Goal: Transaction & Acquisition: Obtain resource

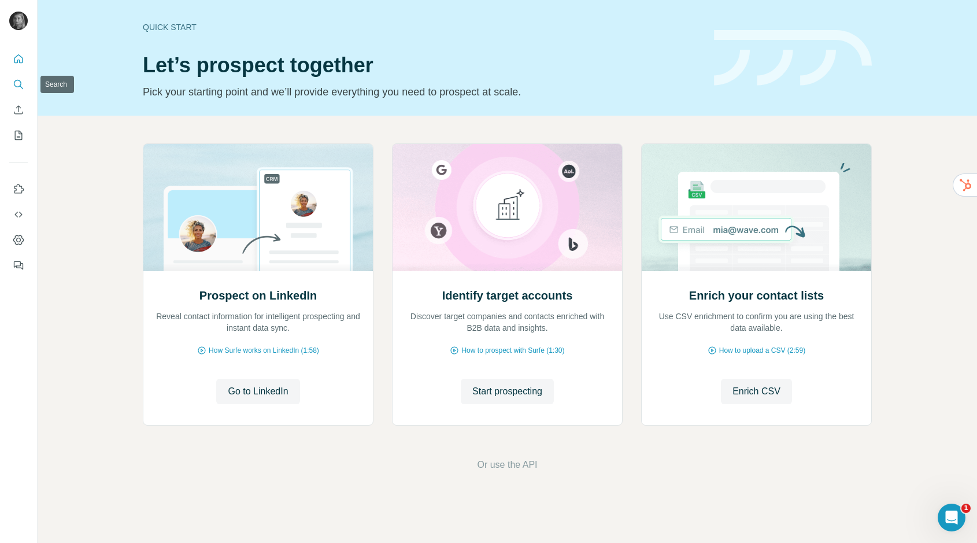
click at [23, 88] on icon "Search" at bounding box center [19, 85] width 12 height 12
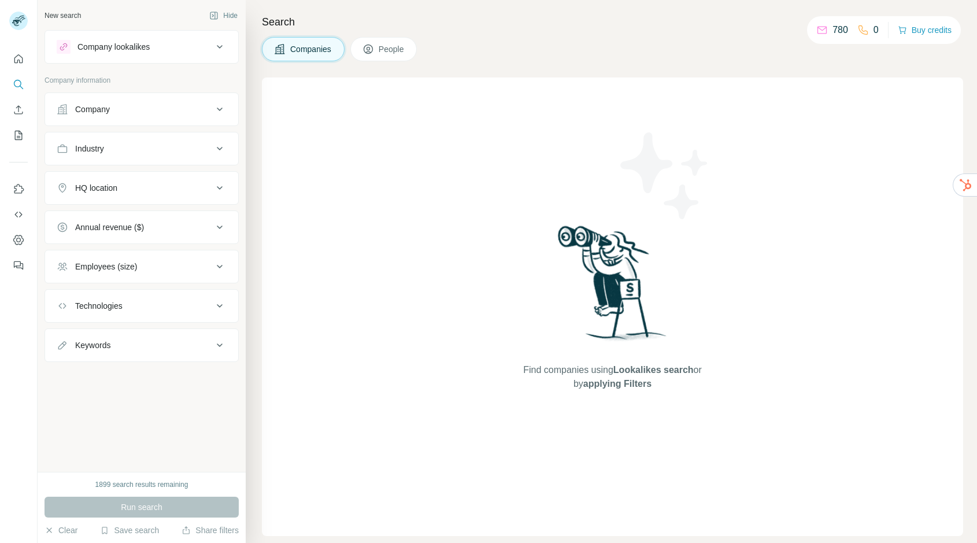
click at [121, 110] on div "Company" at bounding box center [135, 110] width 156 height 12
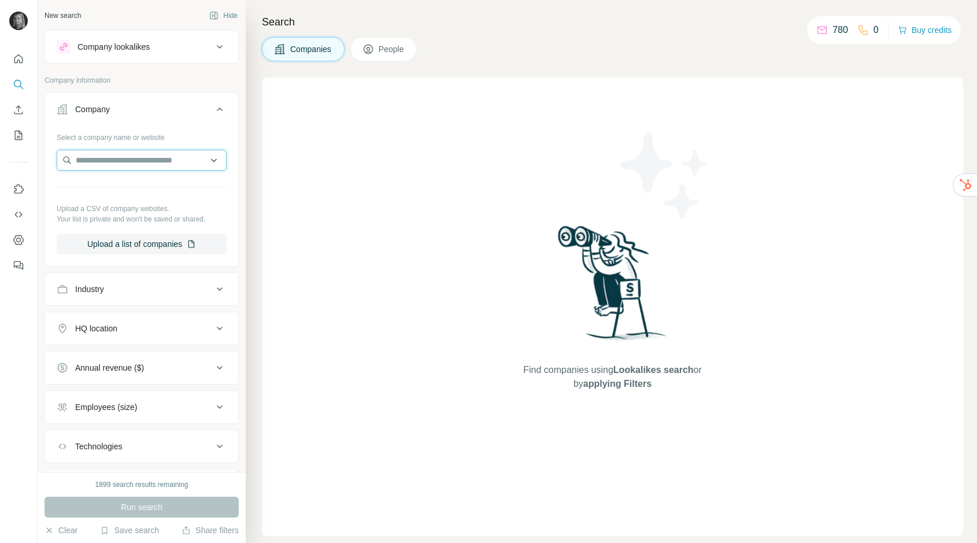
click at [106, 159] on input "text" at bounding box center [142, 160] width 170 height 21
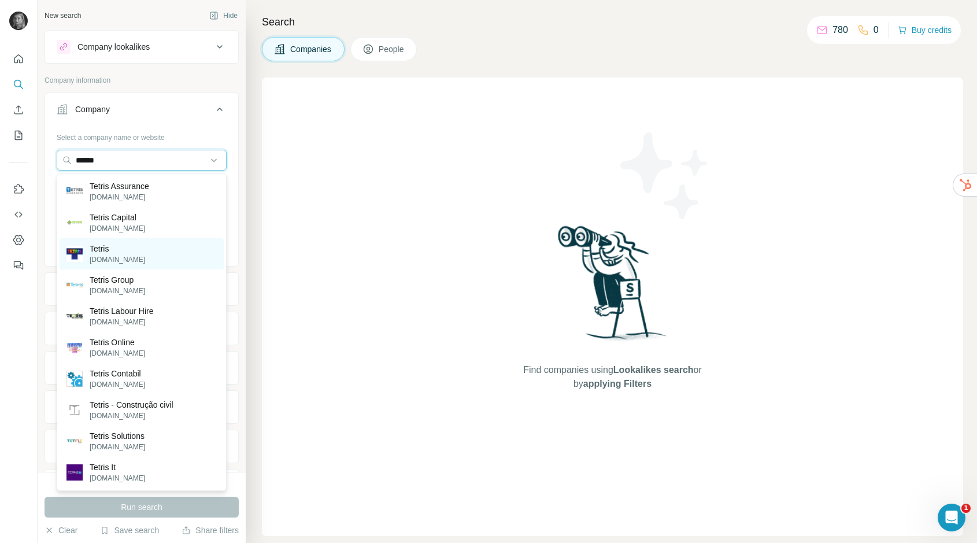
type input "******"
click at [122, 247] on p "Tetris" at bounding box center [118, 249] width 56 height 12
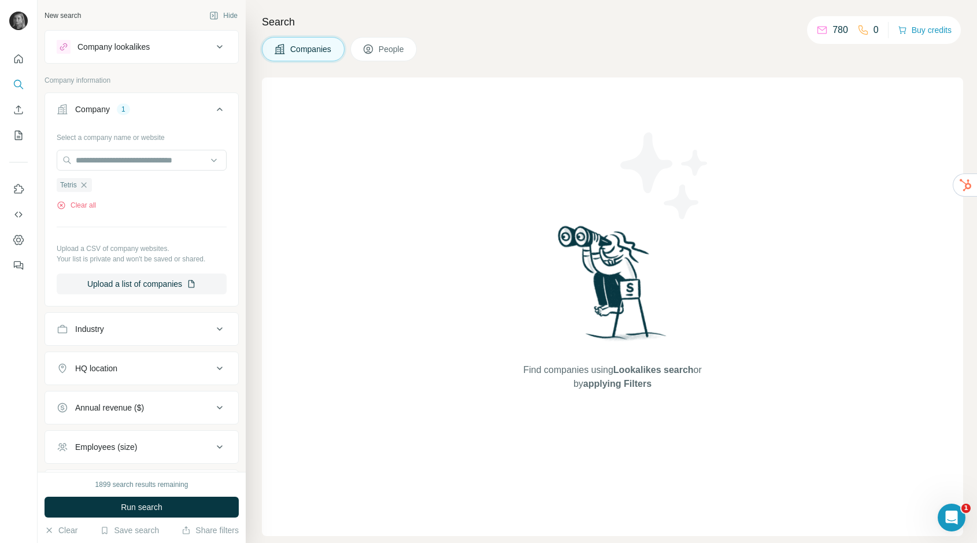
click at [130, 497] on button "Run search" at bounding box center [142, 507] width 194 height 21
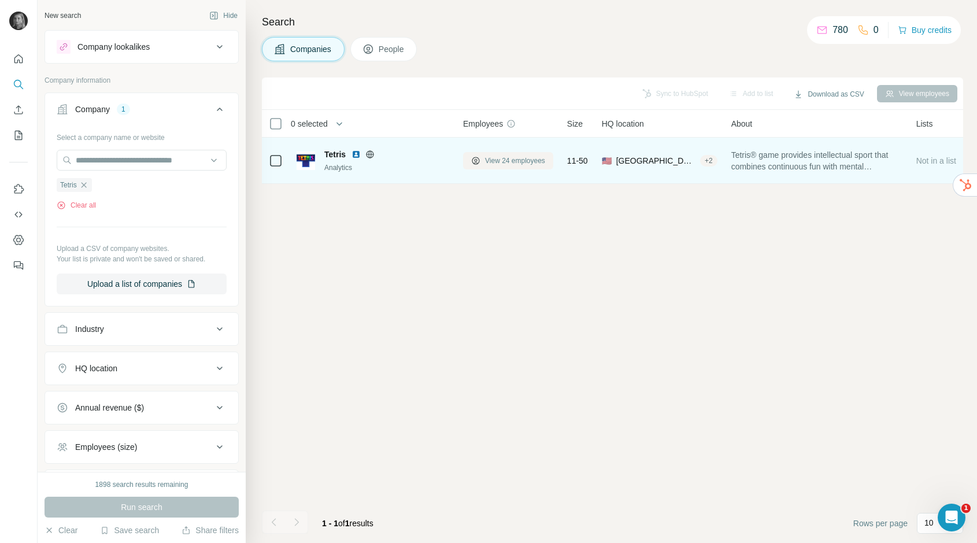
click at [502, 160] on span "View 24 employees" at bounding box center [515, 161] width 60 height 10
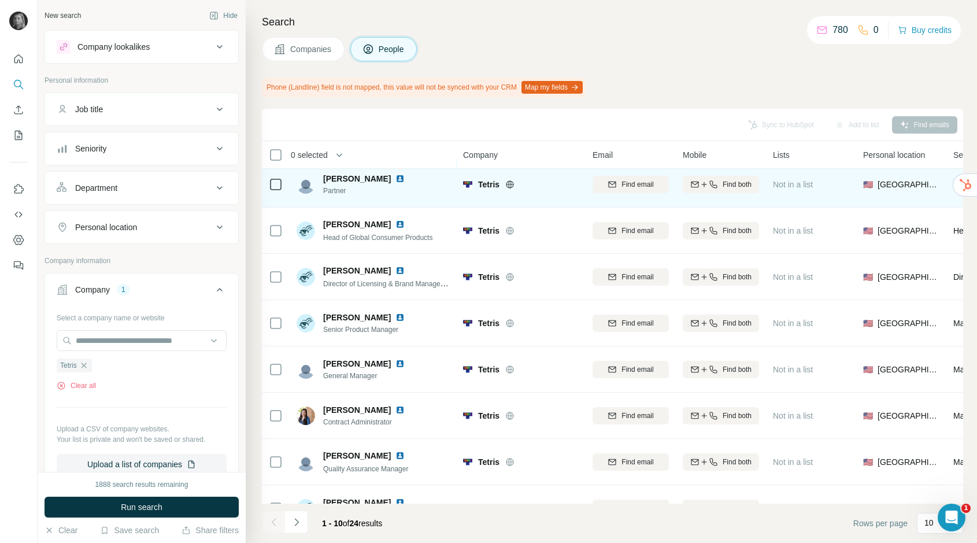
scroll to position [128, 0]
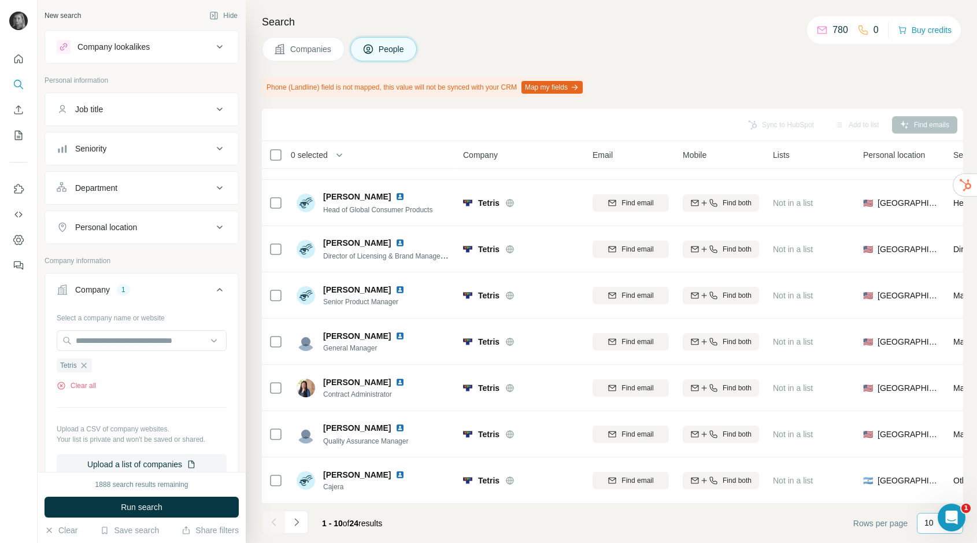
click at [925, 525] on p "10" at bounding box center [929, 523] width 9 height 12
click at [928, 433] on p "60" at bounding box center [931, 435] width 9 height 12
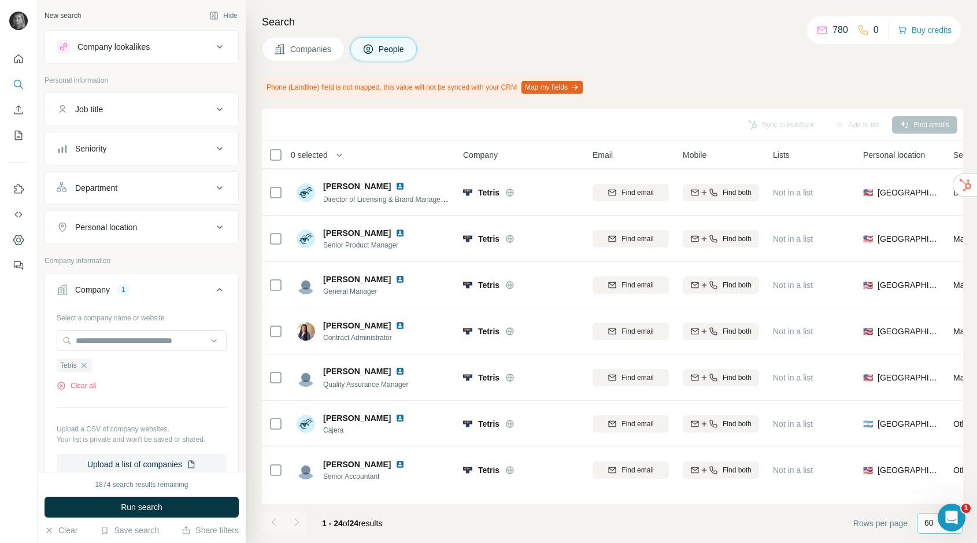
scroll to position [134, 0]
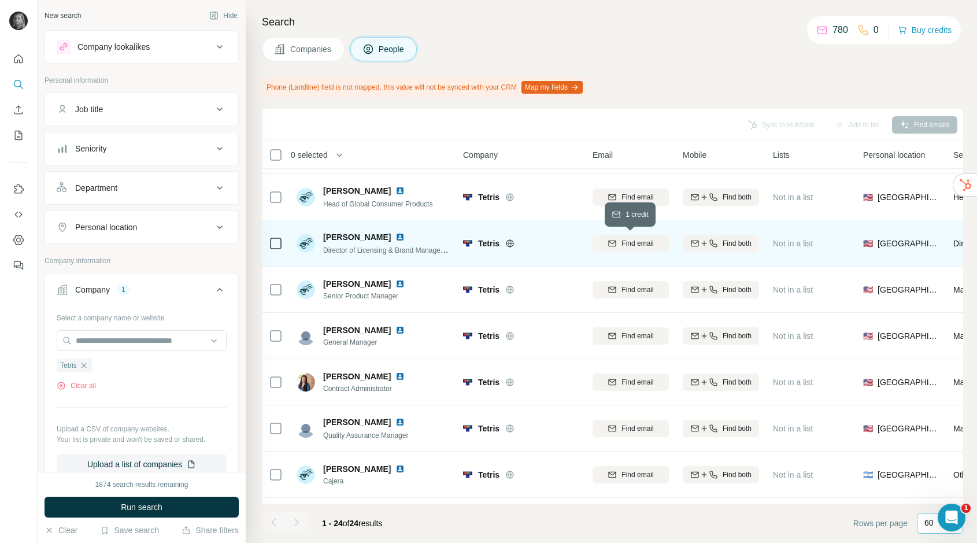
click at [641, 245] on span "Find email" at bounding box center [638, 243] width 32 height 10
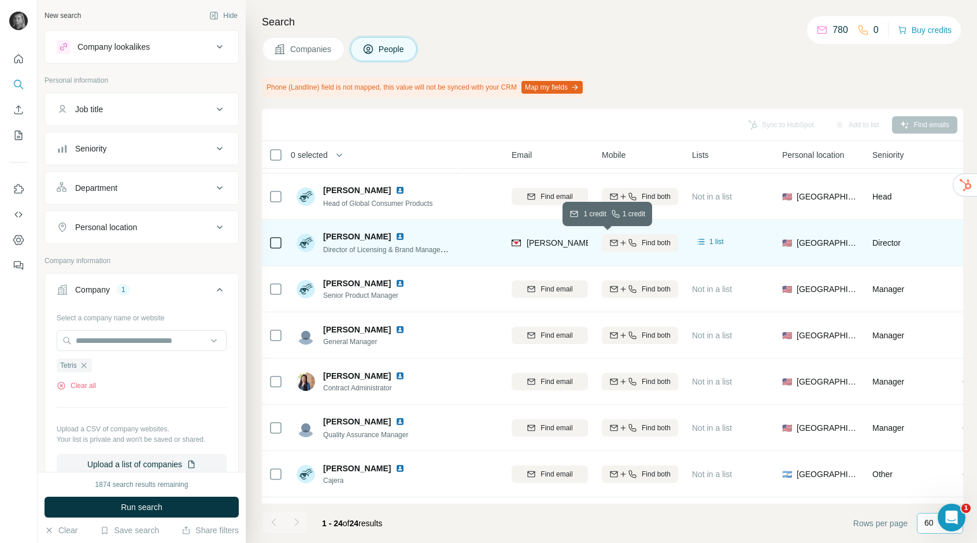
scroll to position [134, 74]
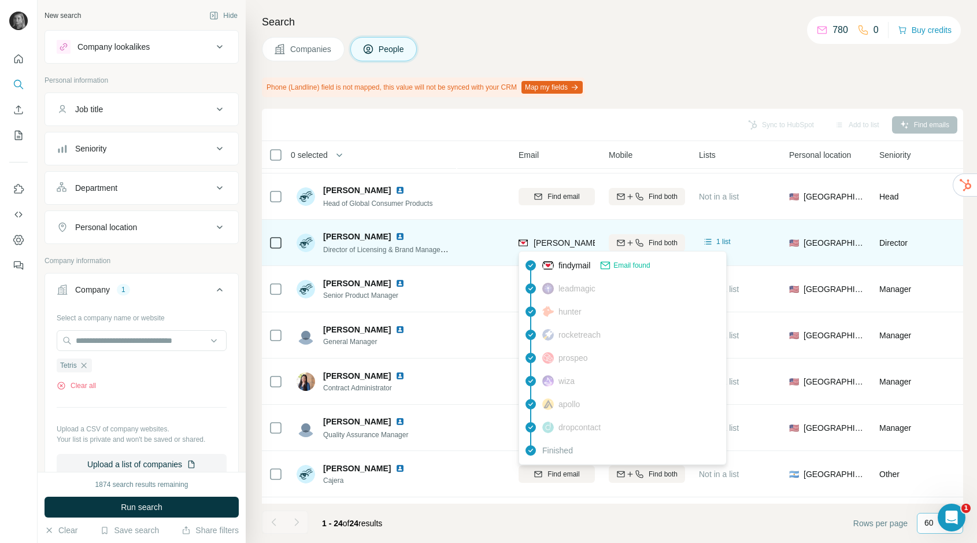
click at [568, 244] on span "[PERSON_NAME][EMAIL_ADDRESS][DOMAIN_NAME]" at bounding box center [636, 242] width 204 height 9
copy tr "[PERSON_NAME][EMAIL_ADDRESS][DOMAIN_NAME]"
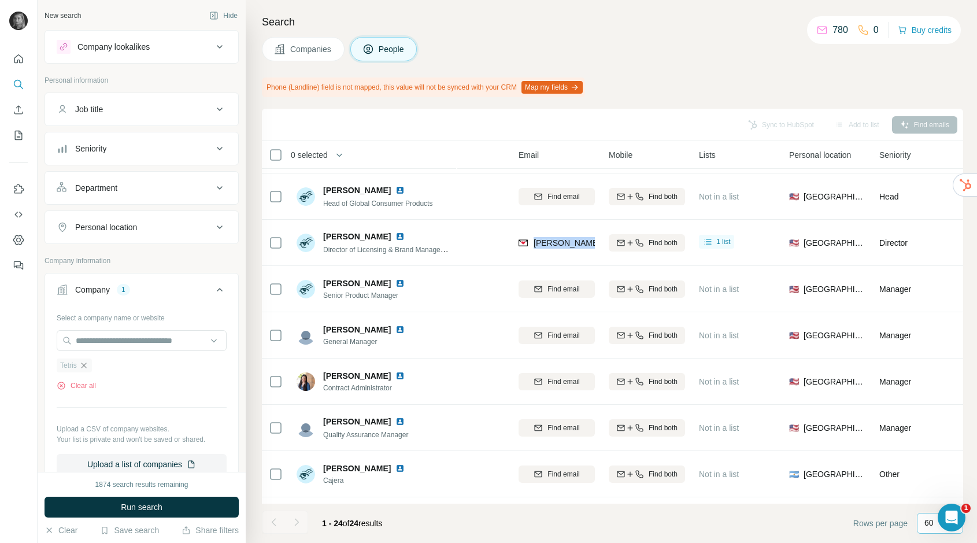
click at [83, 363] on icon "button" at bounding box center [83, 365] width 9 height 9
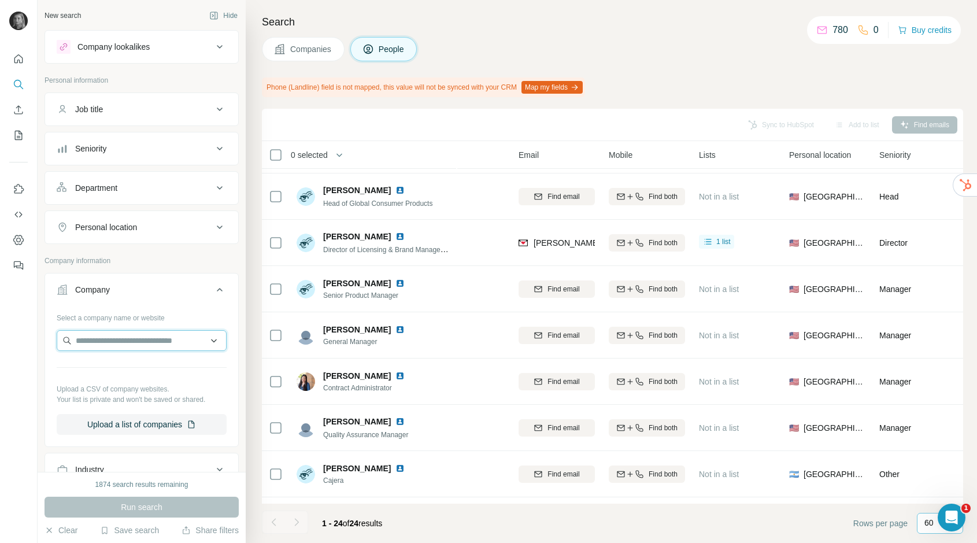
click at [110, 337] on input "text" at bounding box center [142, 340] width 170 height 21
type input "*"
click at [93, 340] on input "*********" at bounding box center [142, 340] width 170 height 21
drag, startPoint x: 113, startPoint y: 341, endPoint x: 9, endPoint y: 340, distance: 104.1
click at [9, 340] on div "New search Hide Company lookalikes Personal information Job title Seniority Dep…" at bounding box center [488, 271] width 977 height 543
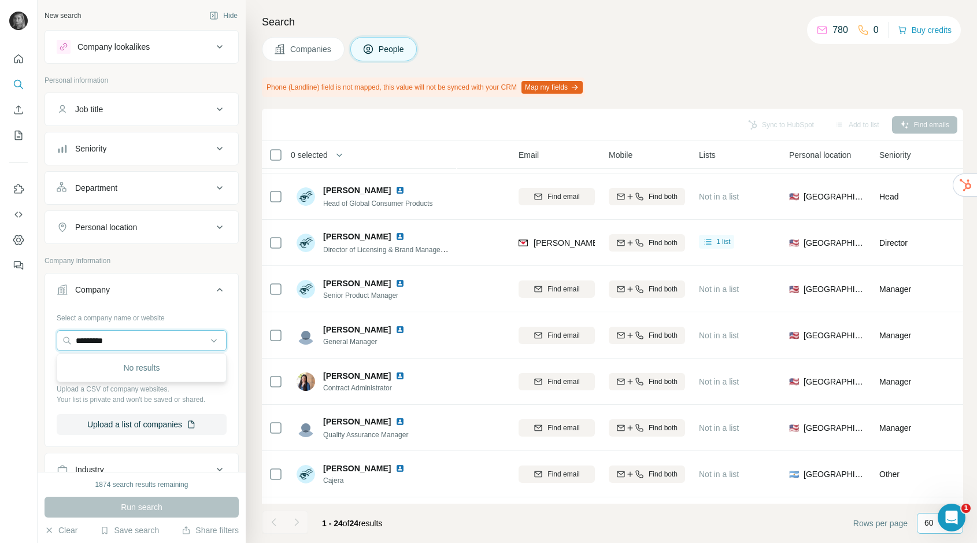
paste input "**********"
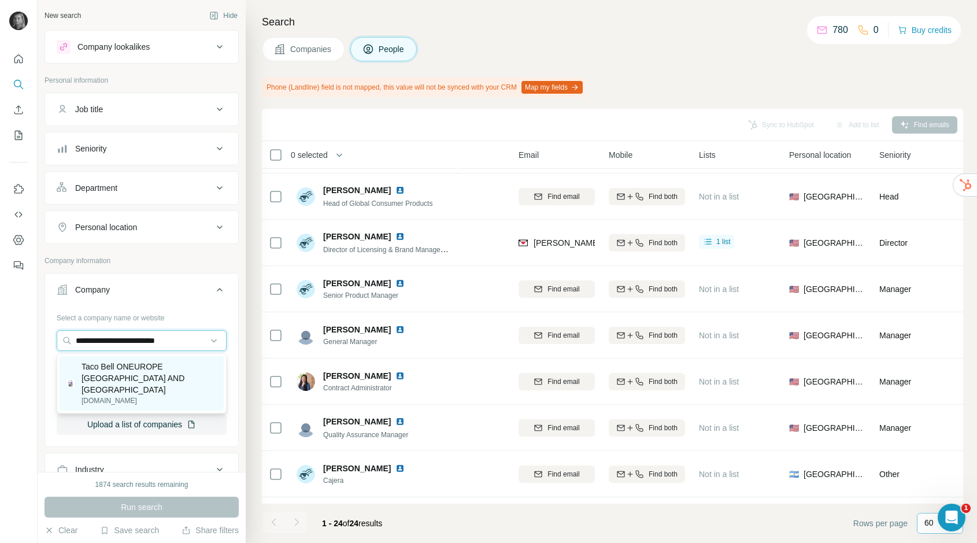
type input "**********"
click at [124, 367] on p "Taco Bell ONEUROPE [GEOGRAPHIC_DATA] AND [GEOGRAPHIC_DATA]" at bounding box center [149, 378] width 135 height 35
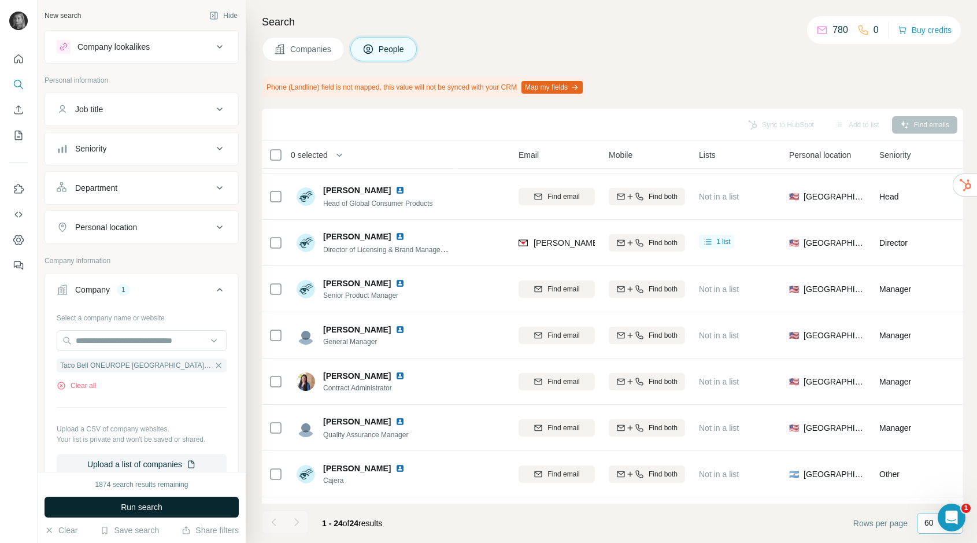
click at [139, 512] on span "Run search" at bounding box center [142, 507] width 42 height 12
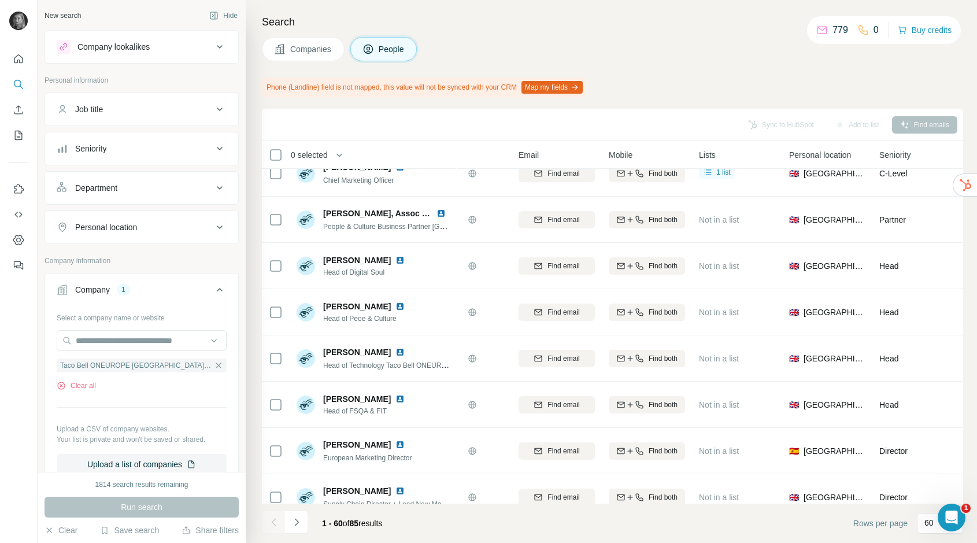
scroll to position [0, 74]
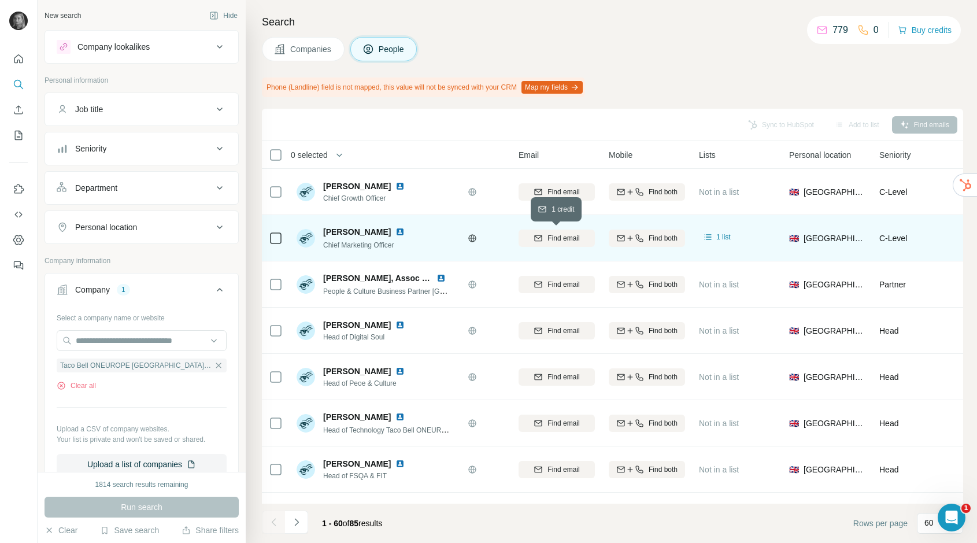
click at [574, 235] on span "Find email" at bounding box center [564, 238] width 32 height 10
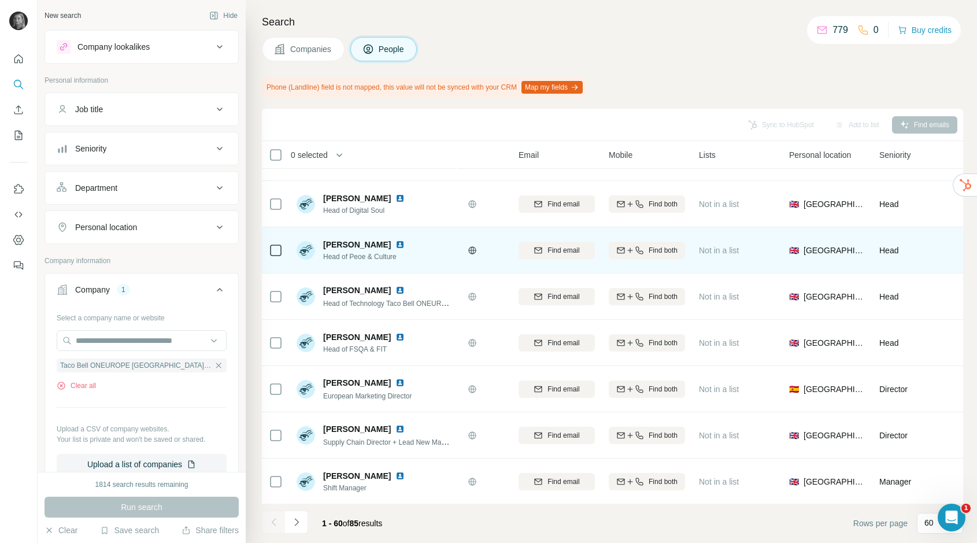
scroll to position [128, 74]
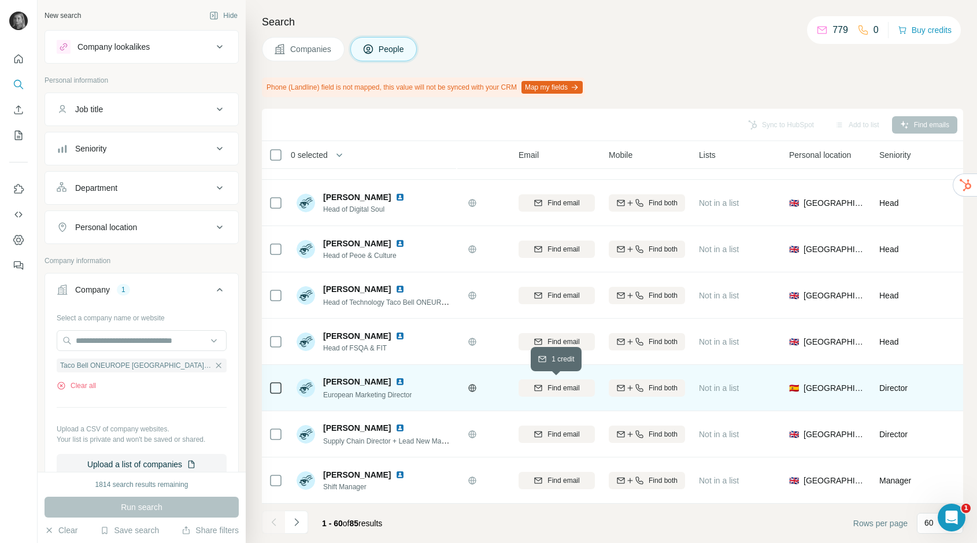
click at [557, 386] on span "Find email" at bounding box center [564, 388] width 32 height 10
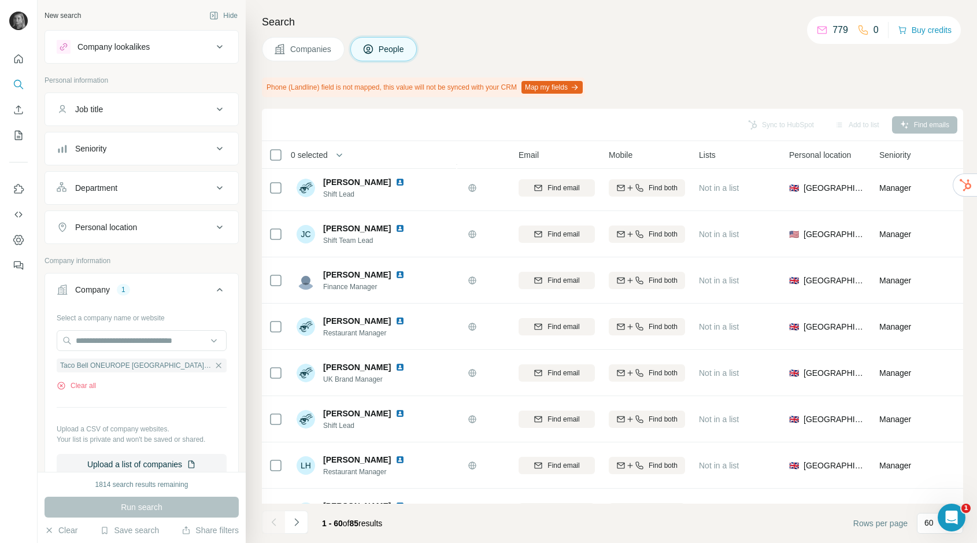
scroll to position [1160, 74]
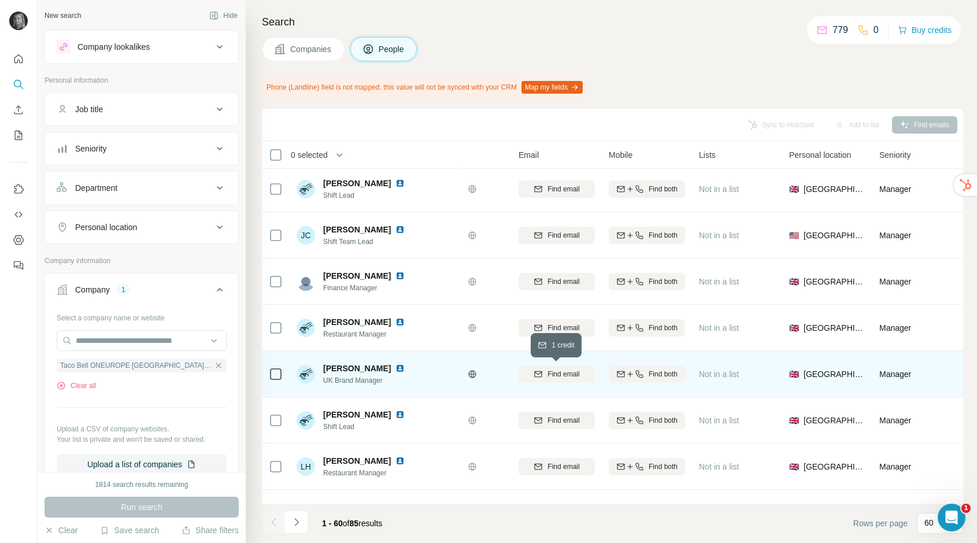
click at [550, 374] on span "Find email" at bounding box center [564, 374] width 32 height 10
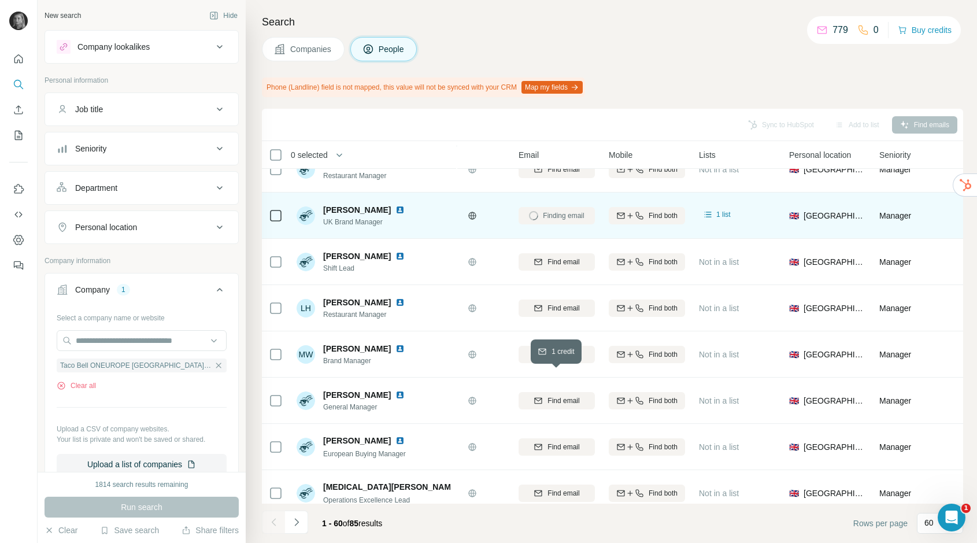
scroll to position [1367, 74]
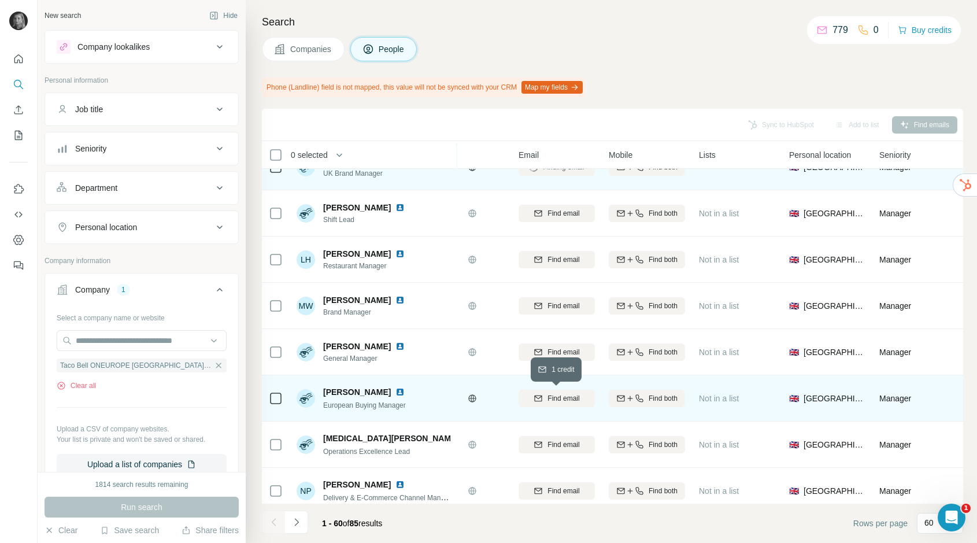
click at [556, 397] on span "Find email" at bounding box center [564, 398] width 32 height 10
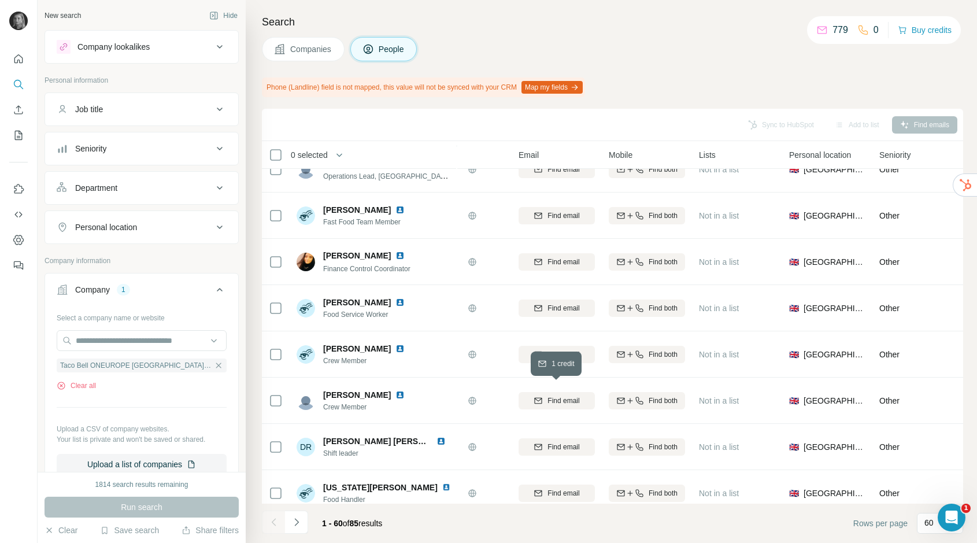
scroll to position [2441, 74]
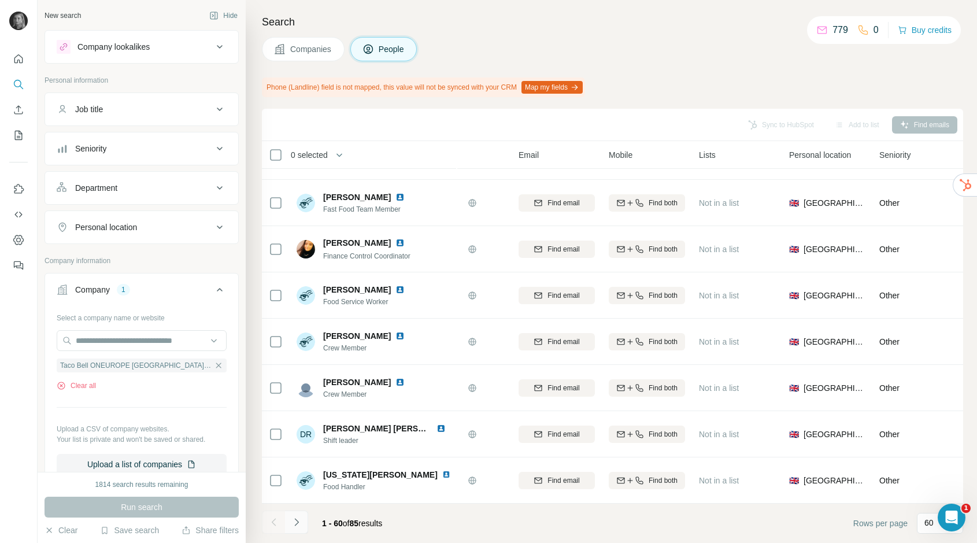
click at [300, 522] on icon "Navigate to next page" at bounding box center [297, 523] width 12 height 12
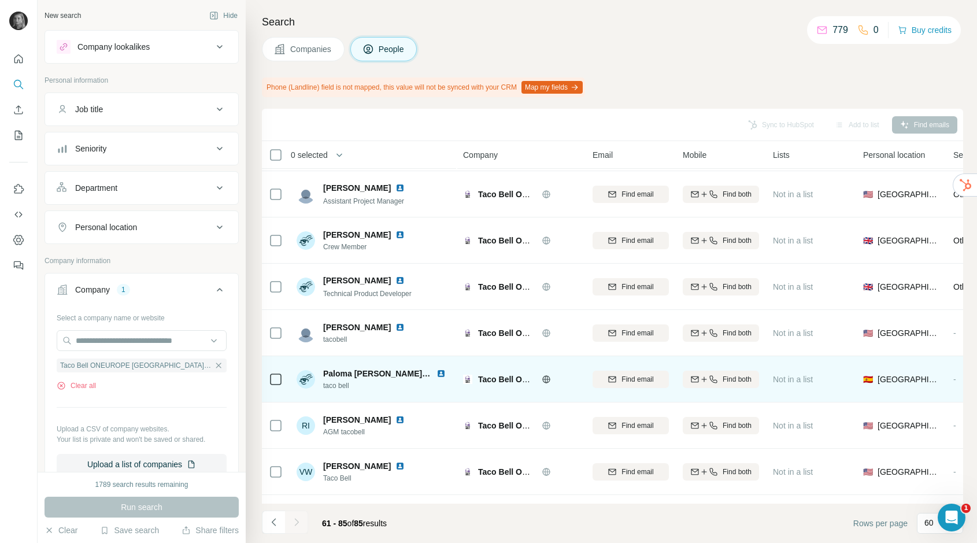
scroll to position [822, 0]
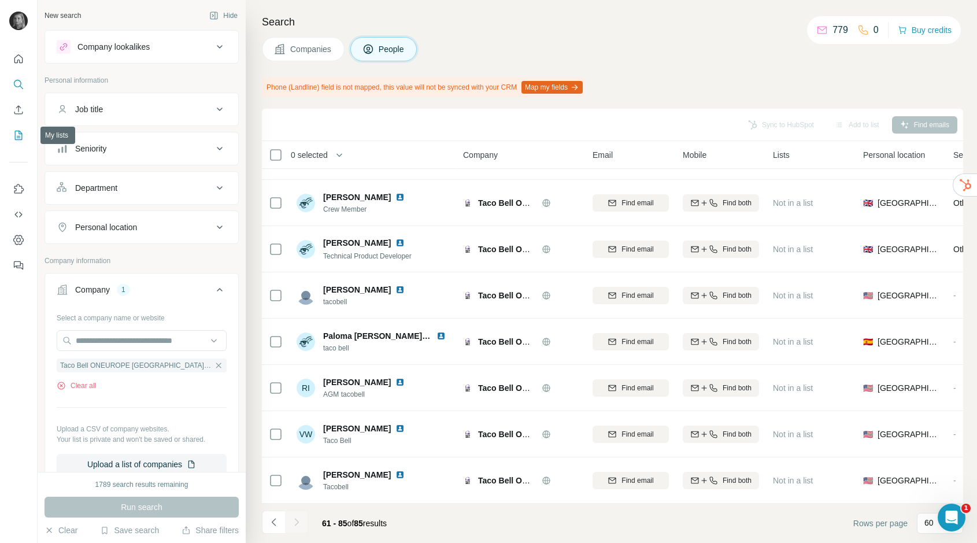
click at [14, 128] on button "My lists" at bounding box center [18, 135] width 19 height 21
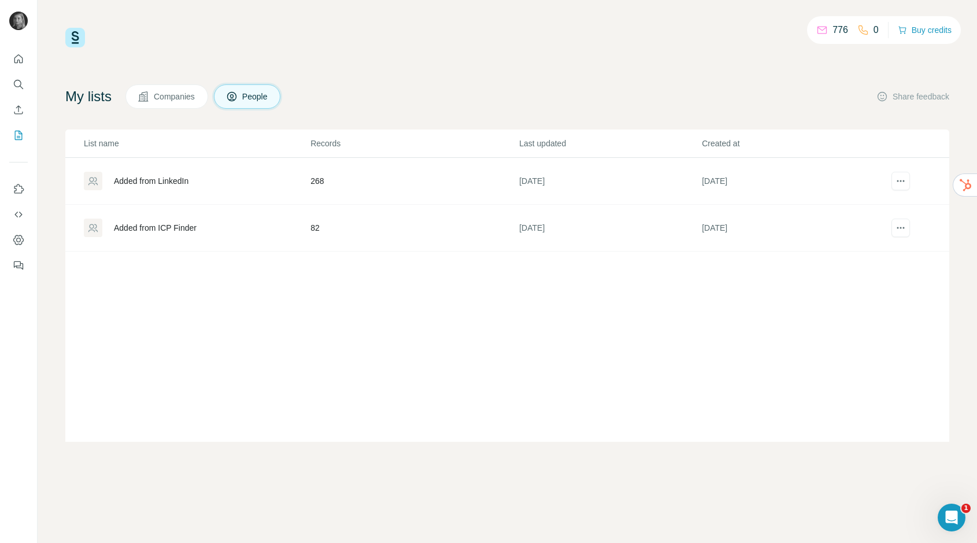
click at [272, 230] on div "Added from ICP Finder" at bounding box center [197, 228] width 226 height 19
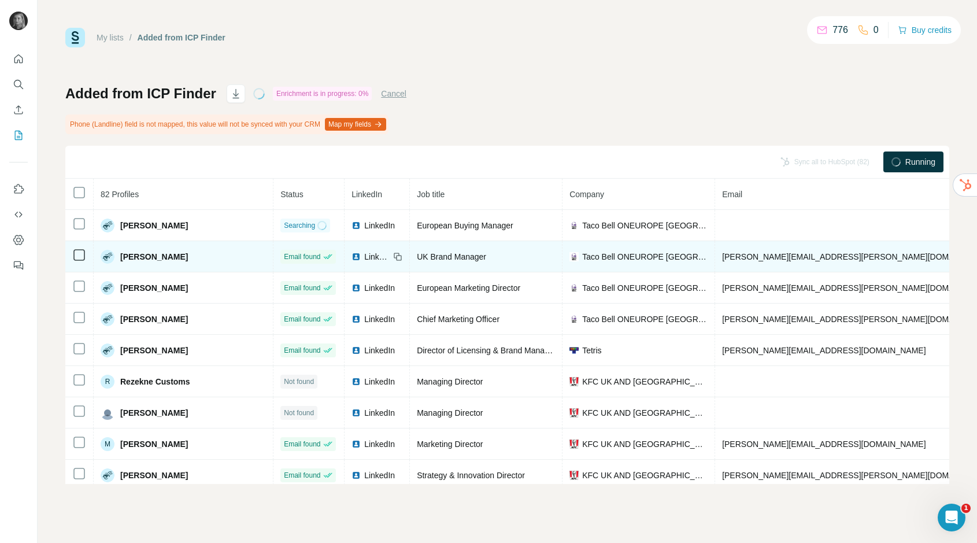
click at [722, 259] on span "[PERSON_NAME][EMAIL_ADDRESS][PERSON_NAME][DOMAIN_NAME]" at bounding box center [857, 256] width 271 height 9
copy span "[PERSON_NAME][EMAIL_ADDRESS][PERSON_NAME][DOMAIN_NAME]"
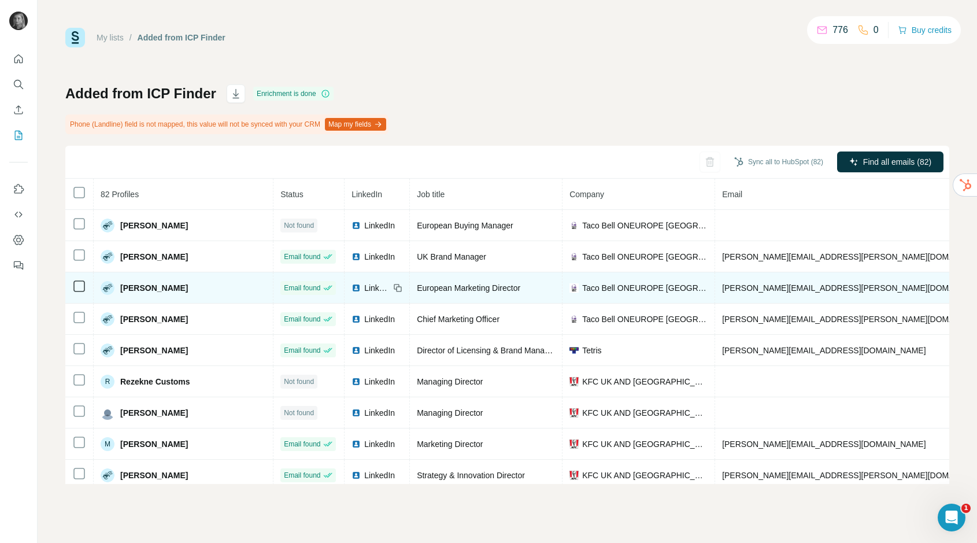
click at [722, 287] on span "[PERSON_NAME][EMAIL_ADDRESS][PERSON_NAME][DOMAIN_NAME]" at bounding box center [857, 287] width 271 height 9
copy span "[PERSON_NAME][EMAIL_ADDRESS][PERSON_NAME][DOMAIN_NAME]"
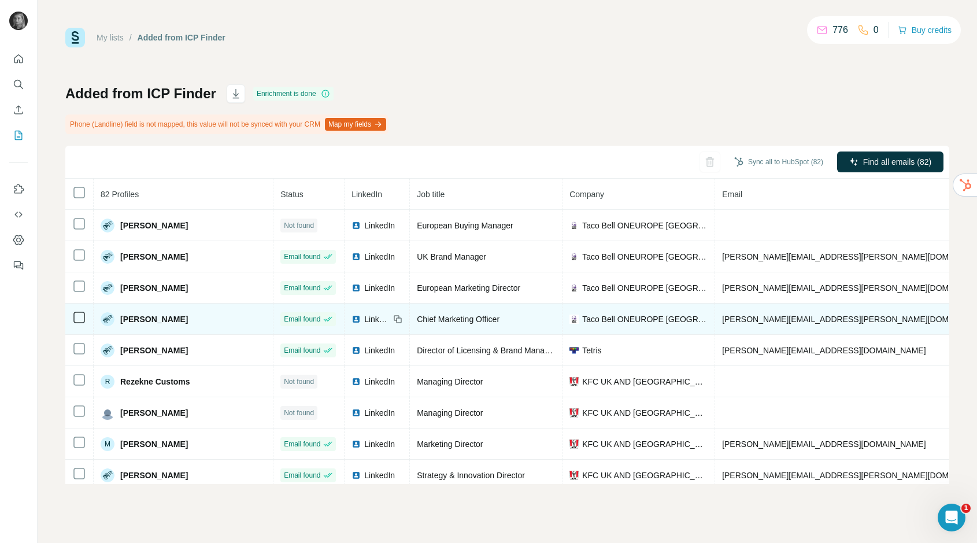
click at [722, 315] on span "[PERSON_NAME][EMAIL_ADDRESS][PERSON_NAME][DOMAIN_NAME]" at bounding box center [857, 319] width 271 height 9
copy span "[PERSON_NAME][EMAIL_ADDRESS][PERSON_NAME][DOMAIN_NAME]"
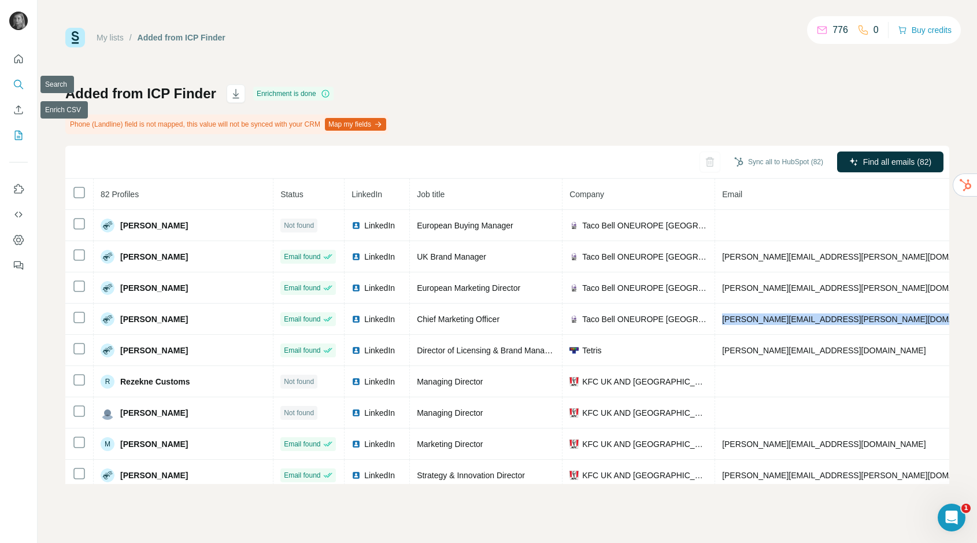
click at [19, 93] on button "Search" at bounding box center [18, 84] width 19 height 21
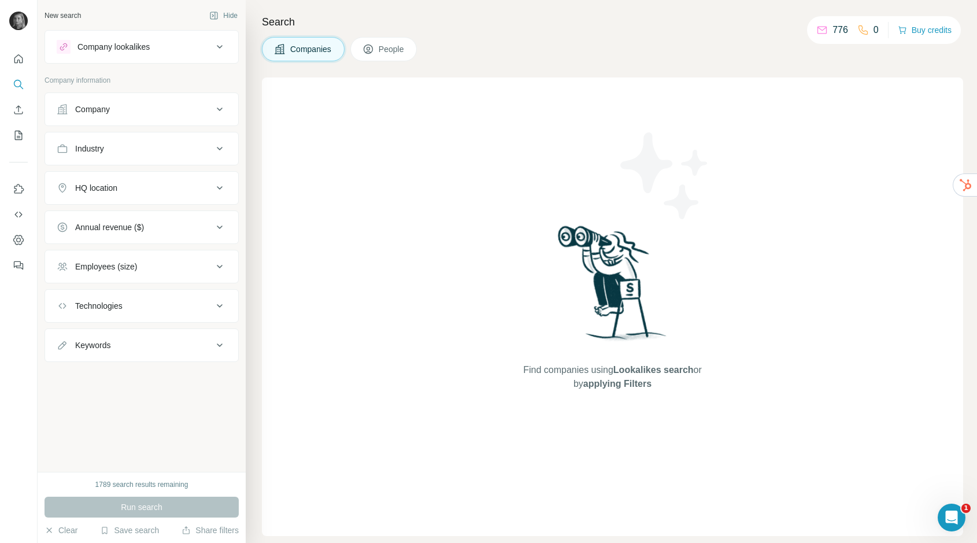
click at [127, 111] on div "Company" at bounding box center [135, 110] width 156 height 12
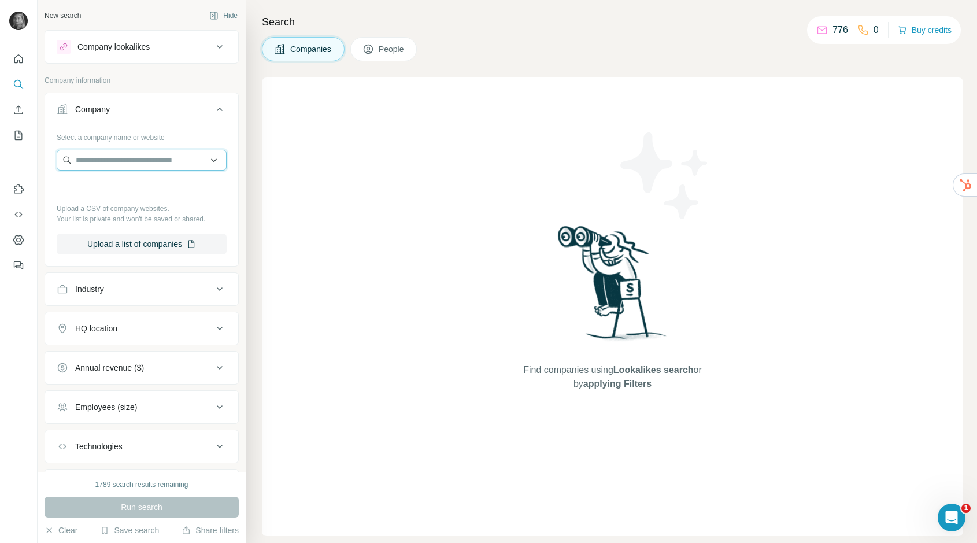
click at [113, 166] on input "text" at bounding box center [142, 160] width 170 height 21
drag, startPoint x: 123, startPoint y: 160, endPoint x: 9, endPoint y: 160, distance: 113.4
click at [9, 160] on div "**********" at bounding box center [488, 271] width 977 height 543
paste input "**********"
type input "**********"
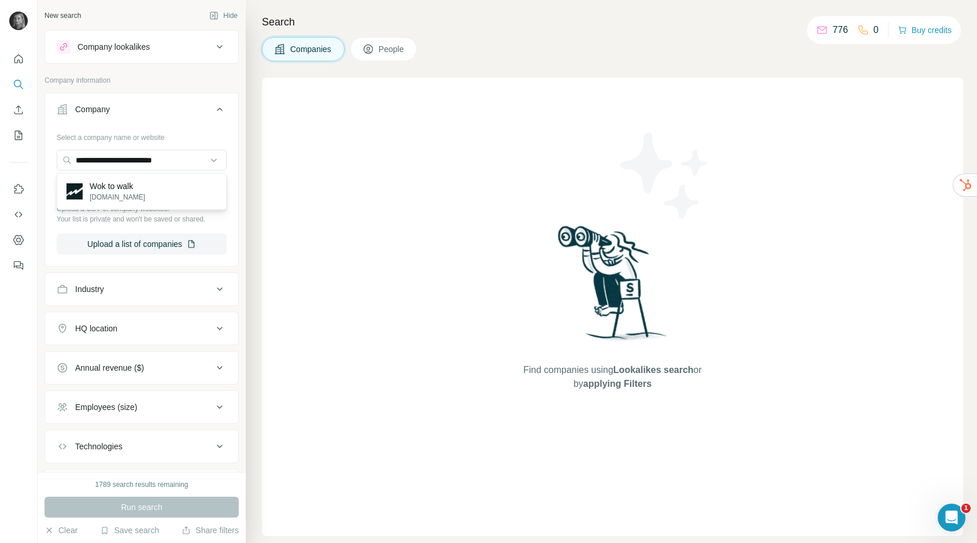
click at [104, 207] on div "Wok to walk woktowalk.com" at bounding box center [142, 191] width 170 height 37
click at [146, 167] on input "**********" at bounding box center [142, 160] width 170 height 21
click at [157, 205] on div "Wok to walk woktowalk.com" at bounding box center [142, 191] width 164 height 31
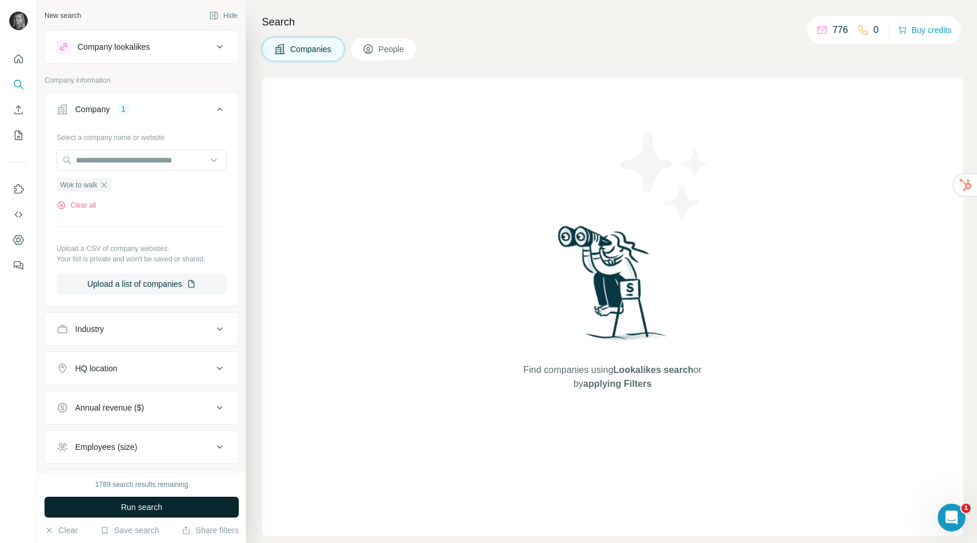
click at [138, 504] on span "Run search" at bounding box center [142, 507] width 42 height 12
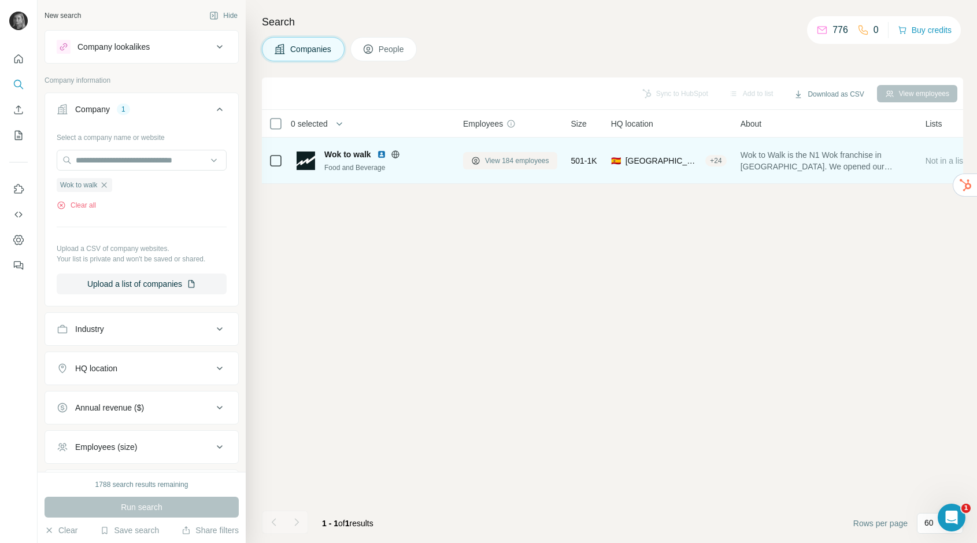
click at [503, 160] on span "View 184 employees" at bounding box center [517, 161] width 64 height 10
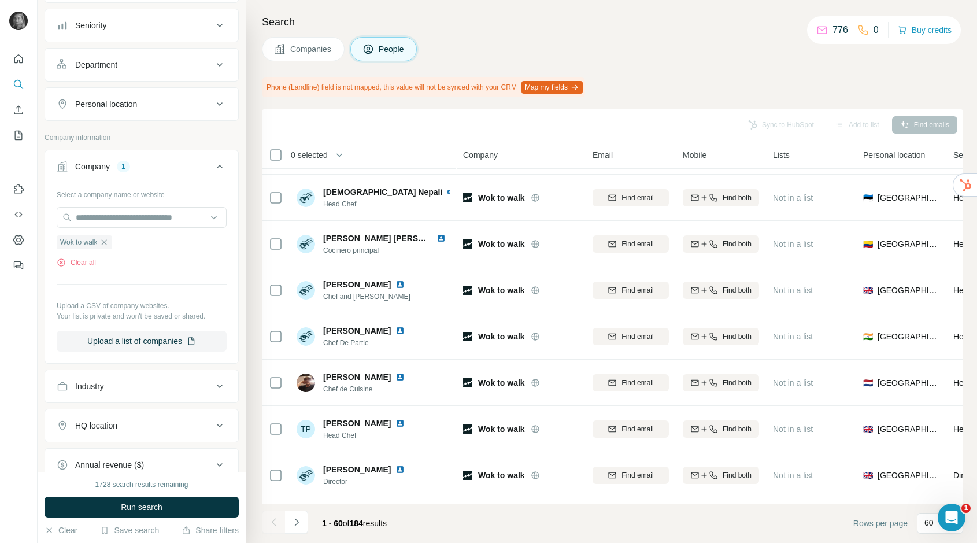
scroll to position [125, 0]
click at [115, 426] on div "HQ location" at bounding box center [96, 424] width 42 height 12
click at [123, 453] on input "text" at bounding box center [142, 452] width 170 height 21
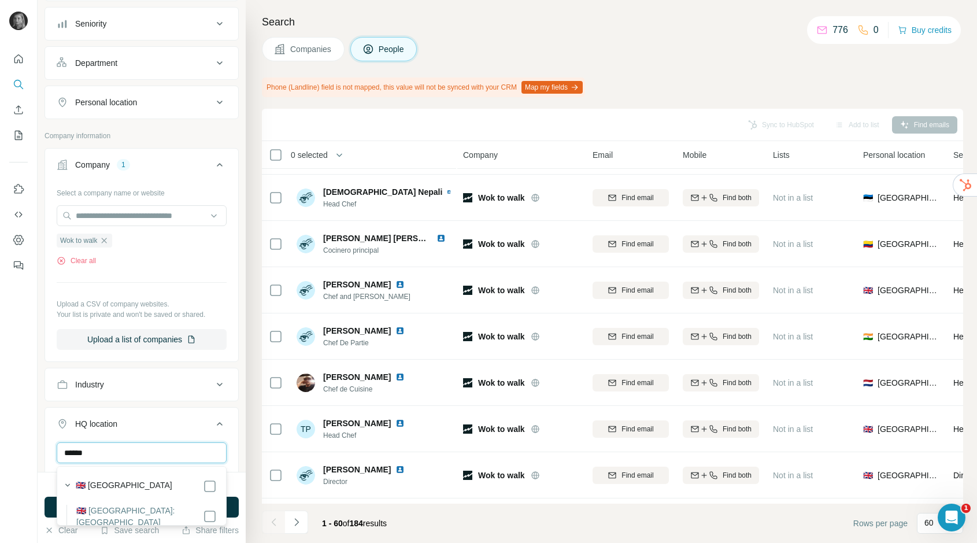
type input "******"
click at [97, 481] on label "🇬🇧 United Kingdom" at bounding box center [124, 486] width 97 height 14
click at [235, 503] on button "Run search" at bounding box center [142, 507] width 194 height 21
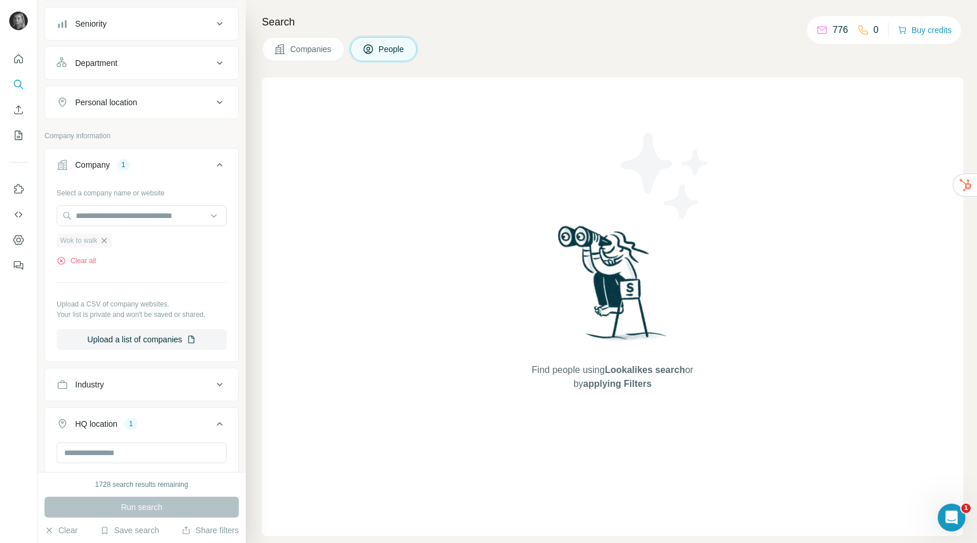
click at [104, 242] on icon "button" at bounding box center [103, 240] width 9 height 9
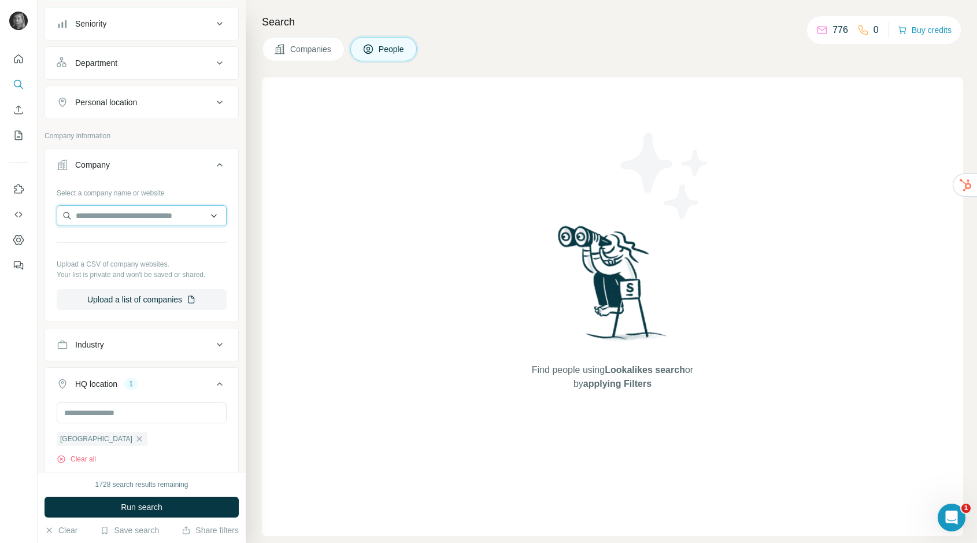
click at [109, 215] on input "text" at bounding box center [142, 215] width 170 height 21
paste input "**********"
drag, startPoint x: 105, startPoint y: 215, endPoint x: 52, endPoint y: 205, distance: 53.7
click at [52, 205] on div "**********" at bounding box center [141, 251] width 193 height 136
click at [169, 212] on input "**********" at bounding box center [142, 215] width 170 height 21
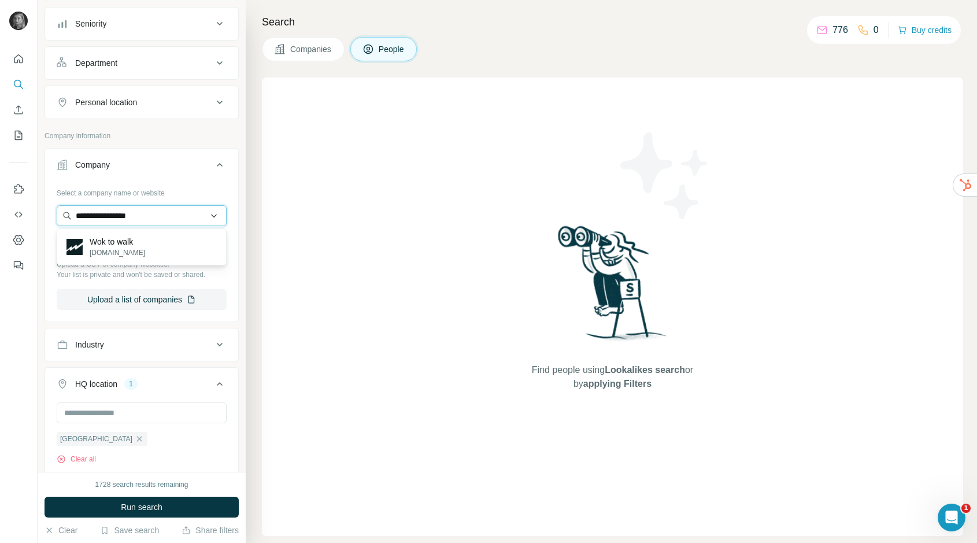
type input "**********"
click at [142, 249] on div "Wok to walk woktowalk.com" at bounding box center [142, 246] width 164 height 31
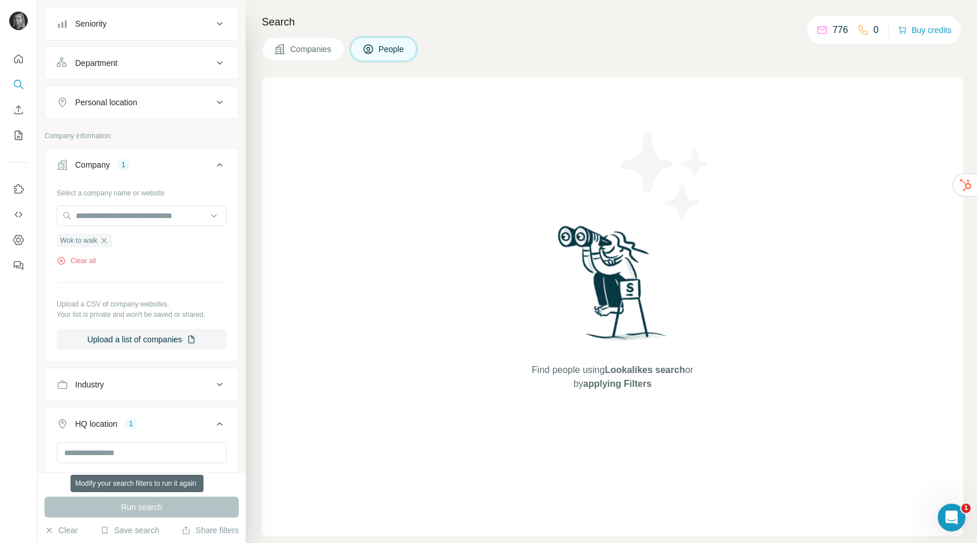
click at [136, 511] on div "Run search" at bounding box center [142, 507] width 194 height 21
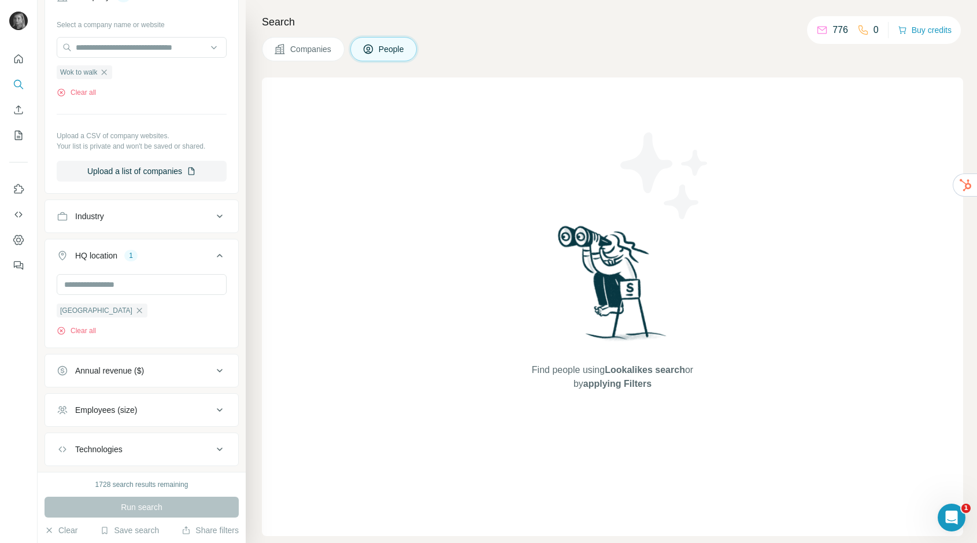
scroll to position [294, 0]
click at [135, 307] on icon "button" at bounding box center [139, 309] width 9 height 9
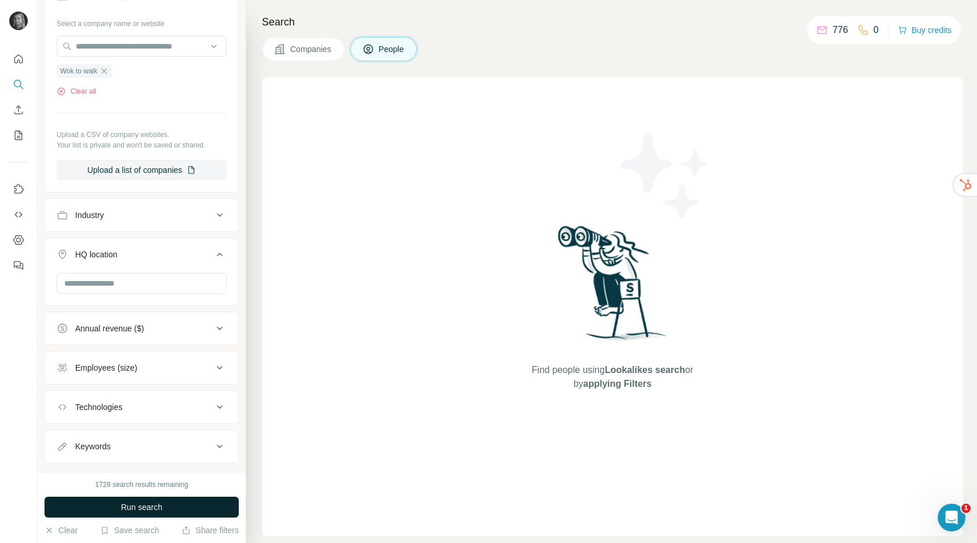
click at [123, 514] on button "Run search" at bounding box center [142, 507] width 194 height 21
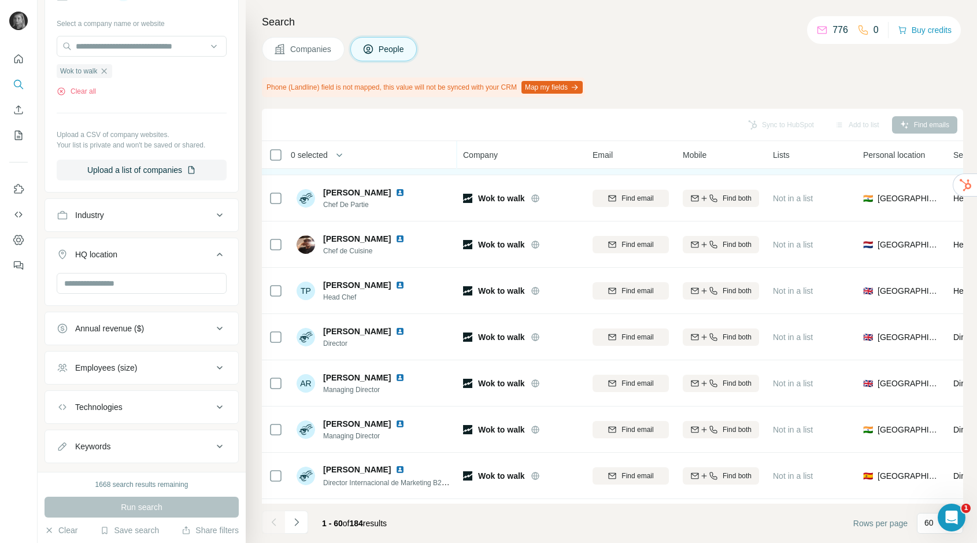
scroll to position [317, 0]
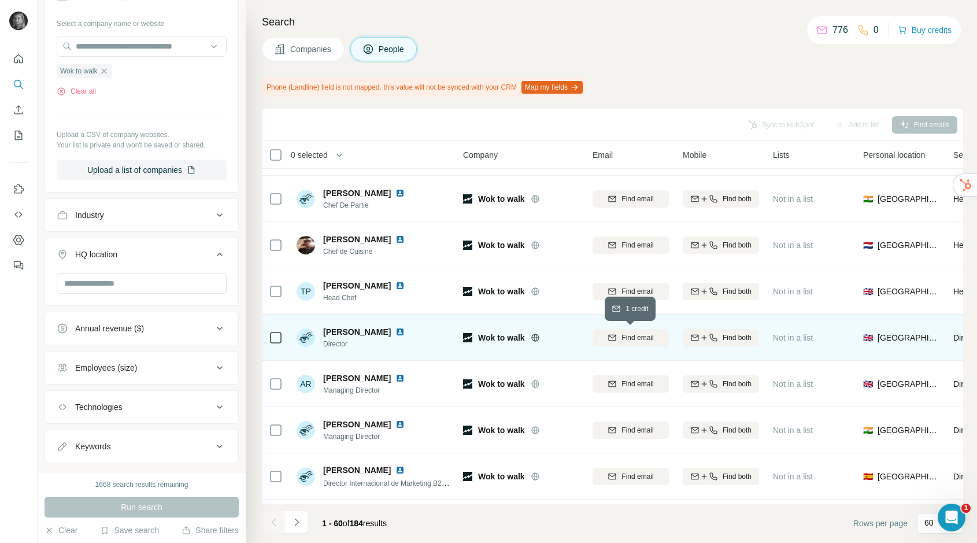
click at [633, 340] on span "Find email" at bounding box center [638, 338] width 32 height 10
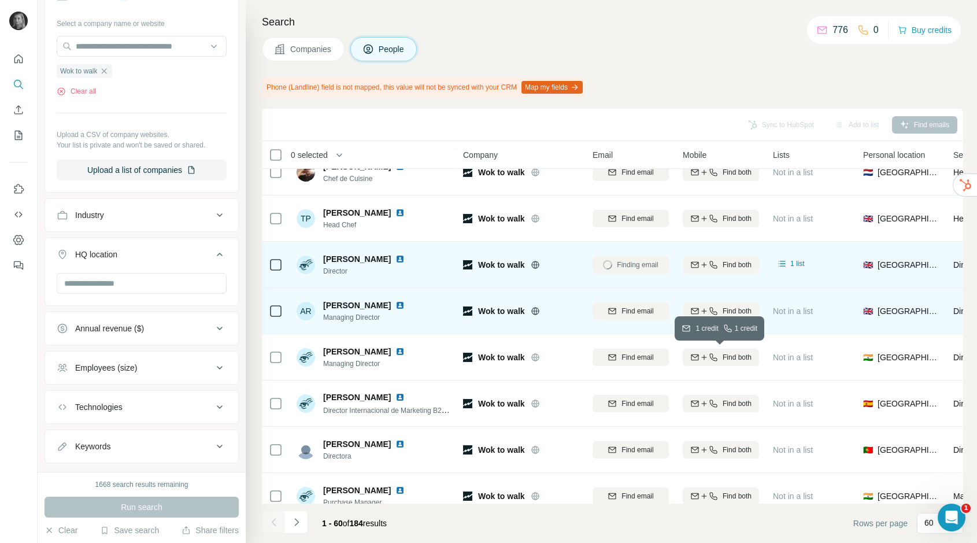
scroll to position [396, 0]
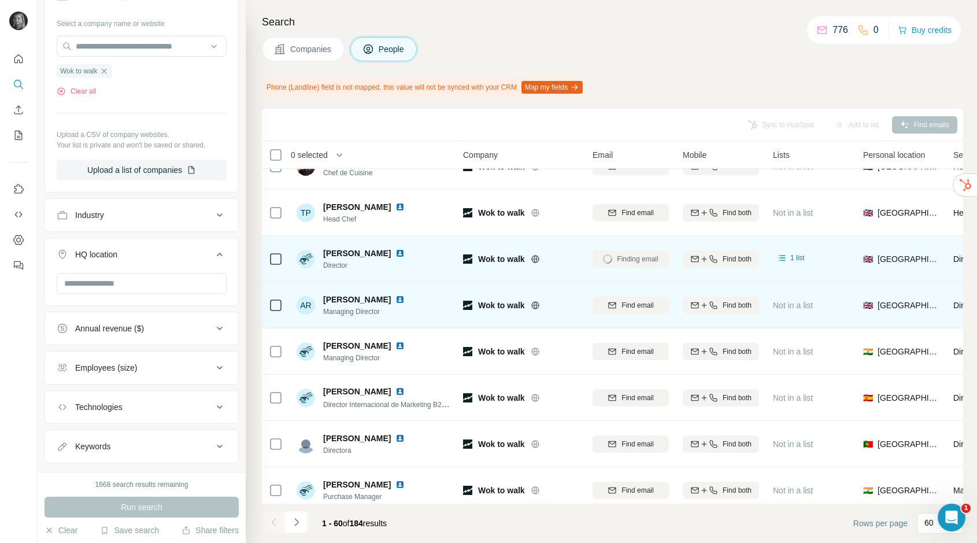
click at [634, 306] on span "Find email" at bounding box center [638, 305] width 32 height 10
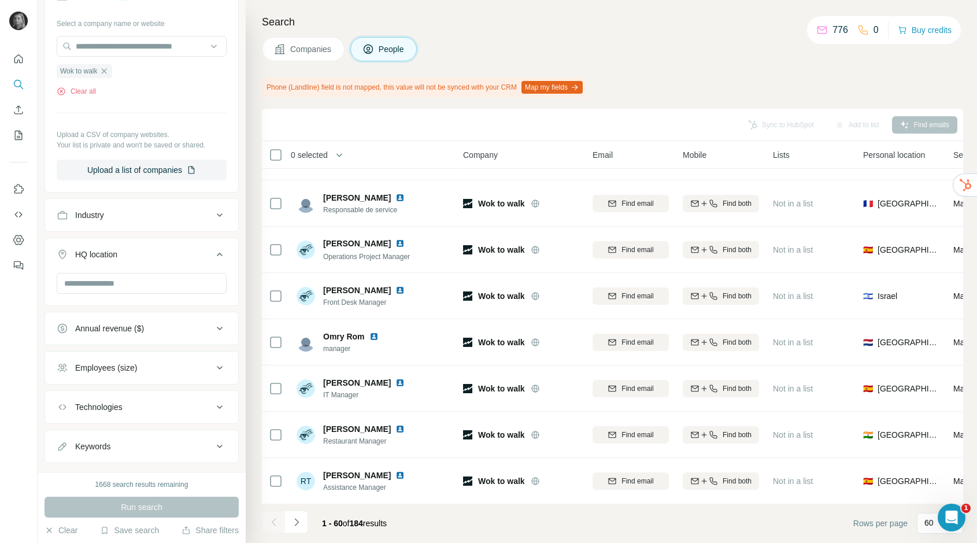
scroll to position [2441, 0]
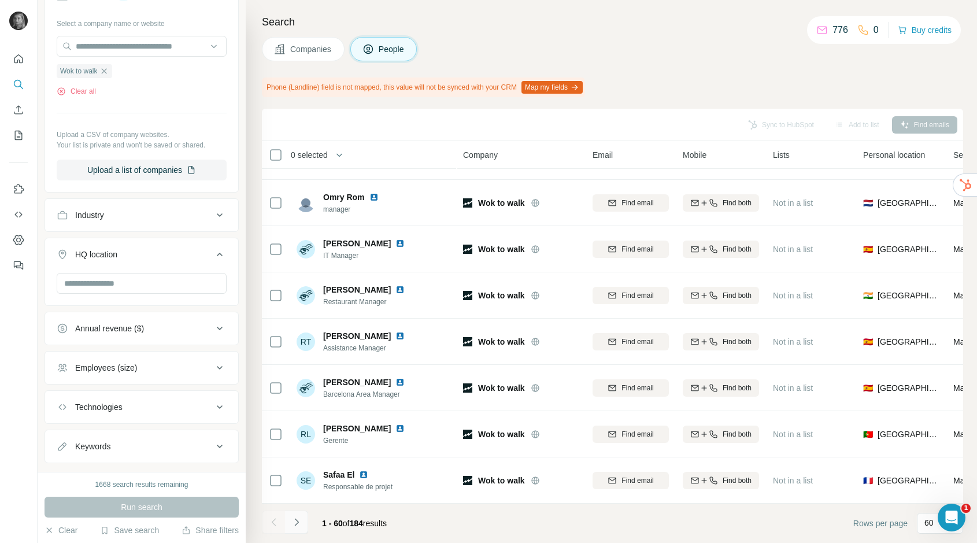
click at [297, 521] on icon "Navigate to next page" at bounding box center [297, 523] width 12 height 12
click at [293, 522] on icon "Navigate to next page" at bounding box center [297, 523] width 12 height 12
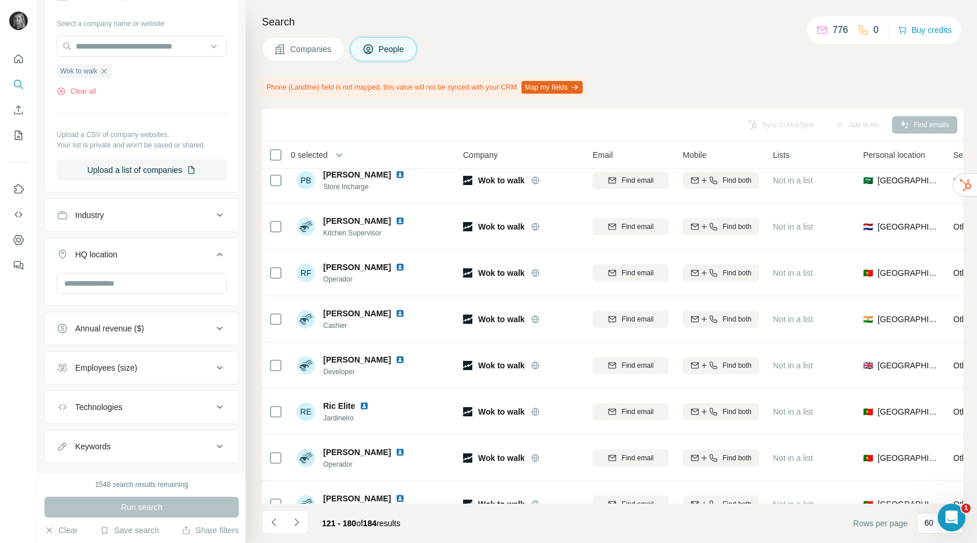
scroll to position [845, 0]
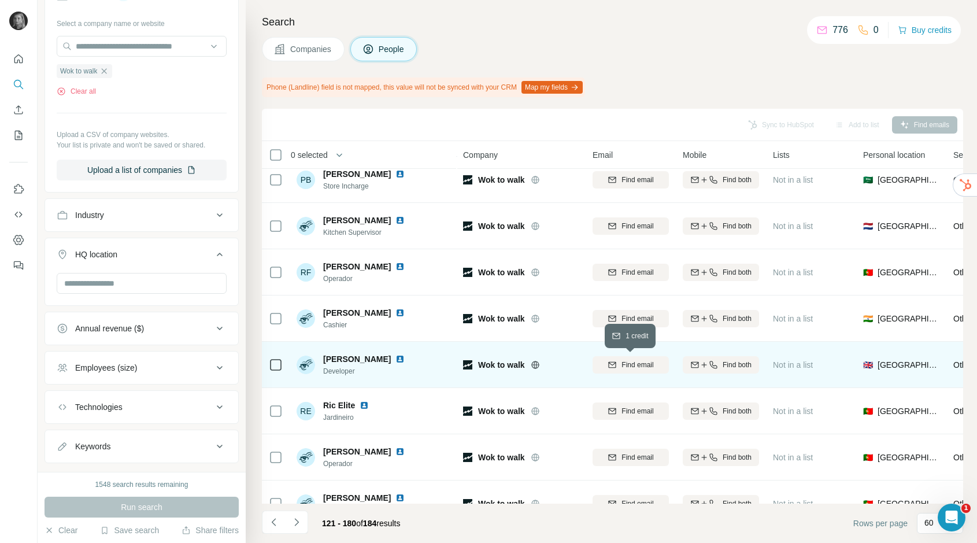
click at [620, 368] on div "Find email" at bounding box center [631, 365] width 76 height 10
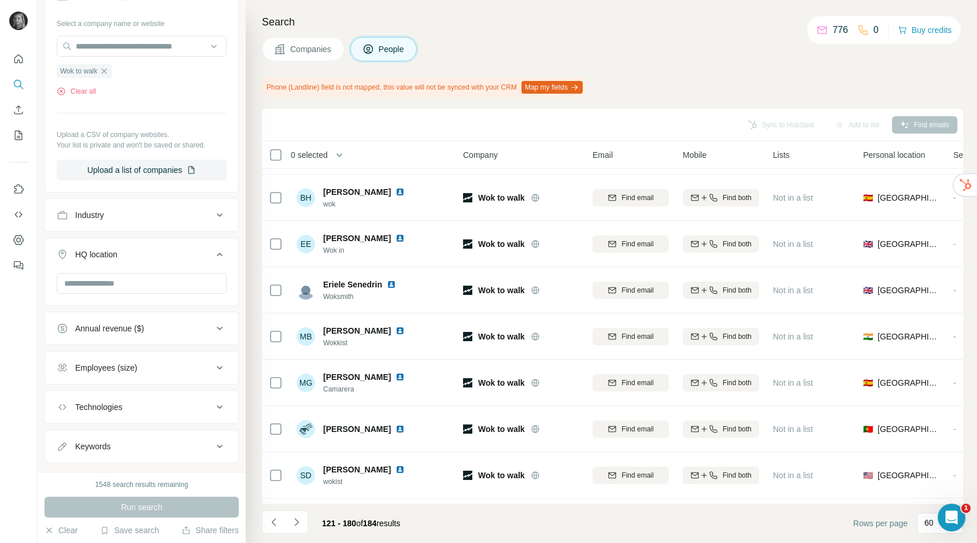
scroll to position [2314, 0]
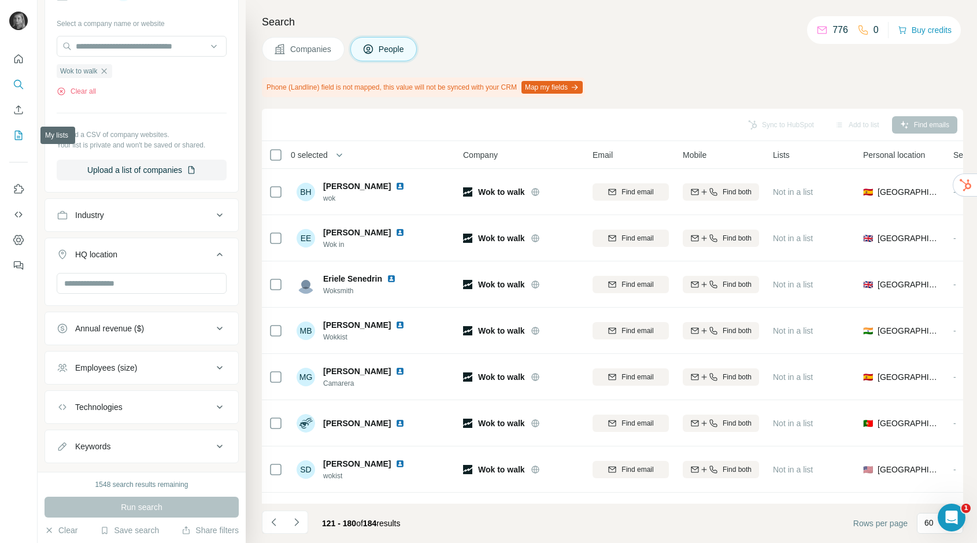
click at [13, 139] on icon "My lists" at bounding box center [19, 136] width 12 height 12
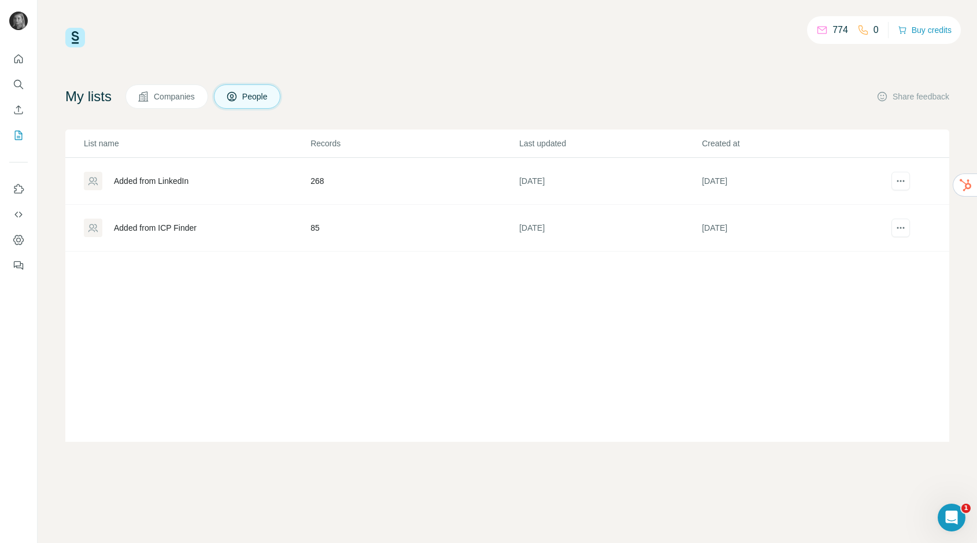
click at [161, 226] on div "Added from ICP Finder" at bounding box center [155, 228] width 83 height 12
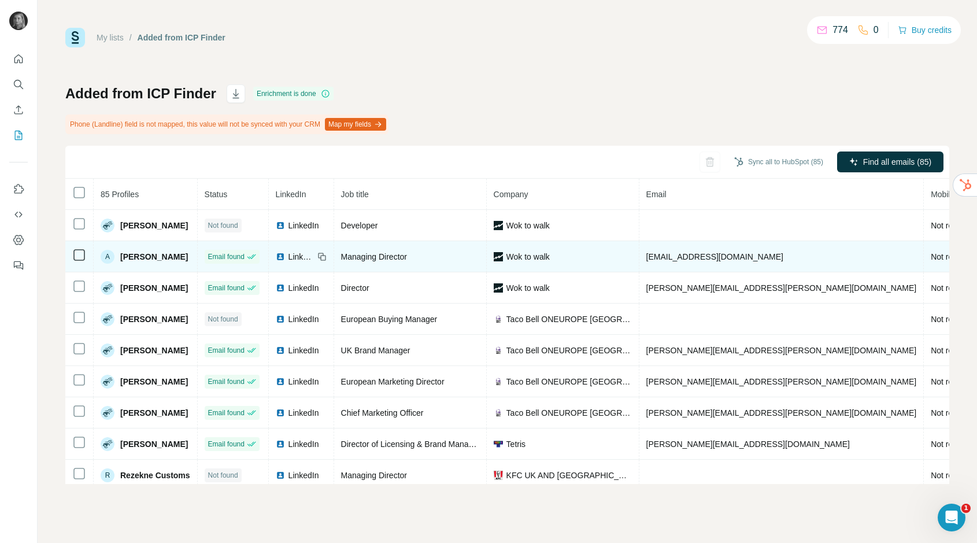
click at [718, 253] on span "[EMAIL_ADDRESS][DOMAIN_NAME]" at bounding box center [715, 256] width 137 height 9
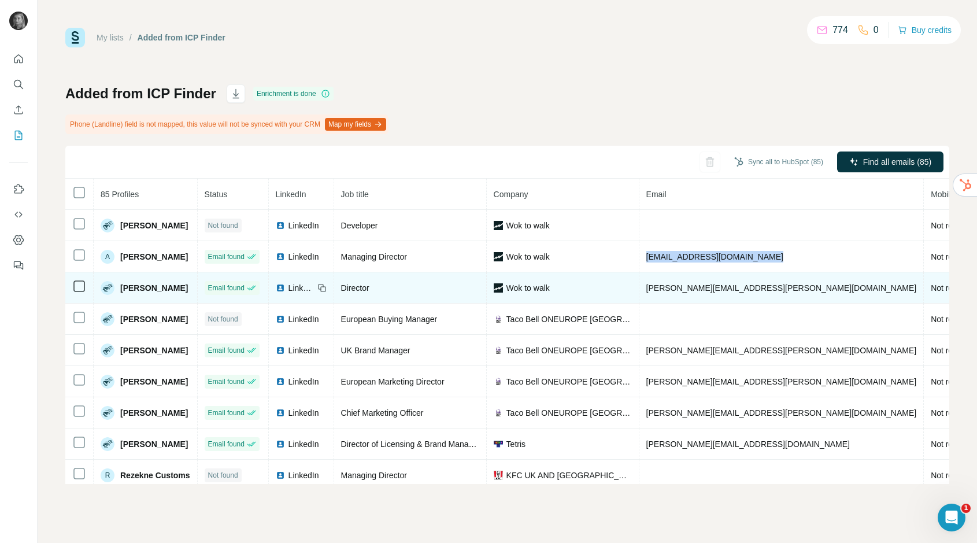
click at [712, 285] on span "[PERSON_NAME][EMAIL_ADDRESS][PERSON_NAME][DOMAIN_NAME]" at bounding box center [782, 287] width 271 height 9
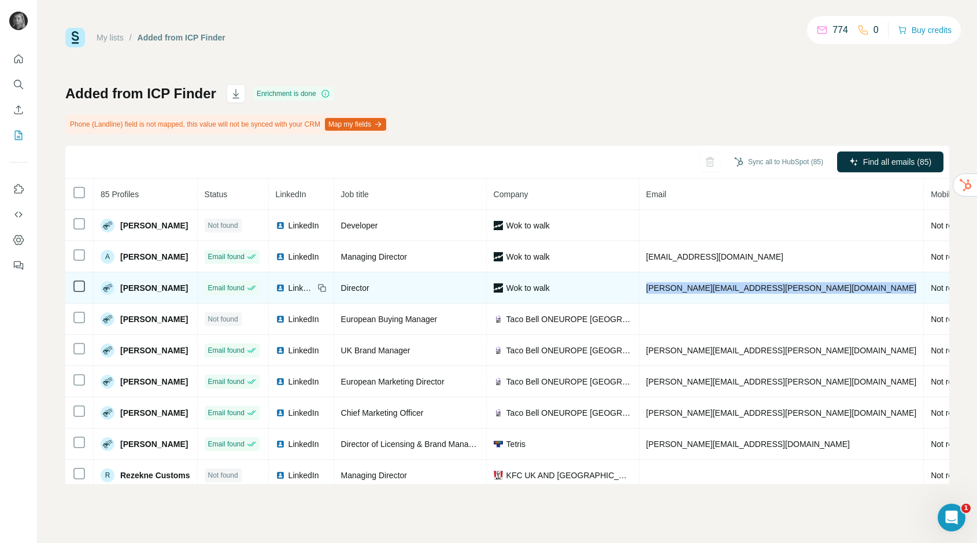
click at [712, 285] on span "[PERSON_NAME][EMAIL_ADDRESS][PERSON_NAME][DOMAIN_NAME]" at bounding box center [782, 287] width 271 height 9
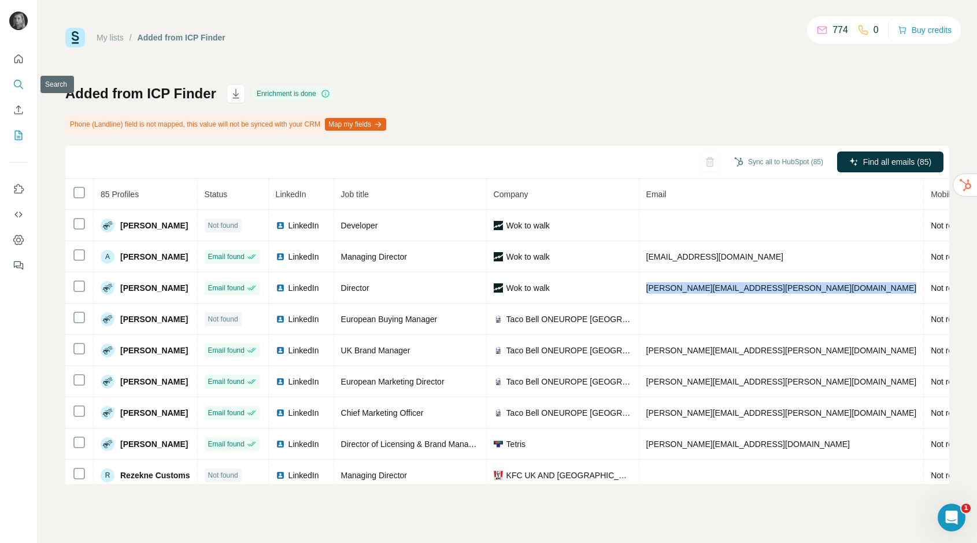
click at [21, 79] on icon "Search" at bounding box center [19, 85] width 12 height 12
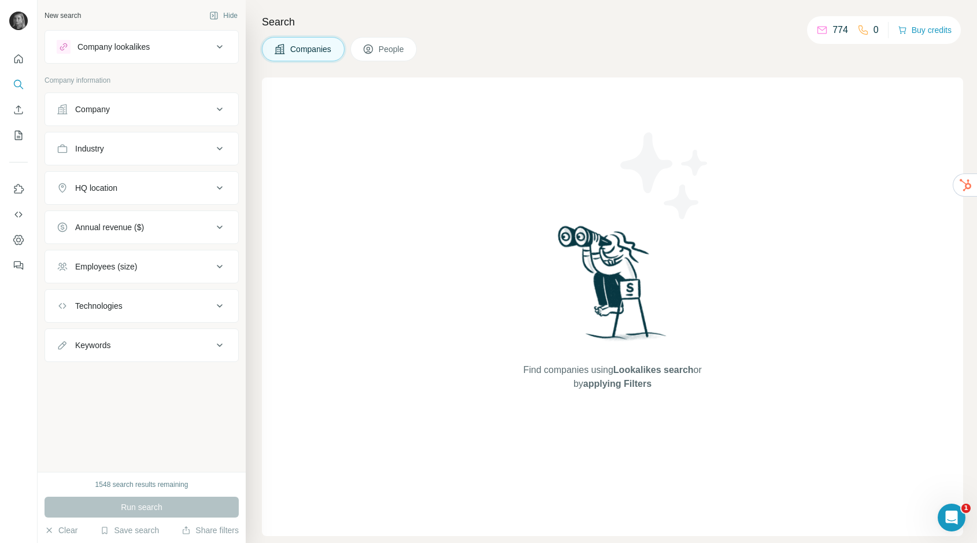
click at [114, 108] on div "Company" at bounding box center [135, 110] width 156 height 12
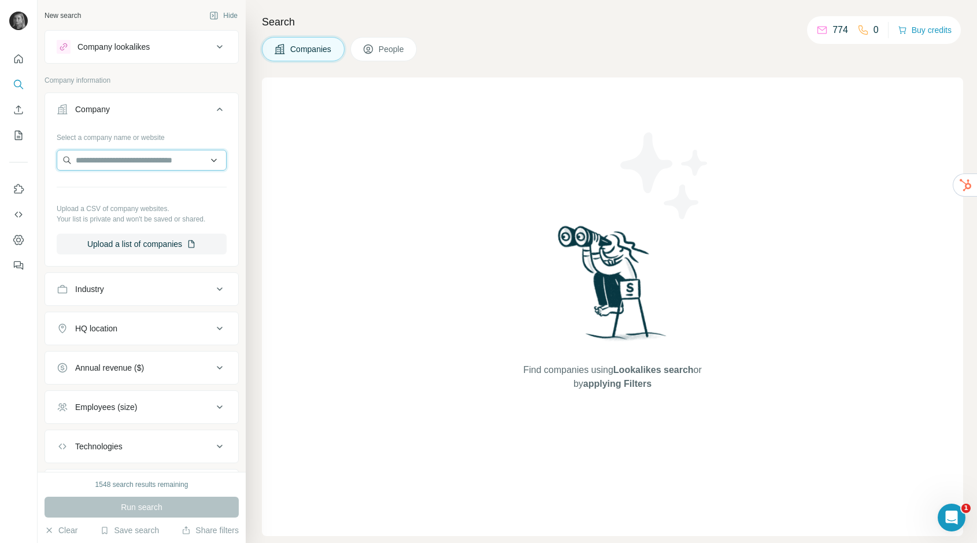
click at [112, 160] on input "text" at bounding box center [142, 160] width 170 height 21
drag, startPoint x: 114, startPoint y: 160, endPoint x: 90, endPoint y: 160, distance: 24.3
click at [90, 160] on input "*******" at bounding box center [142, 160] width 170 height 21
type input "**********"
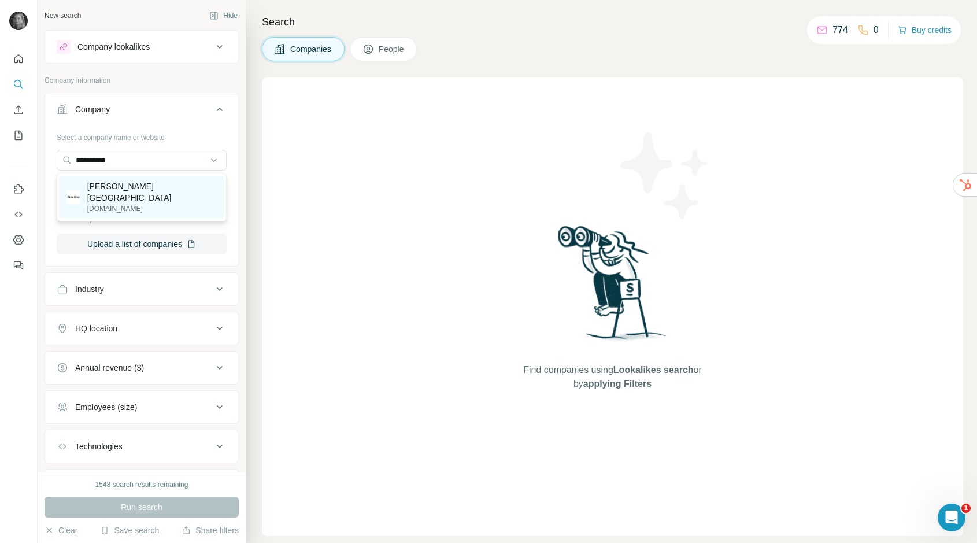
click at [119, 190] on p "Miu Miu USA" at bounding box center [152, 191] width 130 height 23
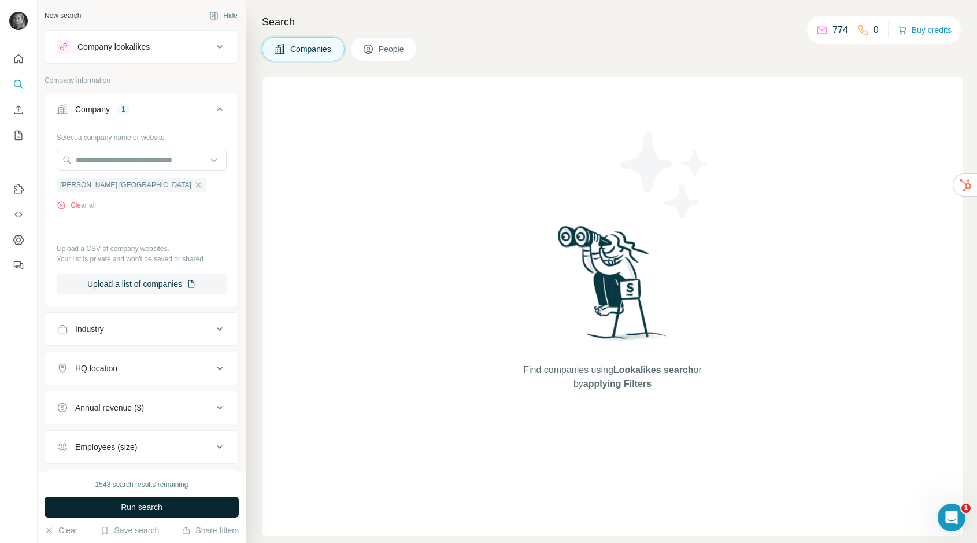
click at [135, 501] on span "Run search" at bounding box center [142, 507] width 42 height 12
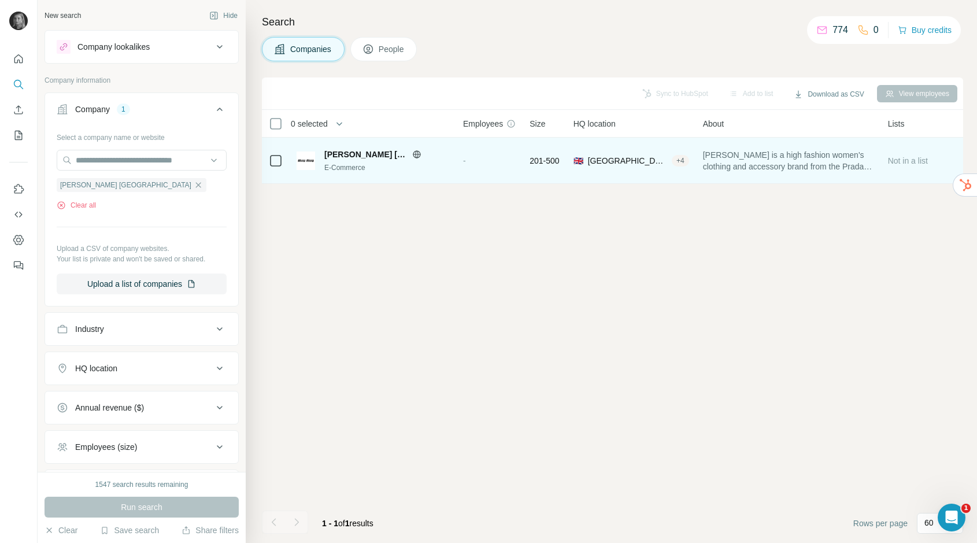
click at [464, 152] on div "-" at bounding box center [489, 161] width 53 height 32
click at [657, 168] on div "🇬🇧 United Kingdom, England|London Inner|London (SW)|London SW1X + 4" at bounding box center [632, 161] width 116 height 32
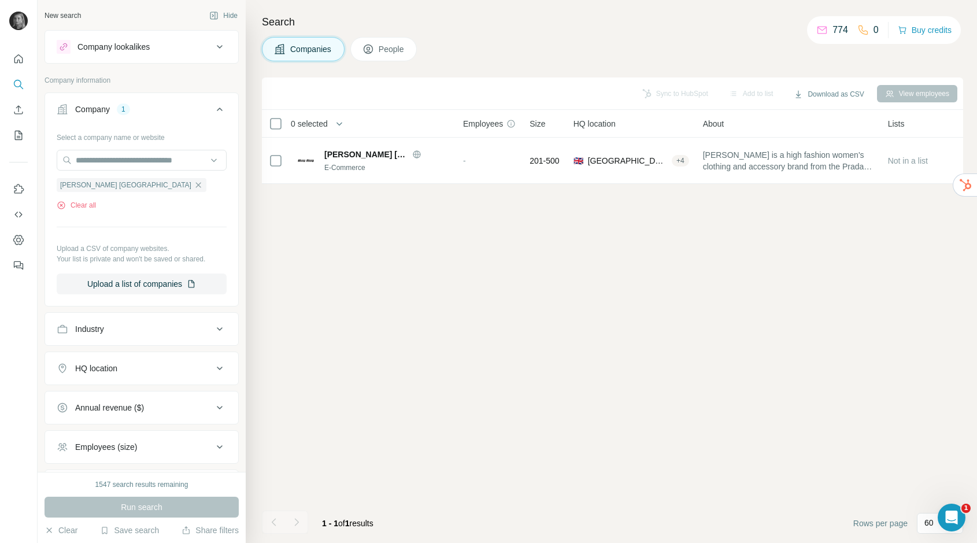
click at [194, 186] on icon "button" at bounding box center [198, 184] width 9 height 9
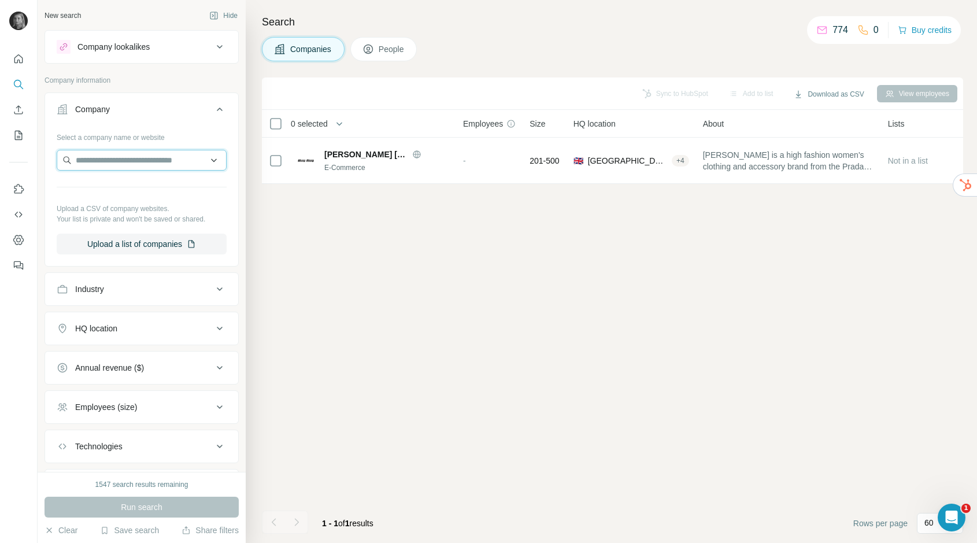
click at [112, 165] on input "text" at bounding box center [142, 160] width 170 height 21
paste input "**********"
click at [80, 161] on input "**********" at bounding box center [142, 160] width 170 height 21
type input "**********"
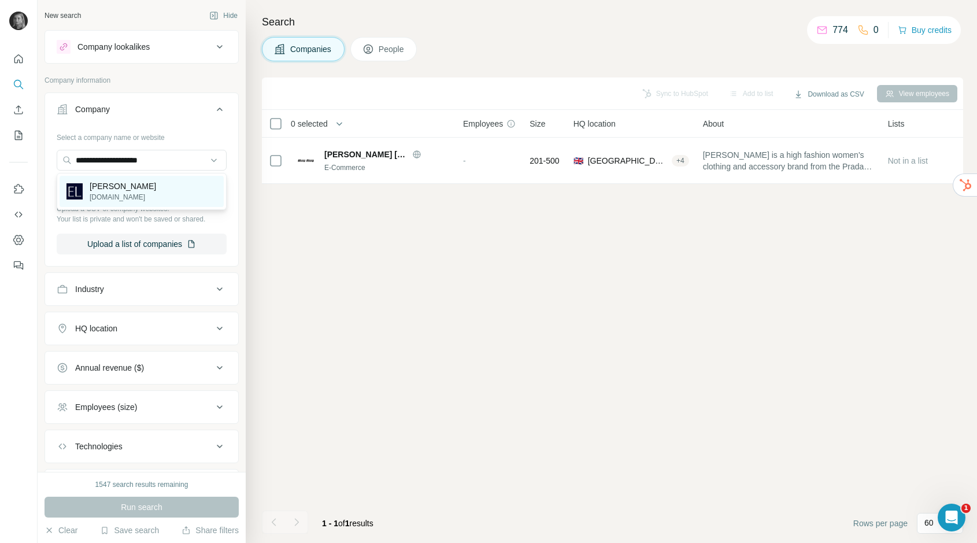
click at [121, 185] on p "Estée Lauder" at bounding box center [123, 186] width 67 height 12
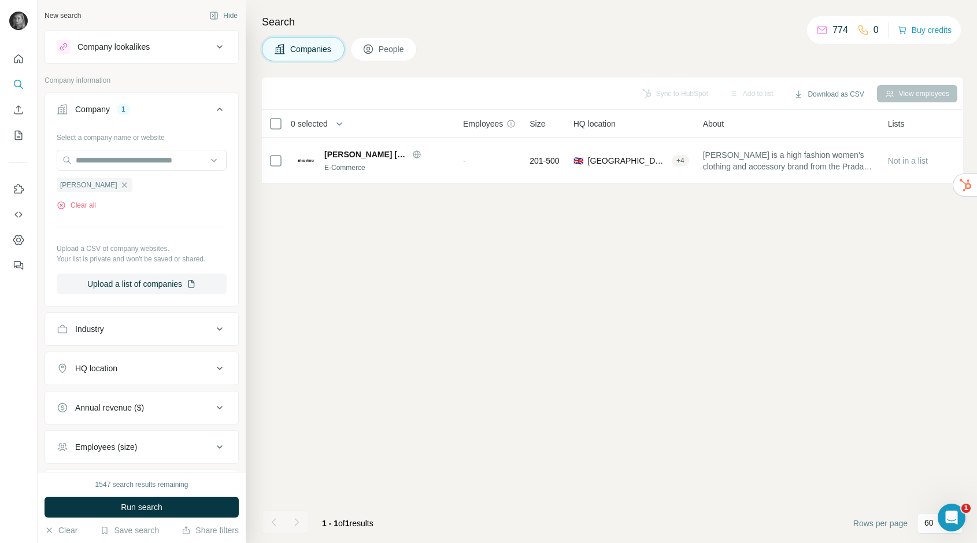
click at [169, 493] on div "1547 search results remaining Run search Clear Save search Share filters" at bounding box center [142, 507] width 208 height 71
click at [174, 506] on button "Run search" at bounding box center [142, 507] width 194 height 21
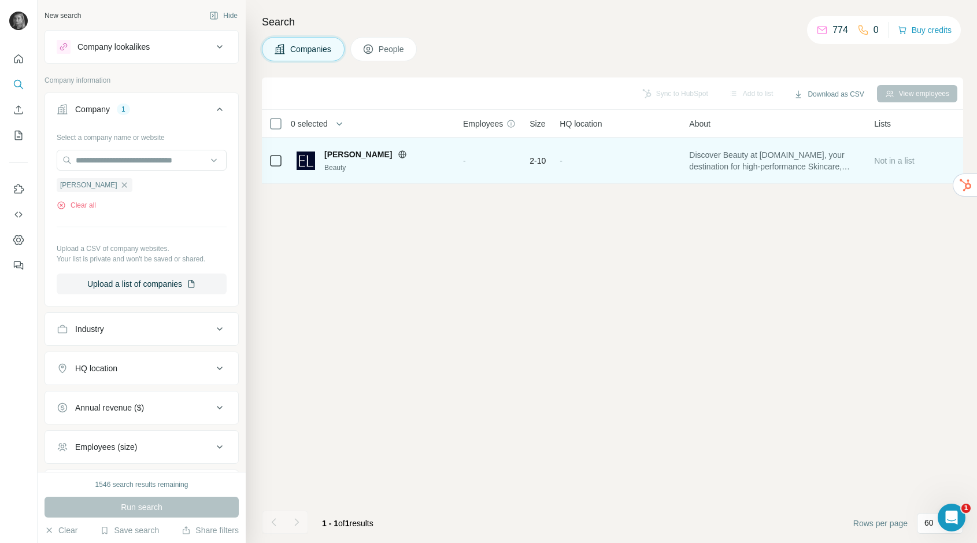
click at [530, 167] on td "2-10" at bounding box center [538, 161] width 30 height 46
click at [438, 164] on div "Beauty" at bounding box center [386, 168] width 125 height 10
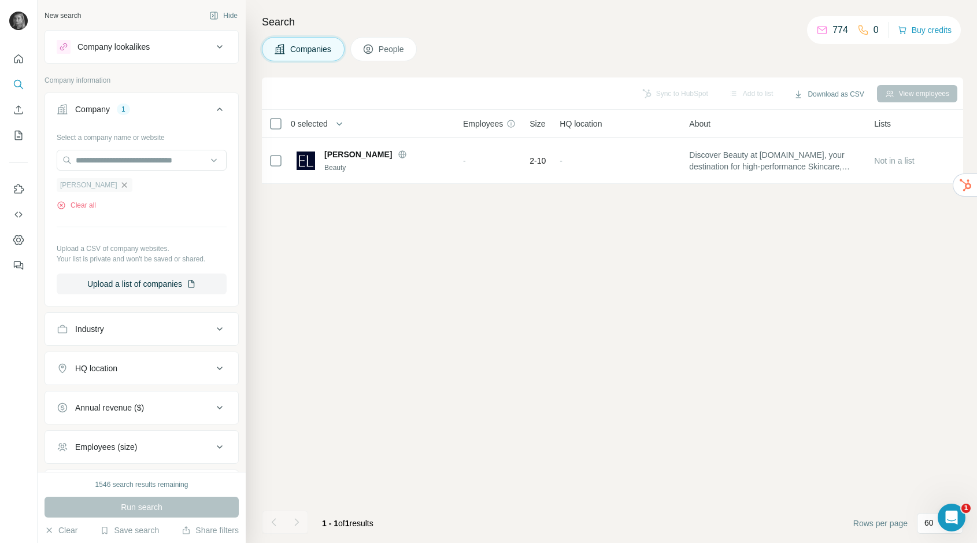
click at [120, 182] on icon "button" at bounding box center [124, 184] width 9 height 9
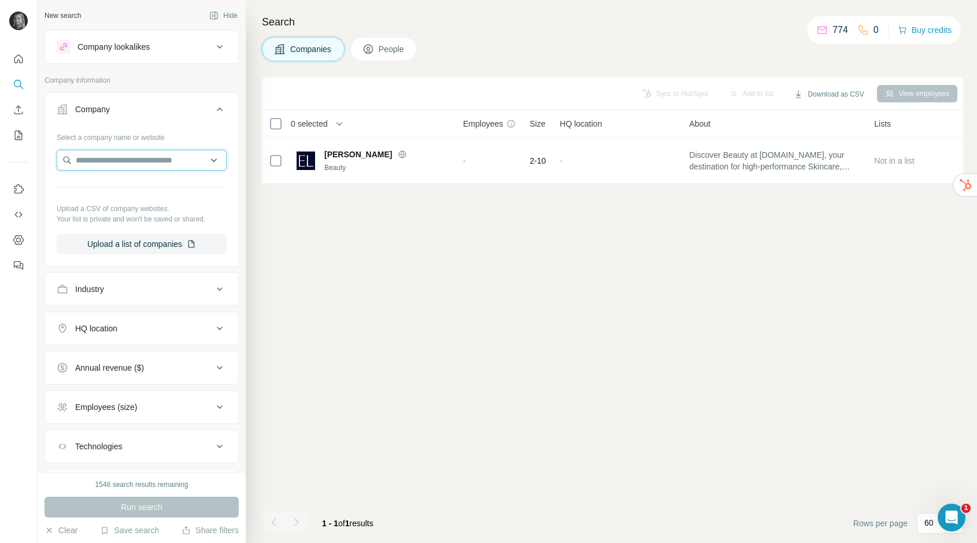
click at [115, 164] on input "text" at bounding box center [142, 160] width 170 height 21
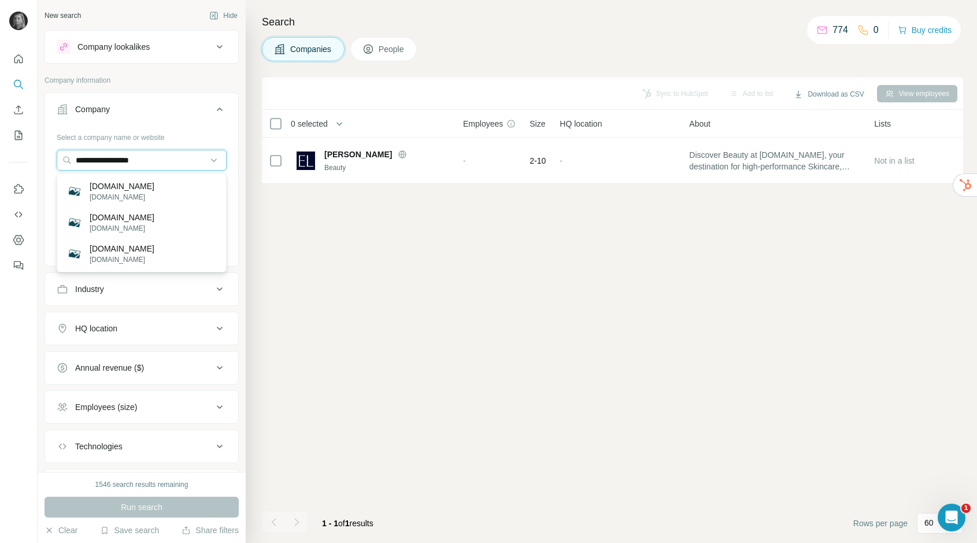
drag, startPoint x: 160, startPoint y: 162, endPoint x: 6, endPoint y: 159, distance: 153.3
click at [6, 159] on div "**********" at bounding box center [488, 271] width 977 height 543
paste input "***"
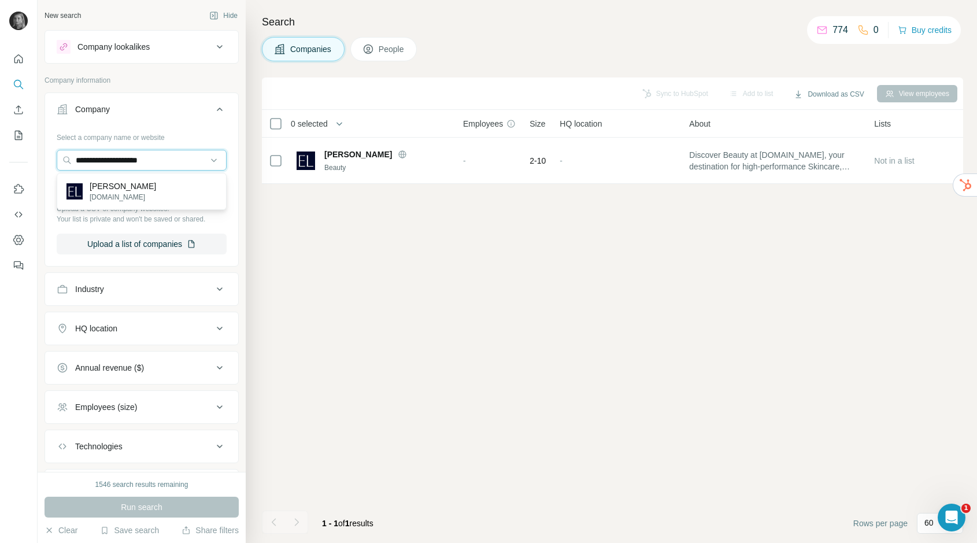
type input "**********"
click at [133, 191] on p "Estée Lauder" at bounding box center [123, 186] width 67 height 12
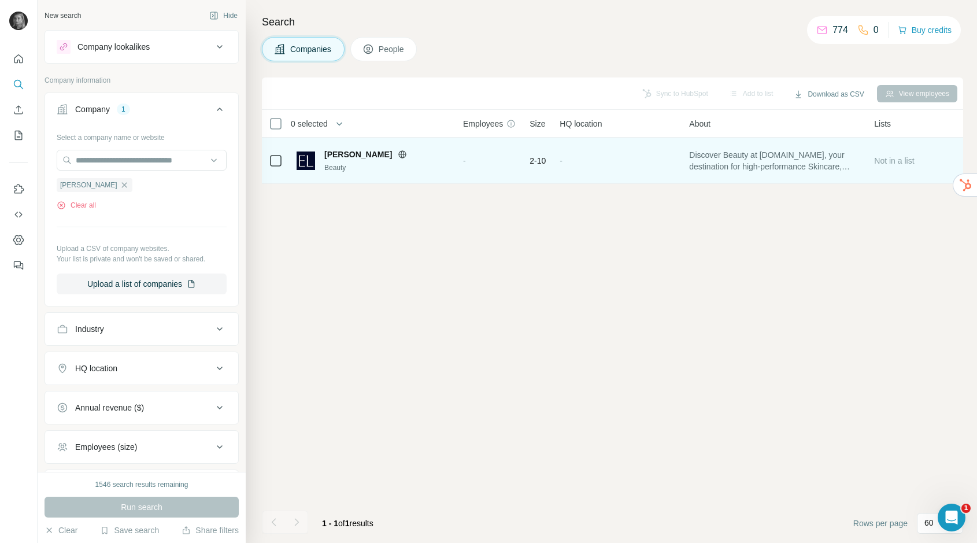
click at [541, 152] on div "2-10" at bounding box center [538, 161] width 16 height 32
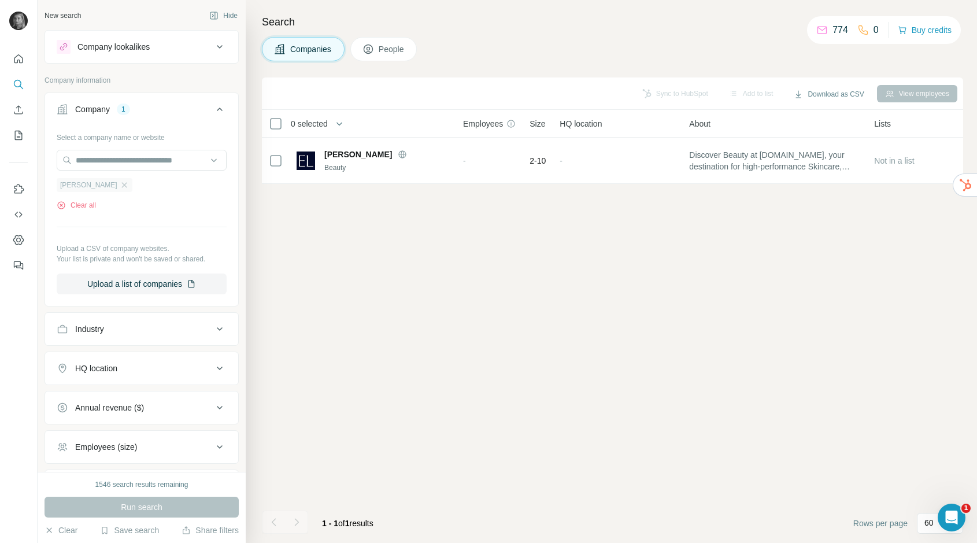
click at [108, 190] on div "Estée Lauder" at bounding box center [95, 185] width 76 height 14
click at [119, 162] on input "text" at bounding box center [142, 160] width 170 height 21
click at [181, 229] on div "Select a company name or website Estée Lauder Clear all Upload a CSV of company…" at bounding box center [142, 211] width 170 height 167
click at [103, 190] on div "Estée Lauder" at bounding box center [95, 185] width 76 height 14
click at [120, 187] on icon "button" at bounding box center [124, 184] width 9 height 9
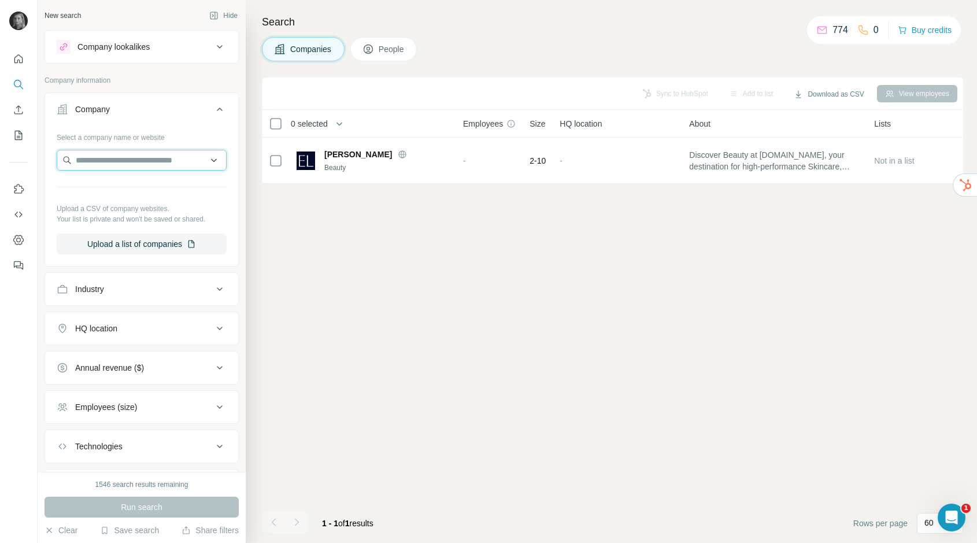
click at [108, 166] on input "text" at bounding box center [142, 160] width 170 height 21
paste input "**********"
type input "**********"
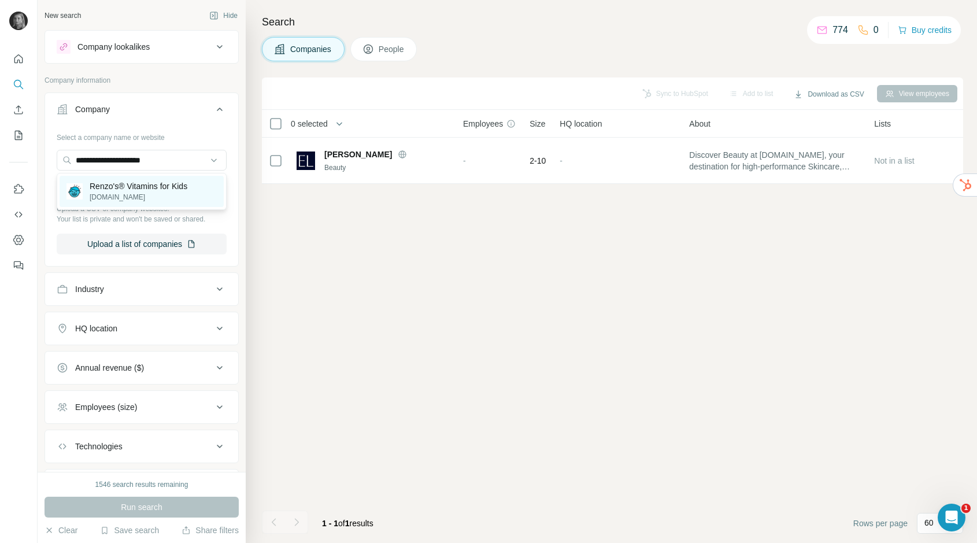
click at [128, 180] on div "Renzo's® Vitamins for Kids renzosvitamins.com" at bounding box center [142, 191] width 164 height 31
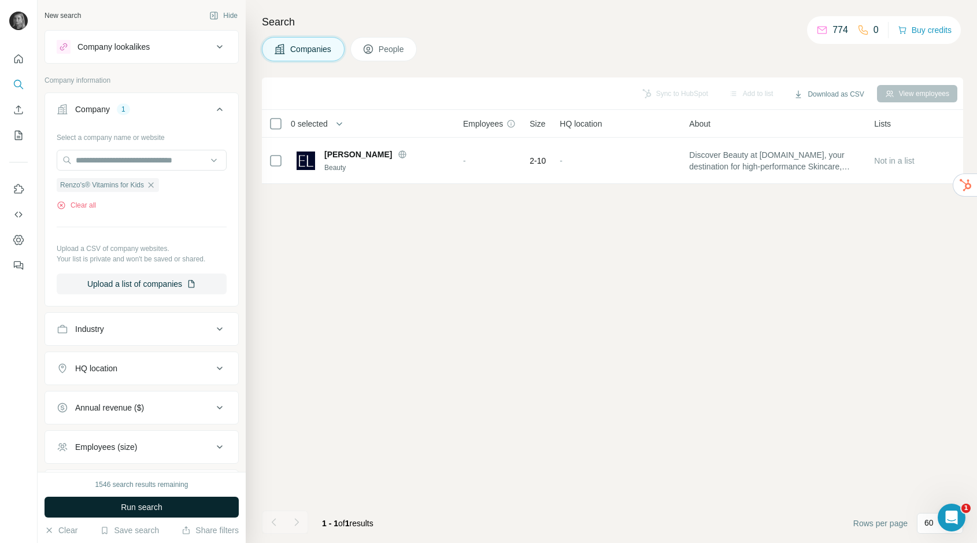
click at [119, 504] on button "Run search" at bounding box center [142, 507] width 194 height 21
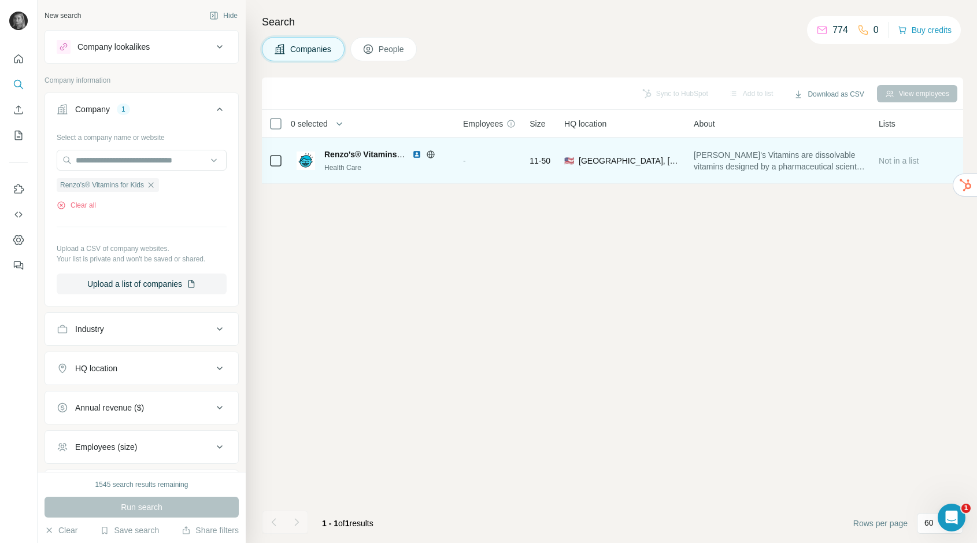
click at [510, 163] on div "-" at bounding box center [489, 161] width 53 height 32
click at [429, 154] on icon at bounding box center [431, 154] width 8 height 1
click at [416, 156] on img at bounding box center [416, 154] width 9 height 9
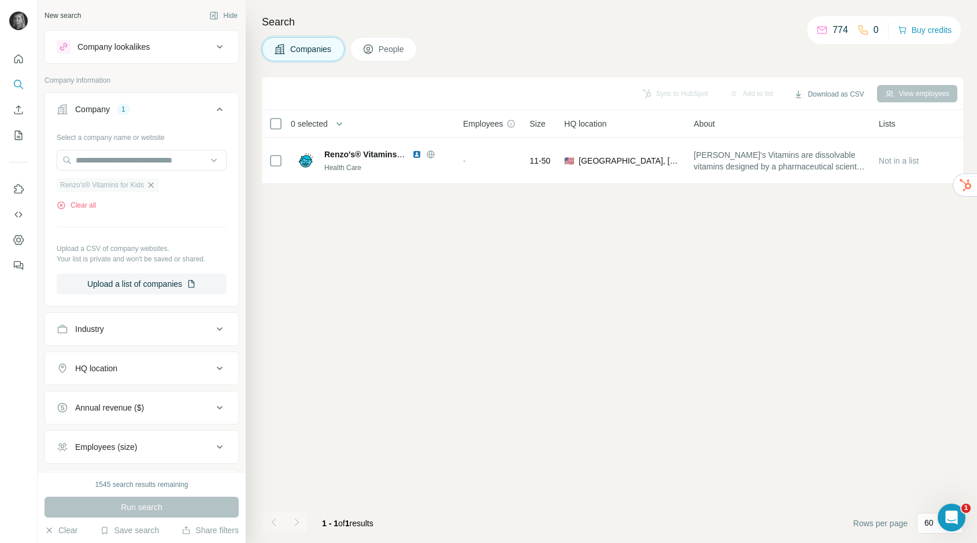
click at [156, 184] on icon "button" at bounding box center [150, 184] width 9 height 9
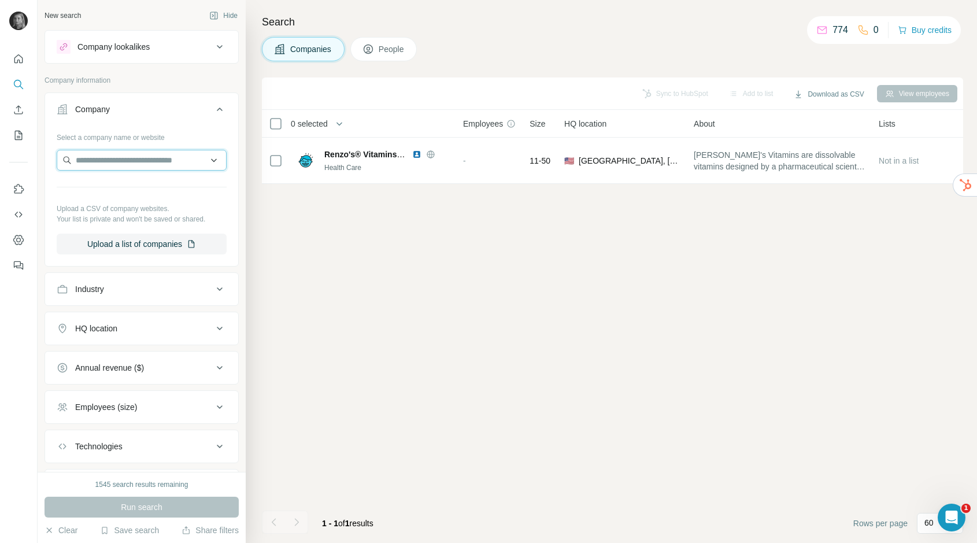
click at [152, 153] on input "text" at bounding box center [142, 160] width 170 height 21
paste input "**********"
drag, startPoint x: 178, startPoint y: 159, endPoint x: -10, endPoint y: 148, distance: 188.3
click at [0, 148] on html "**********" at bounding box center [488, 271] width 977 height 543
paste input "text"
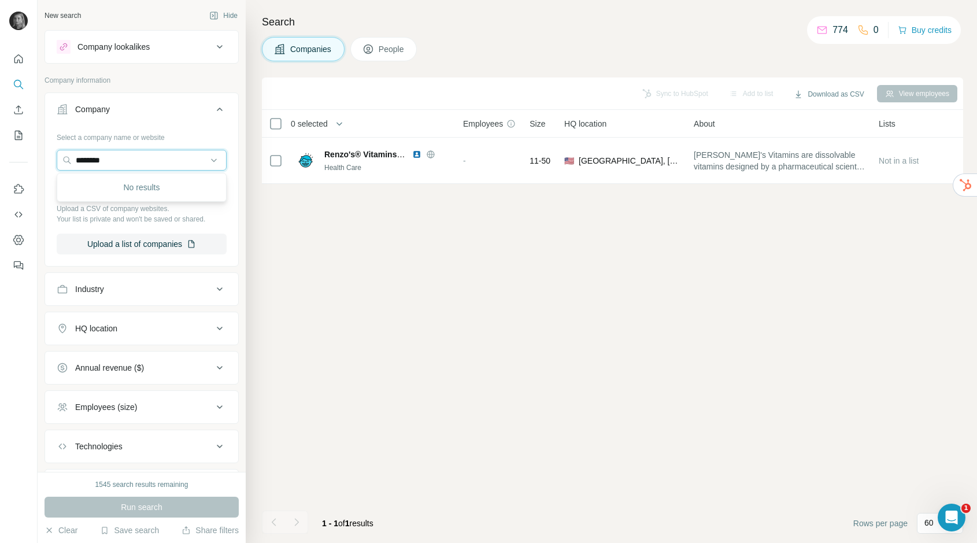
type input "********"
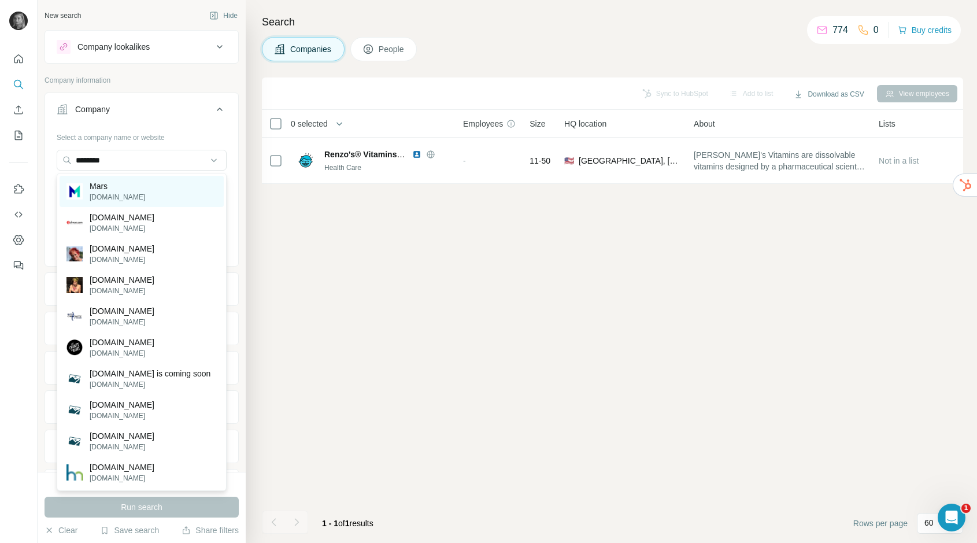
click at [105, 200] on p "[DOMAIN_NAME]" at bounding box center [118, 197] width 56 height 10
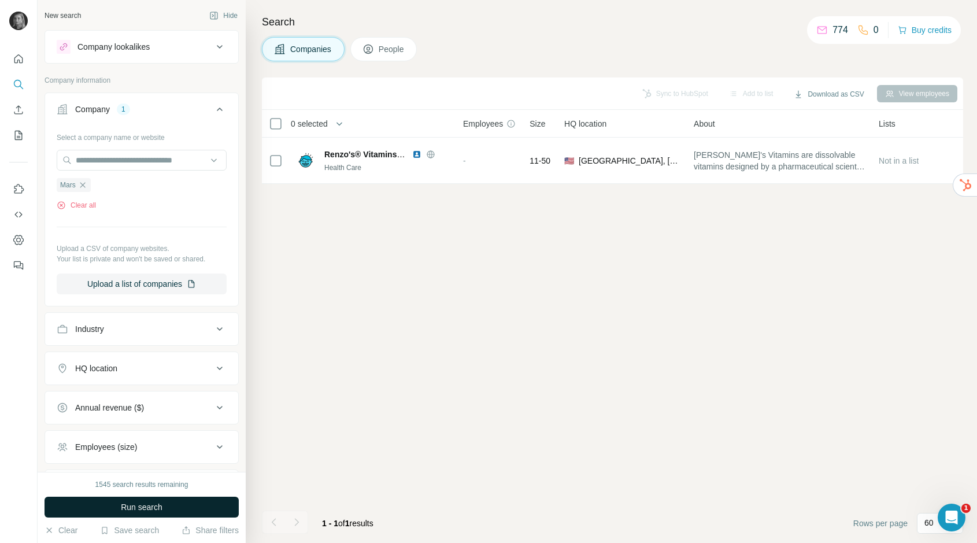
click at [117, 511] on button "Run search" at bounding box center [142, 507] width 194 height 21
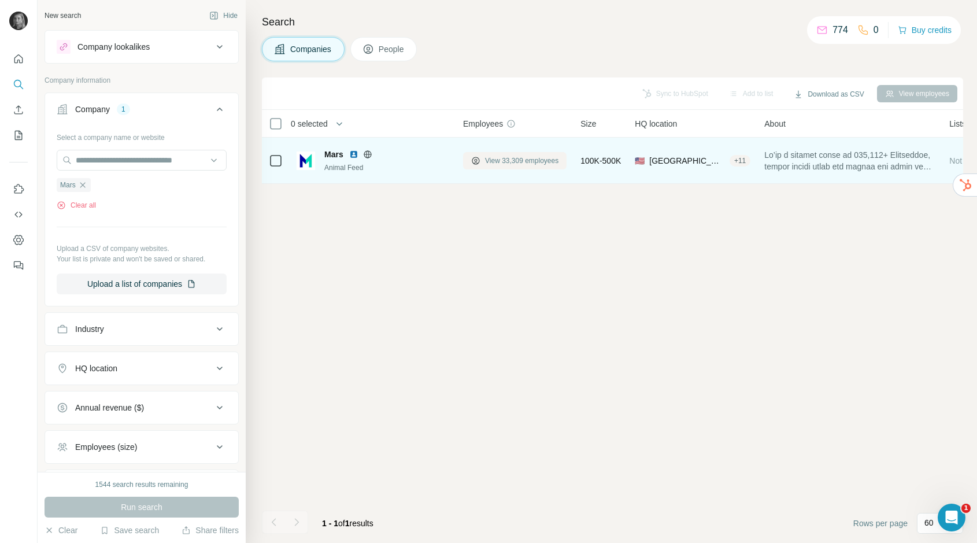
click at [500, 158] on span "View 33,309 employees" at bounding box center [521, 161] width 73 height 10
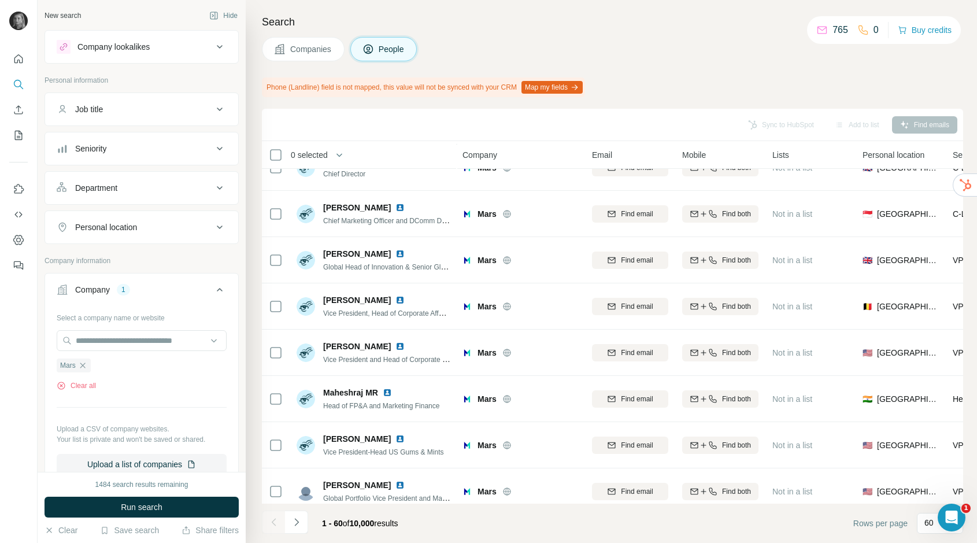
scroll to position [493, 1]
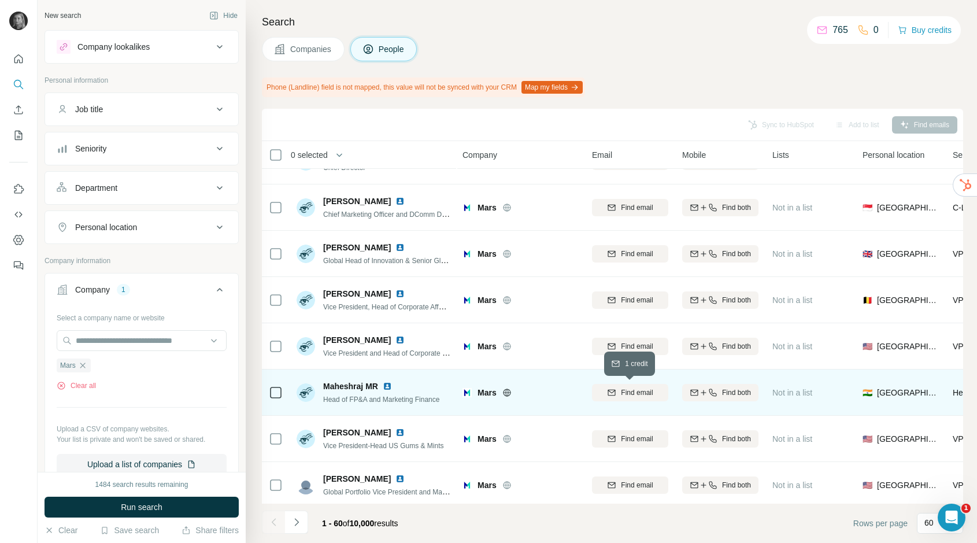
click at [639, 392] on span "Find email" at bounding box center [637, 393] width 32 height 10
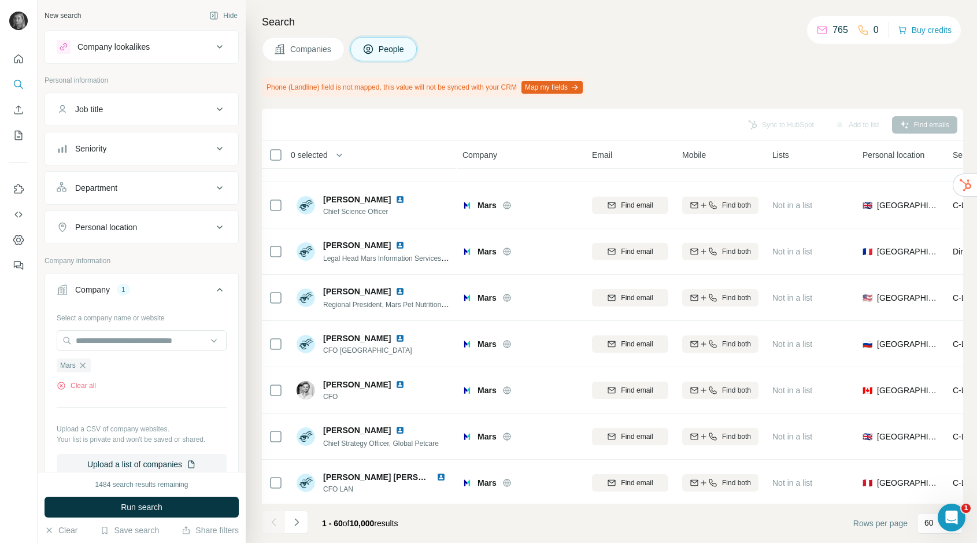
scroll to position [1336, 1]
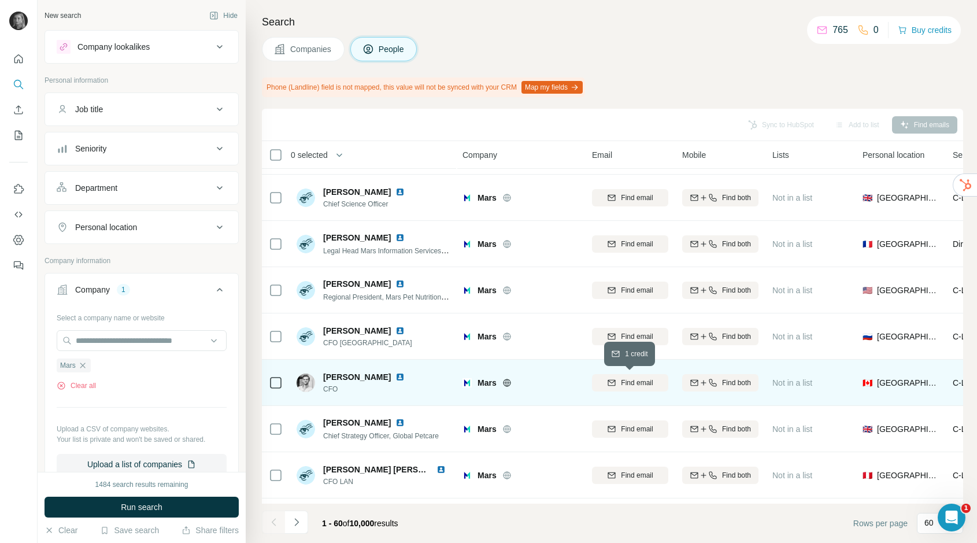
click at [636, 378] on span "Find email" at bounding box center [637, 383] width 32 height 10
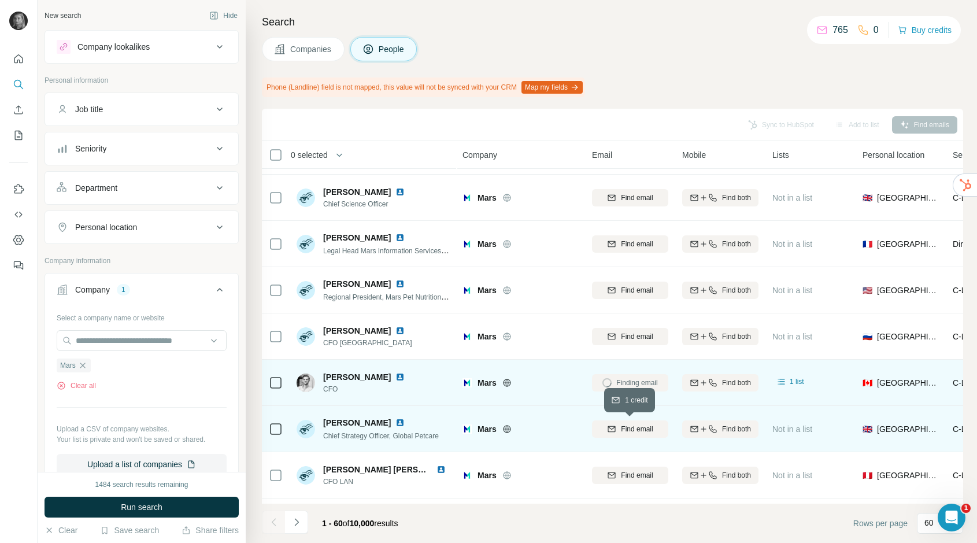
click at [633, 433] on span "Find email" at bounding box center [637, 429] width 32 height 10
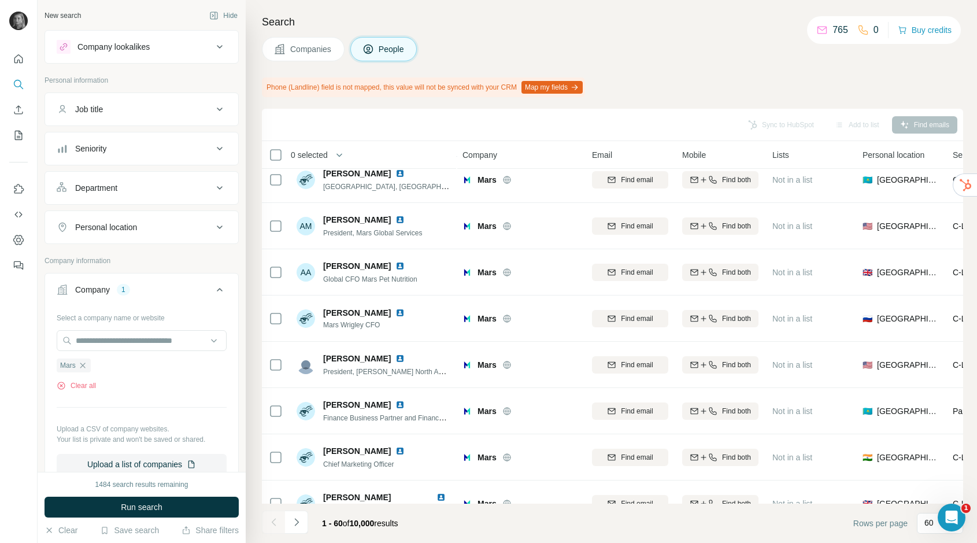
scroll to position [1719, 1]
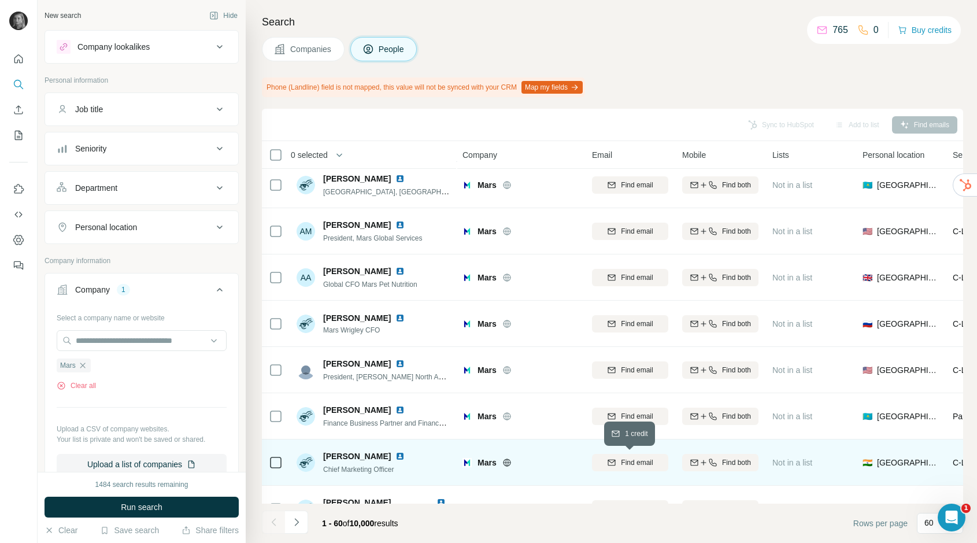
click at [645, 456] on button "Find email" at bounding box center [630, 462] width 76 height 17
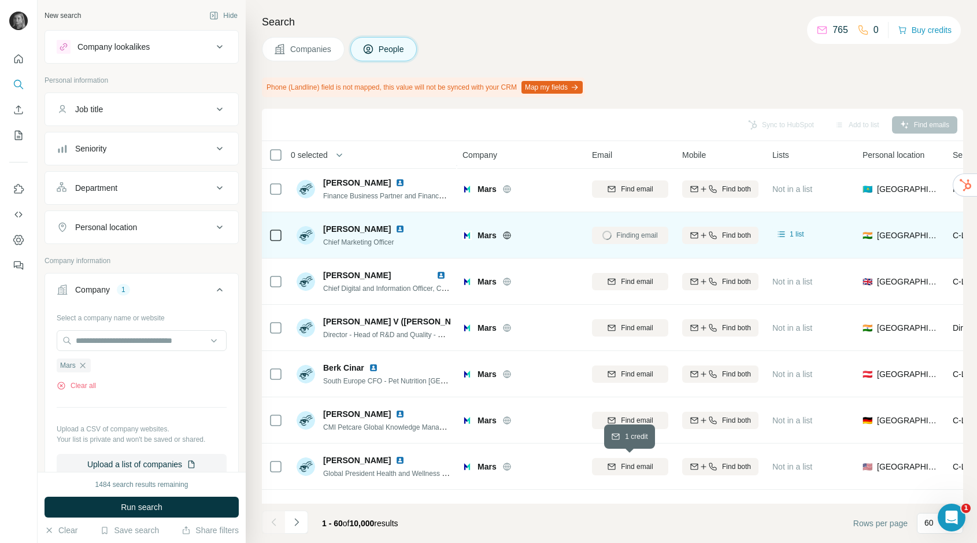
scroll to position [1948, 1]
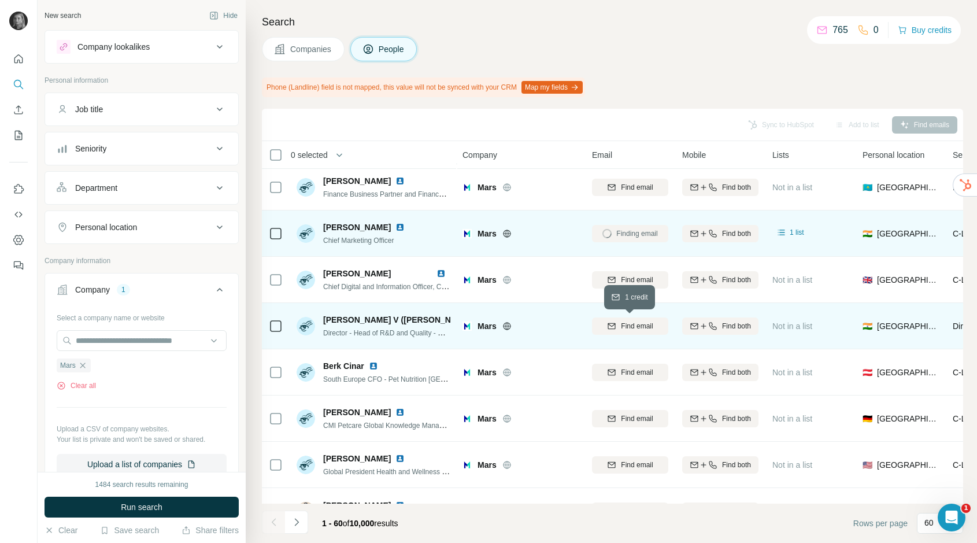
click at [639, 327] on span "Find email" at bounding box center [637, 326] width 32 height 10
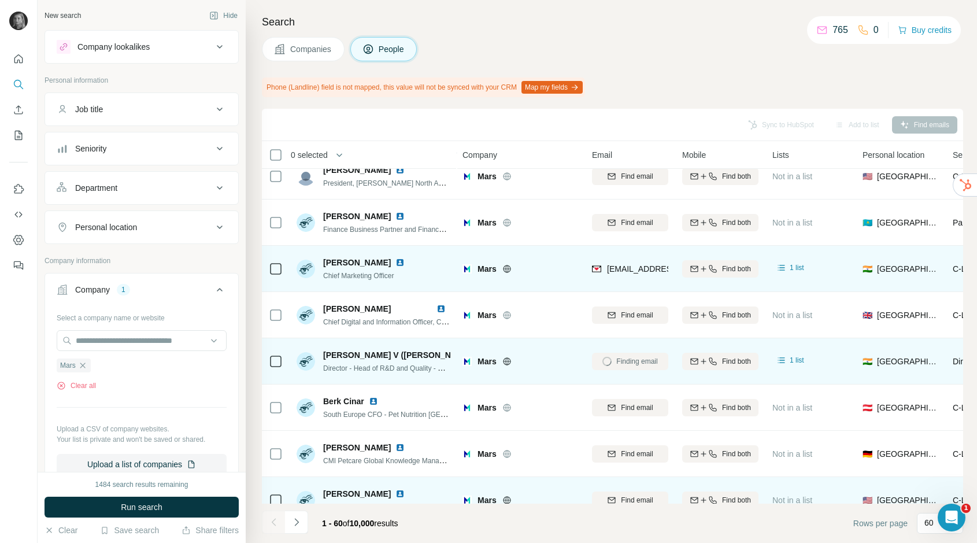
scroll to position [1903, 1]
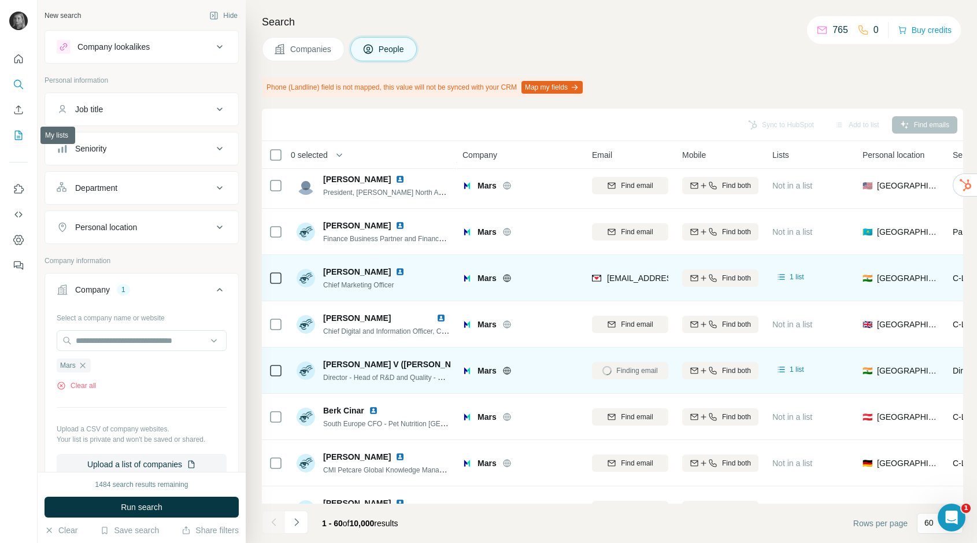
click at [16, 133] on icon "My lists" at bounding box center [19, 136] width 12 height 12
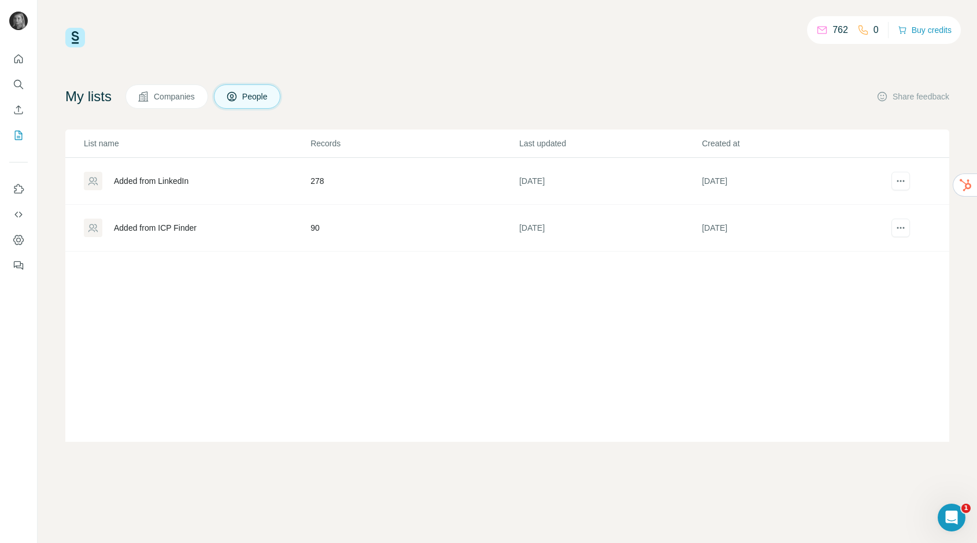
drag, startPoint x: 189, startPoint y: 236, endPoint x: 161, endPoint y: 230, distance: 28.5
click at [189, 236] on div "Added from ICP Finder" at bounding box center [197, 228] width 226 height 19
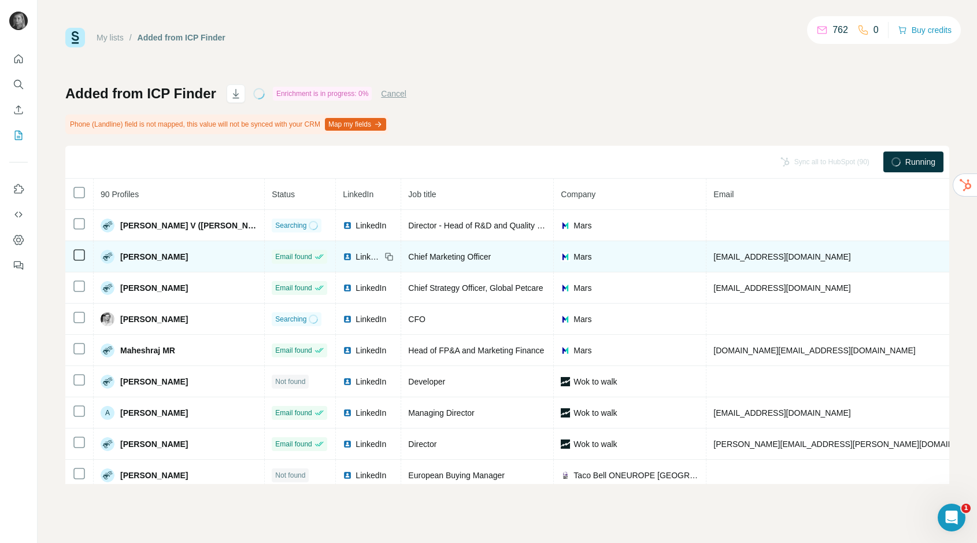
scroll to position [0, 94]
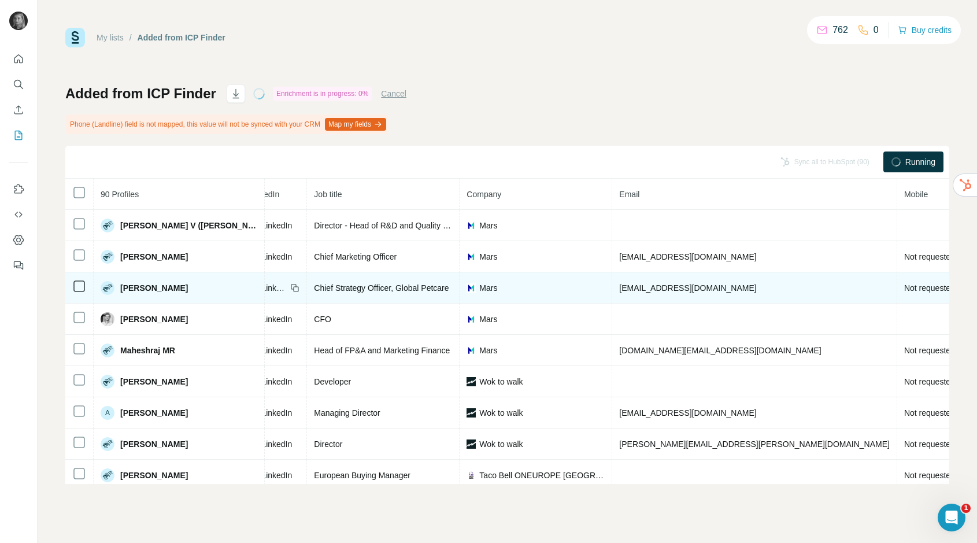
click at [619, 288] on span "[EMAIL_ADDRESS][DOMAIN_NAME]" at bounding box center [687, 287] width 137 height 9
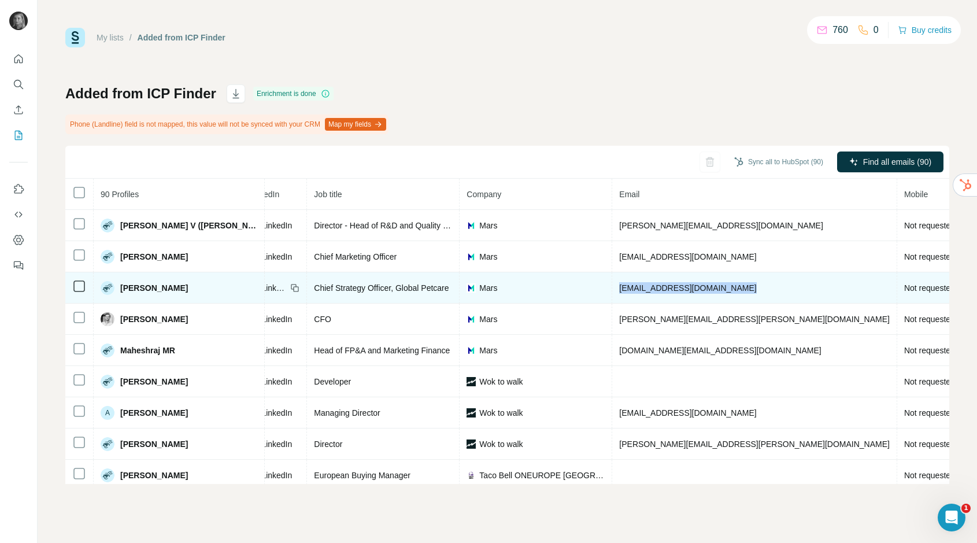
copy span "[EMAIL_ADDRESS][DOMAIN_NAME]"
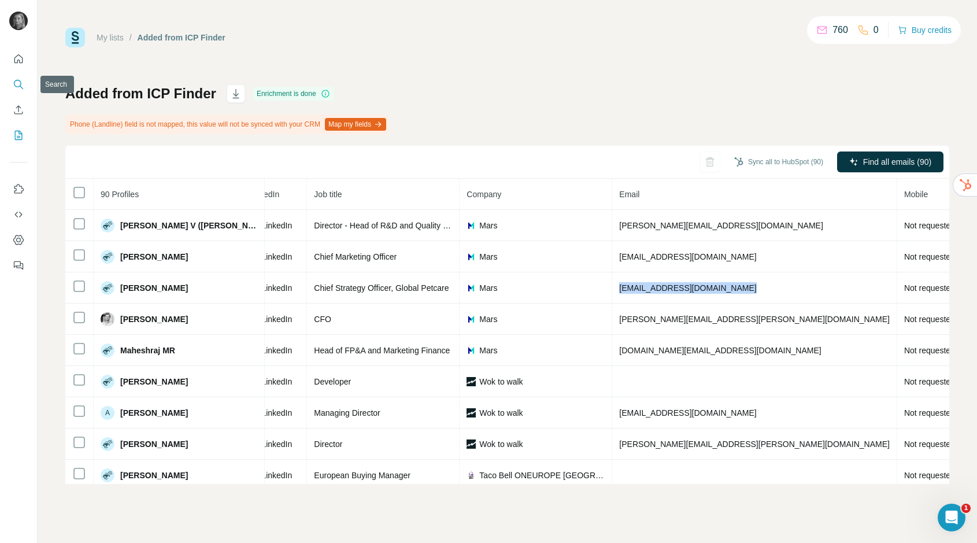
click at [20, 83] on icon "Search" at bounding box center [18, 84] width 8 height 8
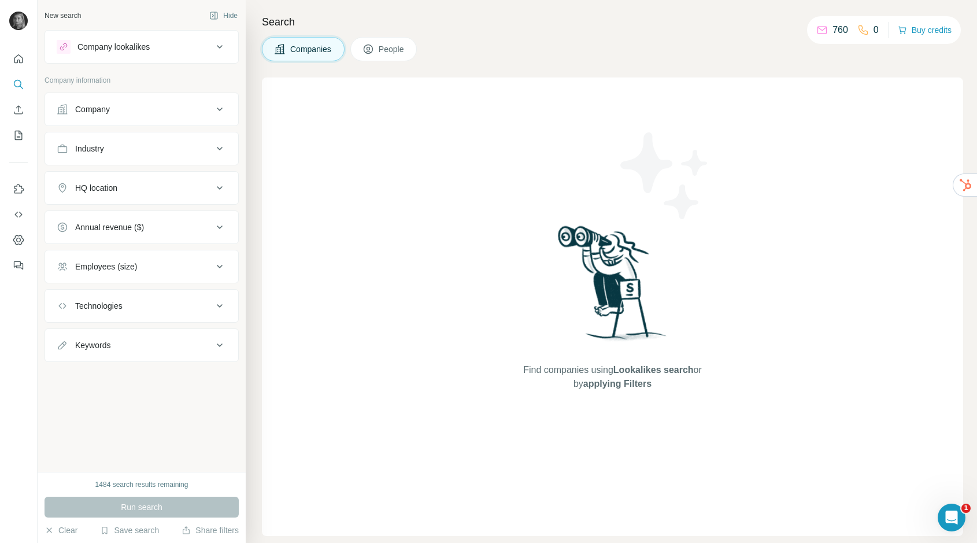
click at [138, 99] on button "Company" at bounding box center [141, 109] width 193 height 28
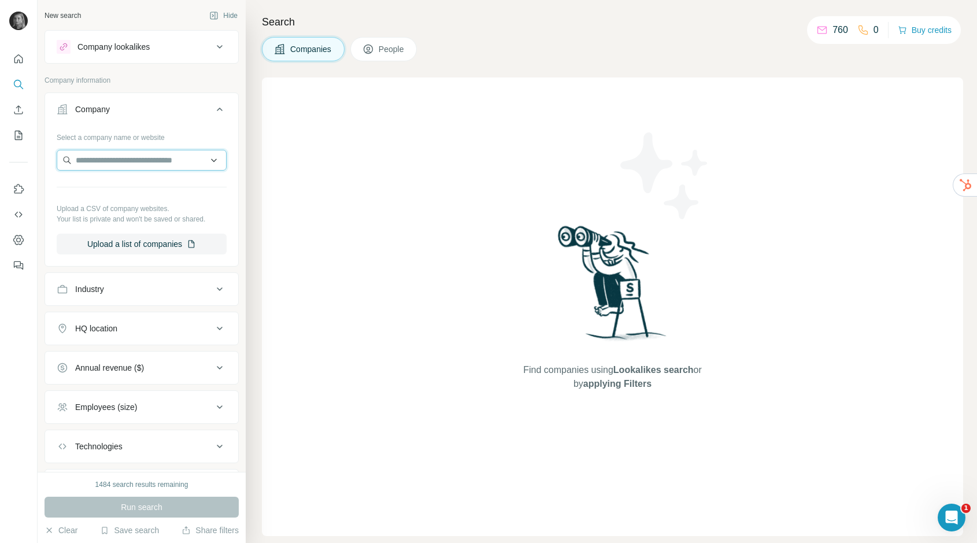
click at [163, 153] on input "text" at bounding box center [142, 160] width 170 height 21
drag, startPoint x: 138, startPoint y: 158, endPoint x: 6, endPoint y: 153, distance: 131.4
click at [6, 153] on div "**********" at bounding box center [488, 271] width 977 height 543
paste input "********"
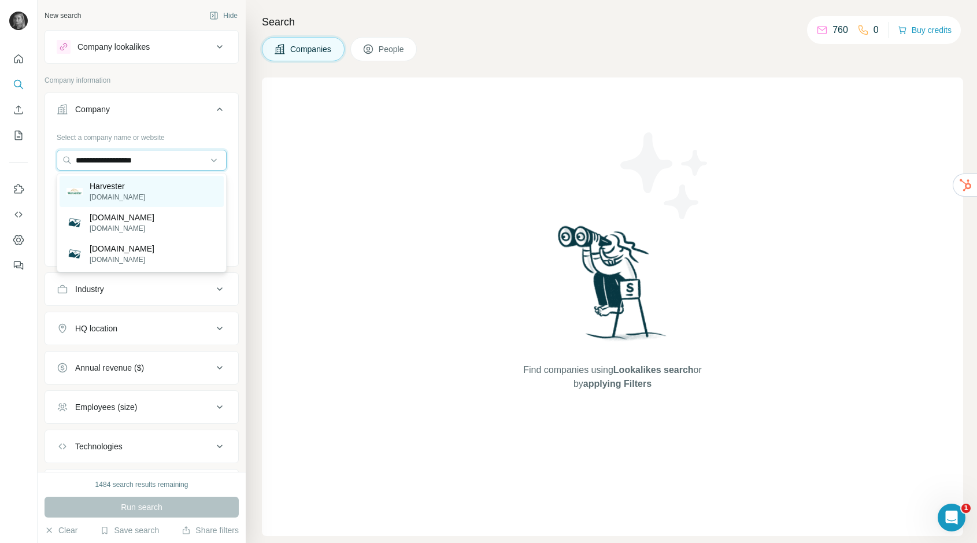
type input "**********"
click at [137, 187] on p "Harvester" at bounding box center [118, 186] width 56 height 12
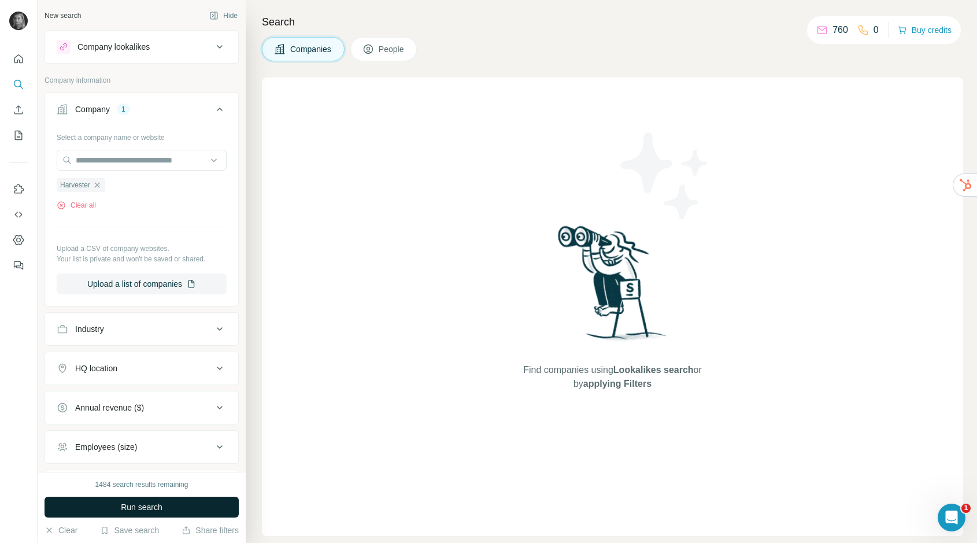
click at [127, 501] on span "Run search" at bounding box center [142, 507] width 42 height 12
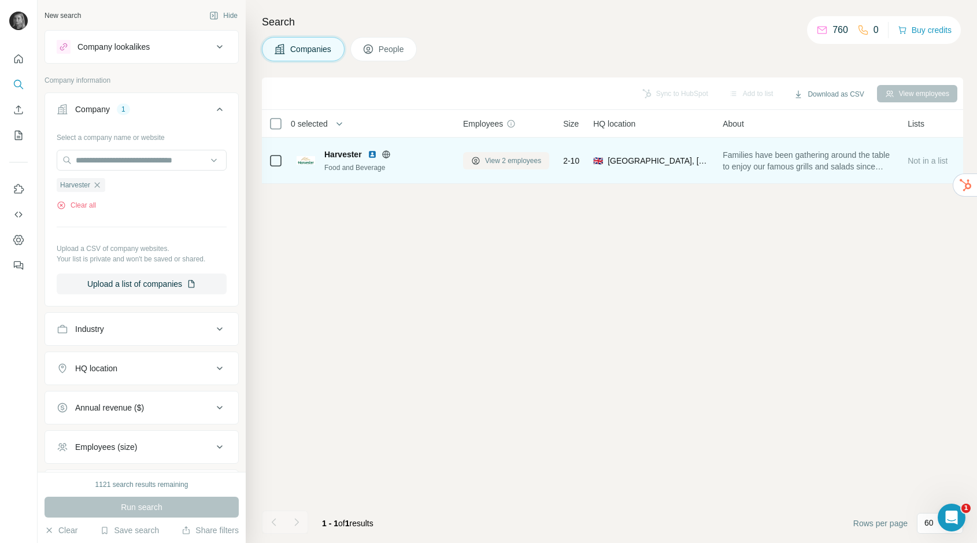
click at [518, 157] on span "View 2 employees" at bounding box center [513, 161] width 56 height 10
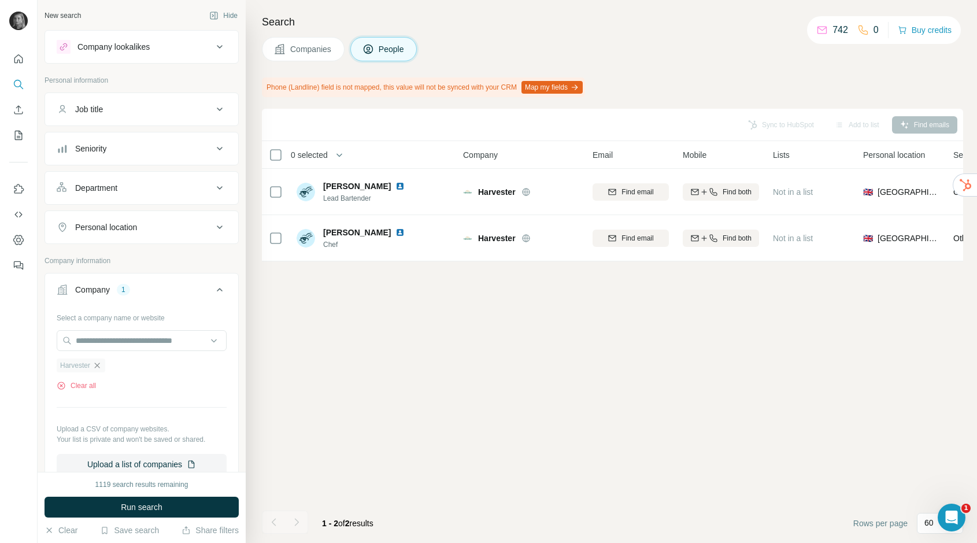
click at [97, 368] on icon "button" at bounding box center [97, 365] width 9 height 9
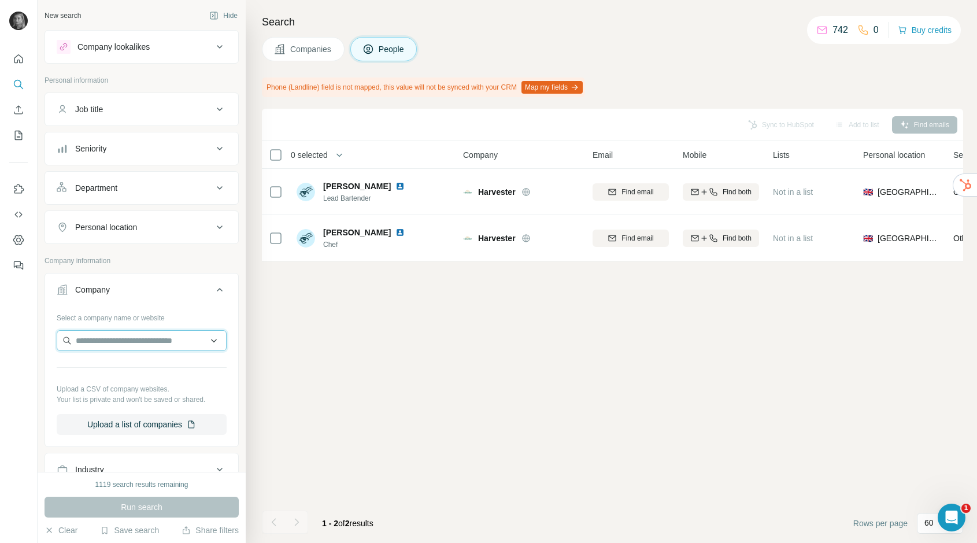
click at [99, 333] on input "text" at bounding box center [142, 340] width 170 height 21
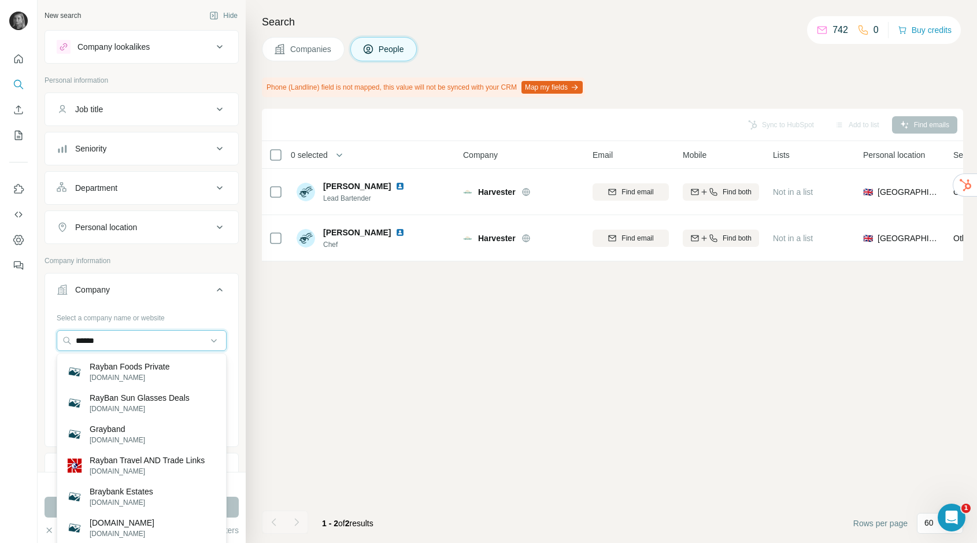
type input "******"
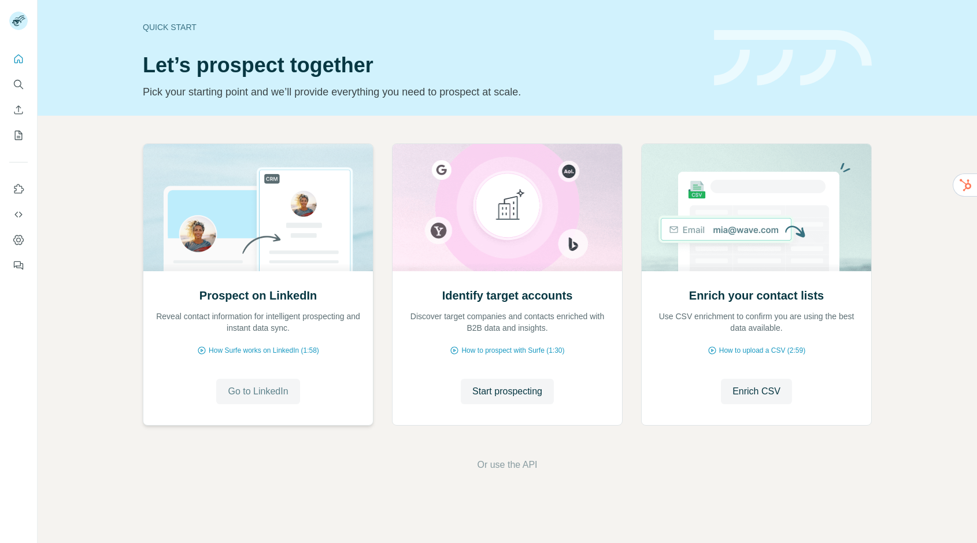
click at [250, 398] on span "Go to LinkedIn" at bounding box center [258, 392] width 60 height 14
click at [12, 80] on button "Search" at bounding box center [18, 84] width 19 height 21
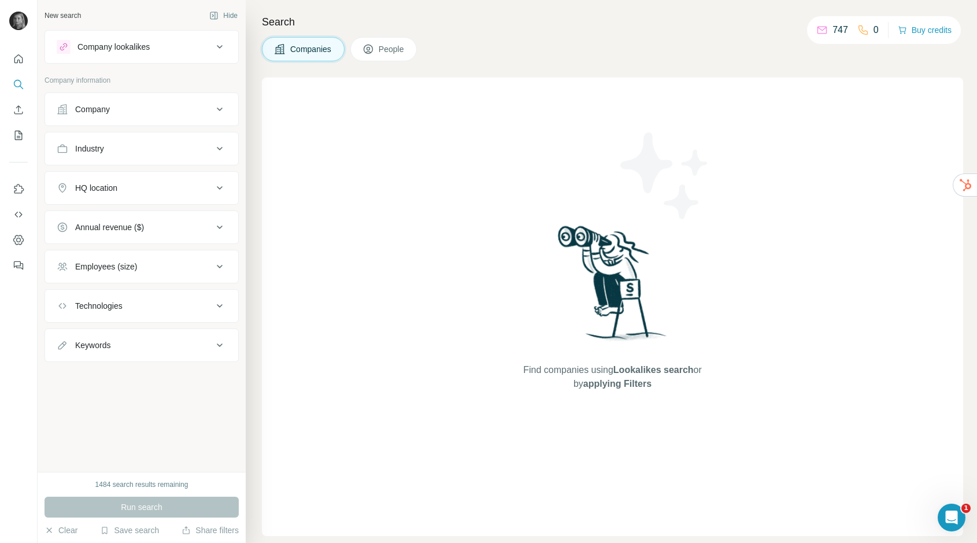
click at [158, 101] on button "Company" at bounding box center [141, 109] width 193 height 28
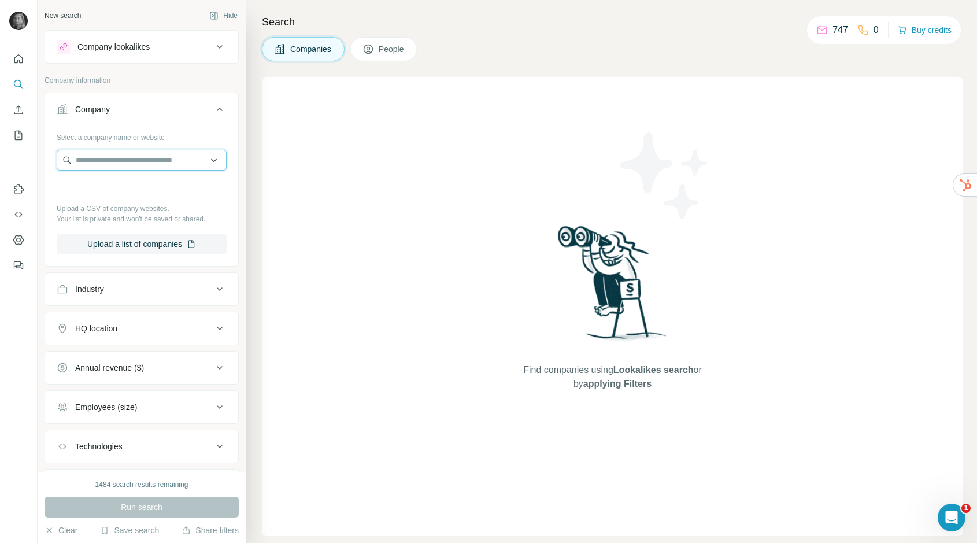
click at [138, 155] on input "text" at bounding box center [142, 160] width 170 height 21
click at [143, 160] on input "**********" at bounding box center [142, 160] width 170 height 21
type input "**********"
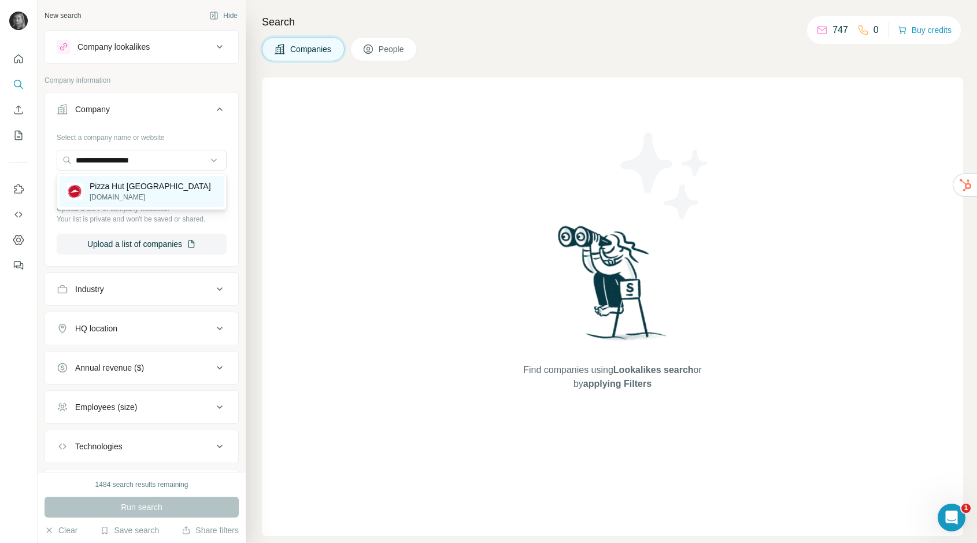
click at [124, 200] on p "[DOMAIN_NAME]" at bounding box center [150, 197] width 121 height 10
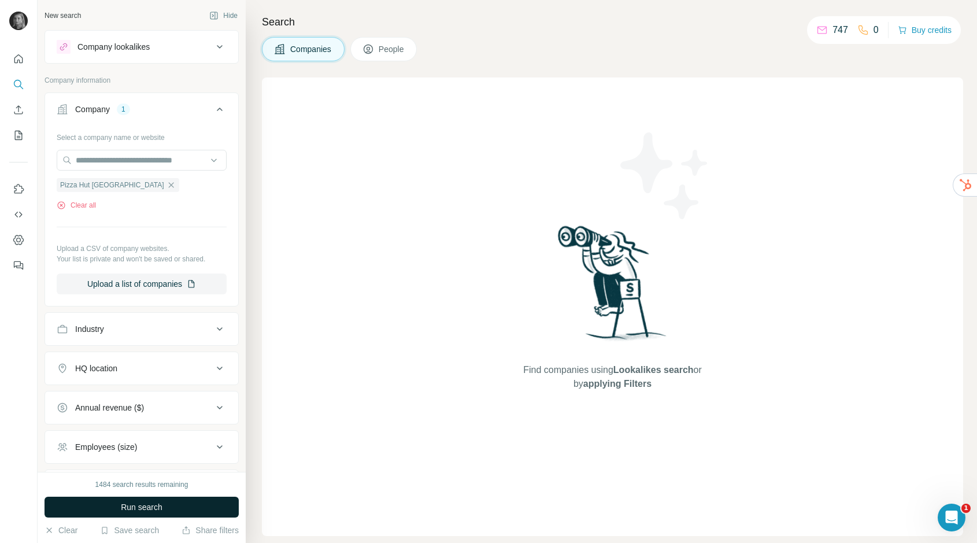
click at [168, 508] on button "Run search" at bounding box center [142, 507] width 194 height 21
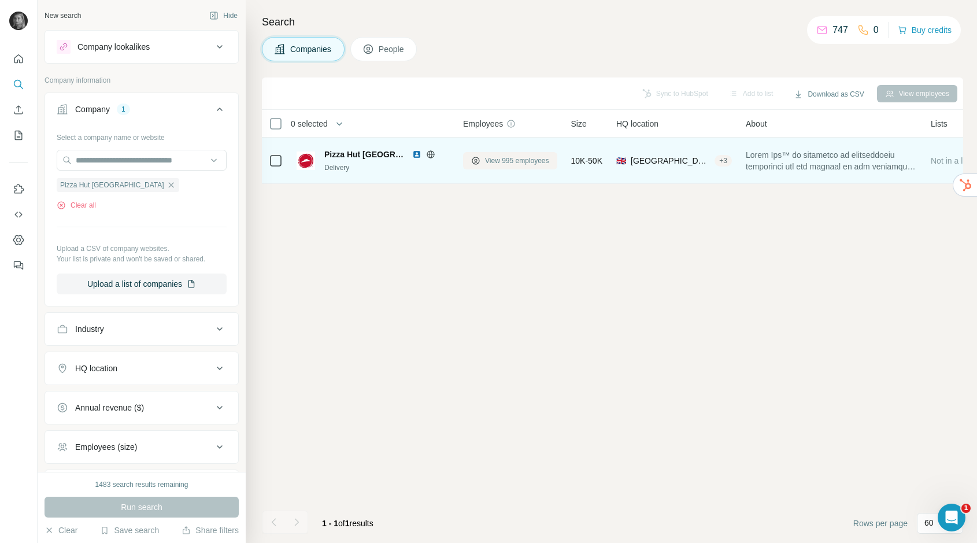
click at [502, 167] on button "View 995 employees" at bounding box center [510, 160] width 94 height 17
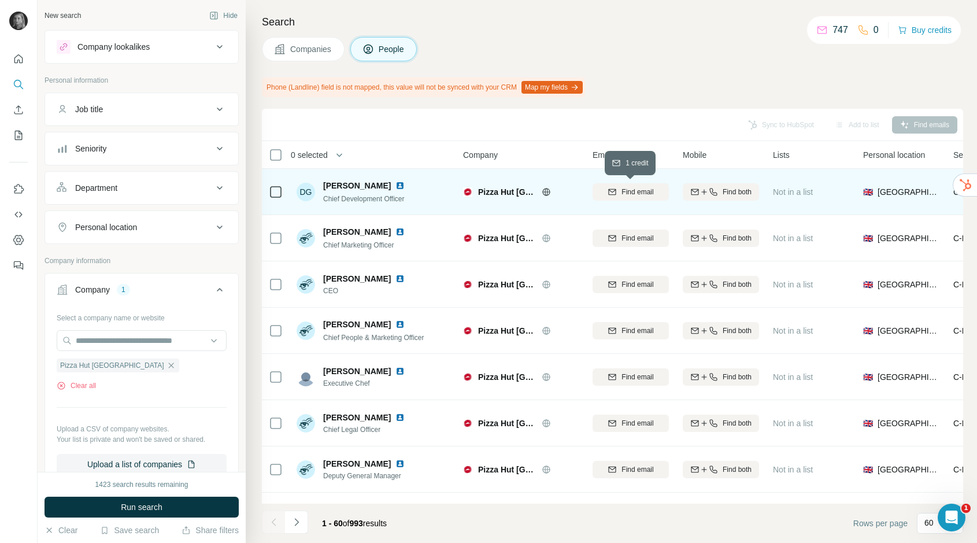
click at [624, 194] on span "Find email" at bounding box center [638, 192] width 32 height 10
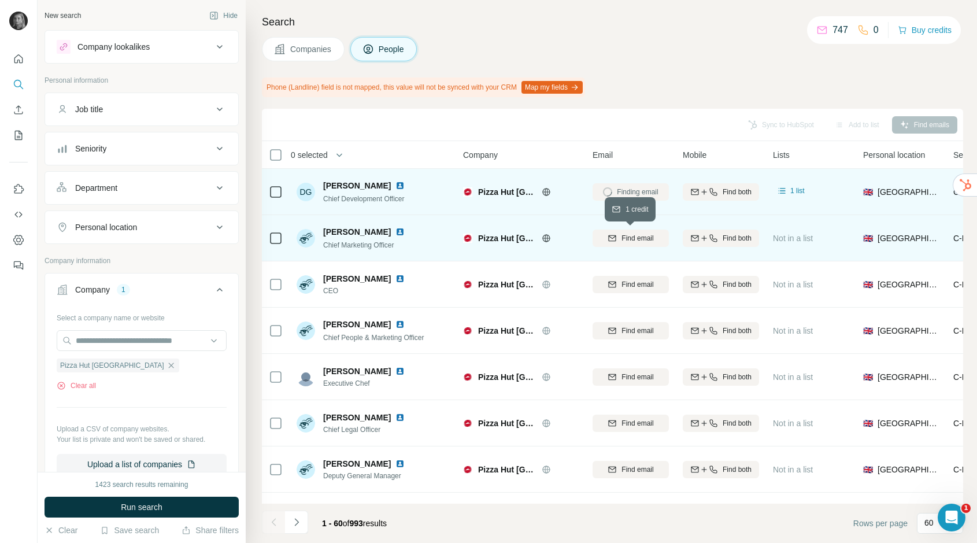
click at [639, 238] on span "Find email" at bounding box center [638, 238] width 32 height 10
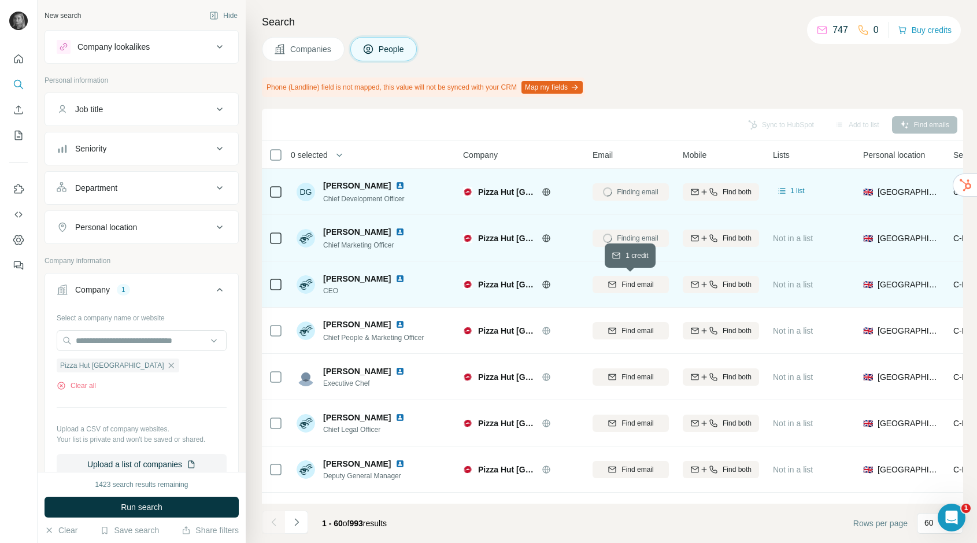
click at [641, 288] on span "Find email" at bounding box center [638, 284] width 32 height 10
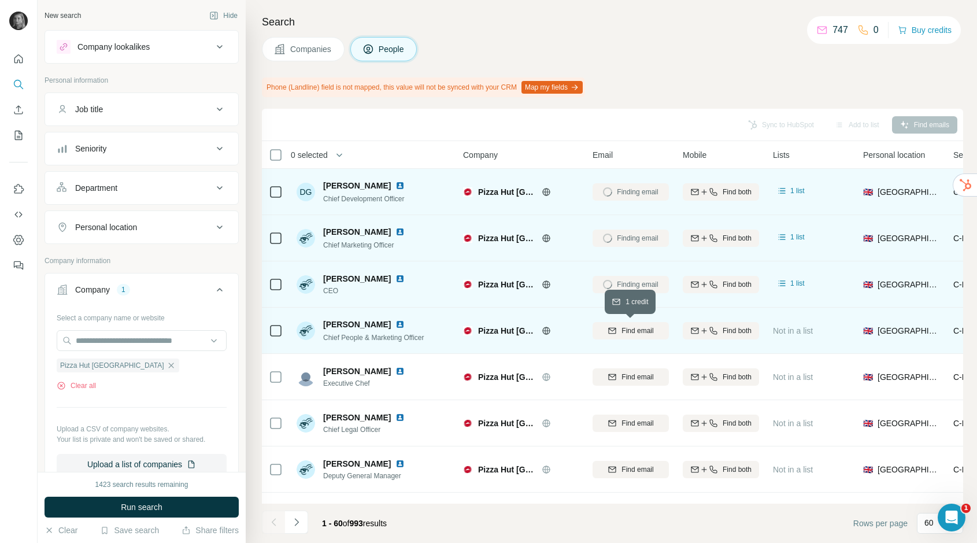
click at [645, 335] on span "Find email" at bounding box center [638, 331] width 32 height 10
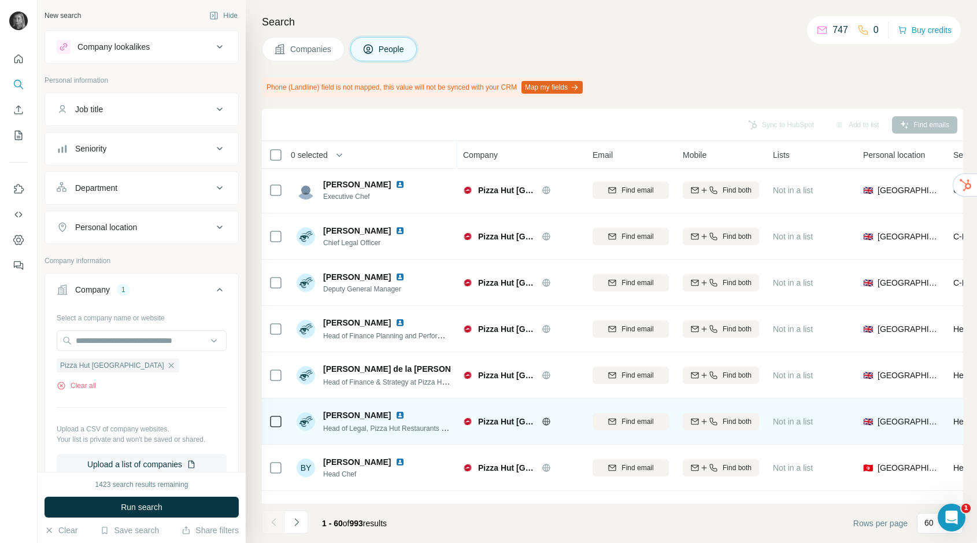
scroll to position [187, 0]
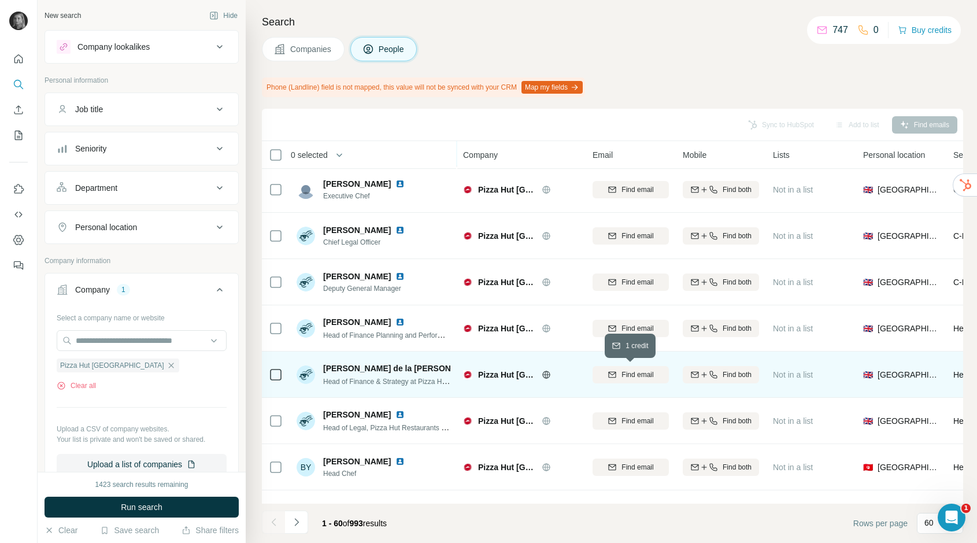
click at [646, 378] on span "Find email" at bounding box center [638, 375] width 32 height 10
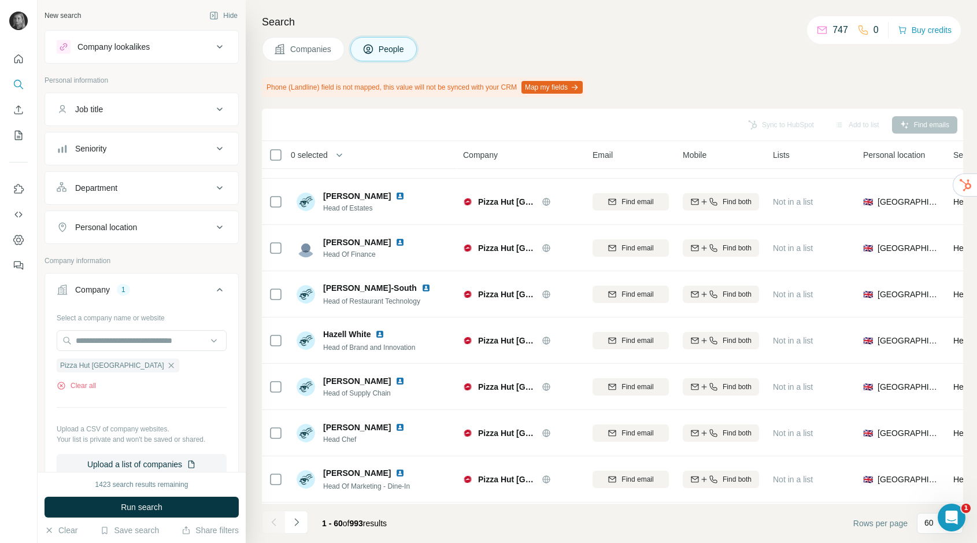
scroll to position [621, 0]
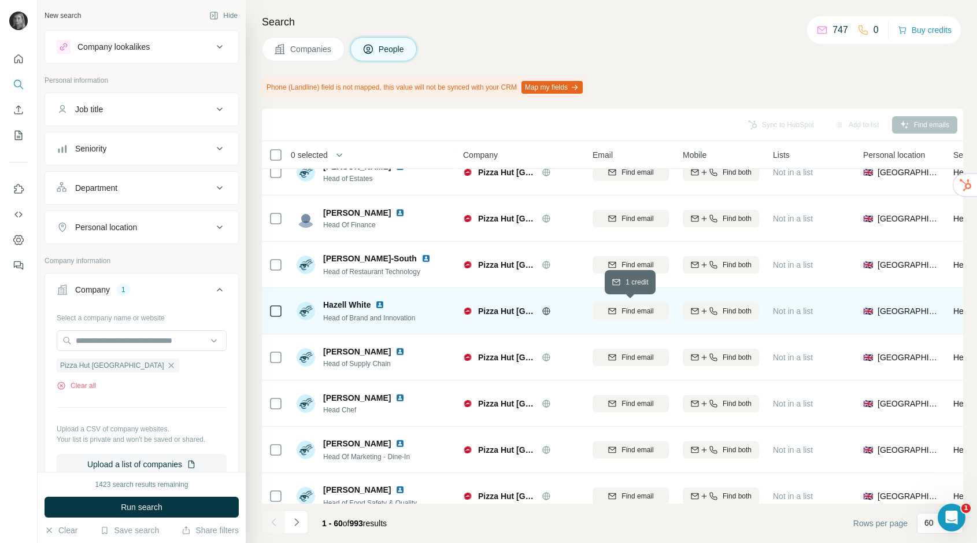
click at [645, 311] on span "Find email" at bounding box center [638, 311] width 32 height 10
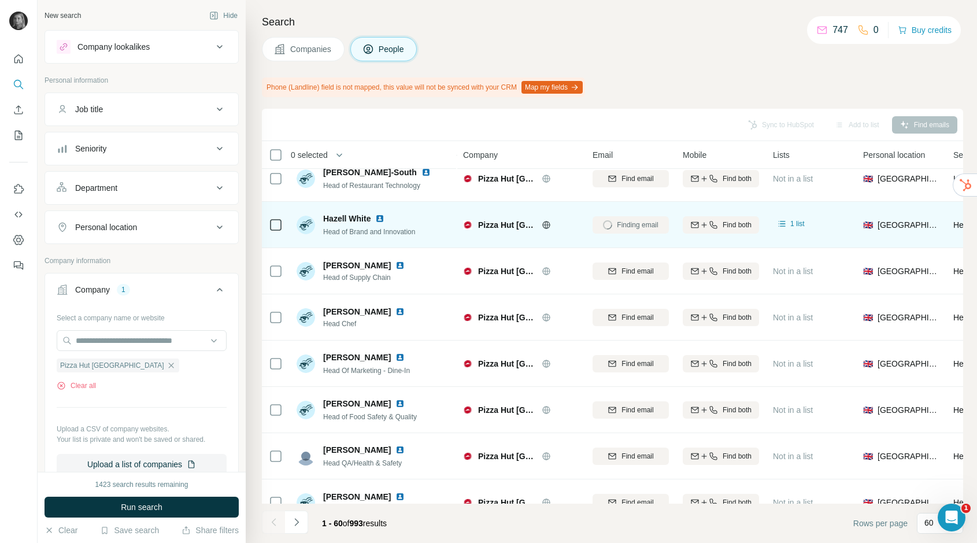
scroll to position [708, 0]
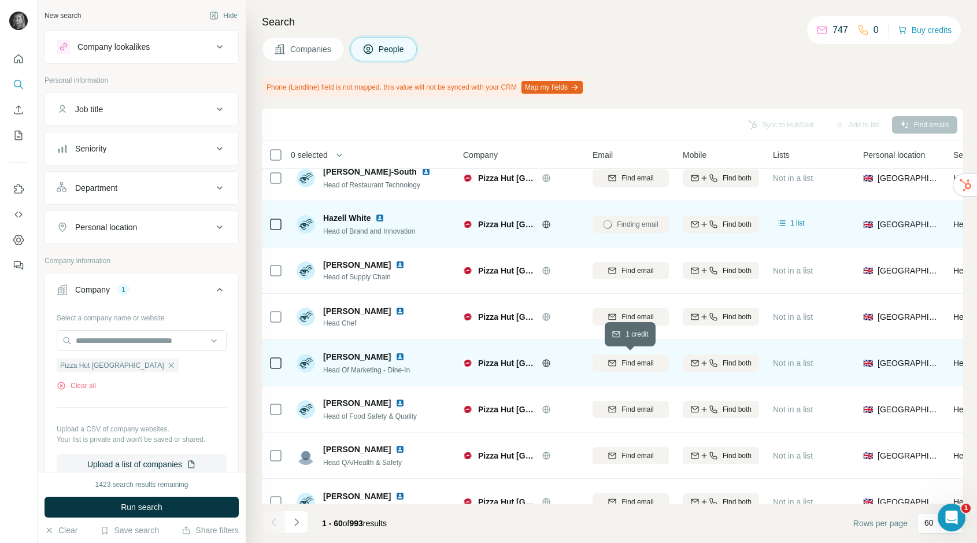
click at [643, 362] on span "Find email" at bounding box center [638, 363] width 32 height 10
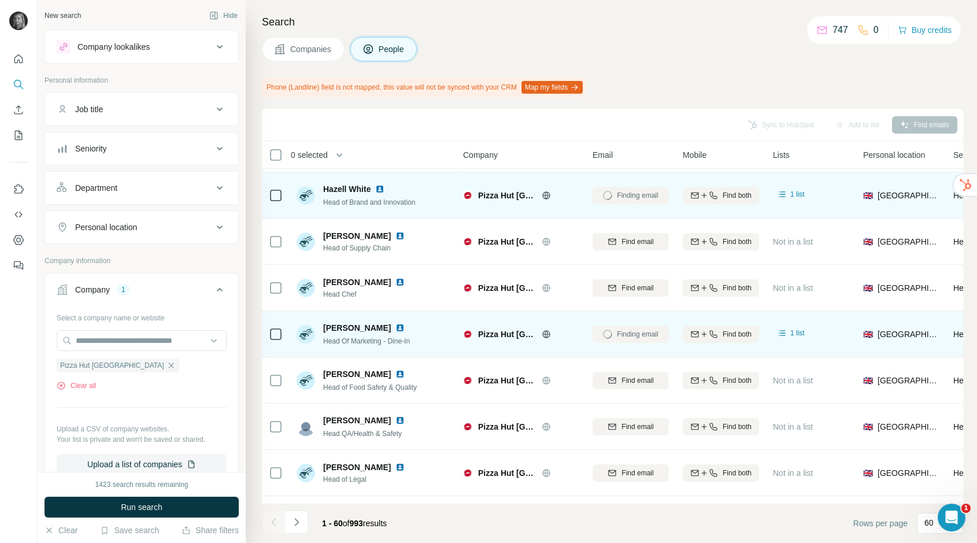
scroll to position [739, 0]
click at [16, 138] on icon "My lists" at bounding box center [19, 136] width 12 height 12
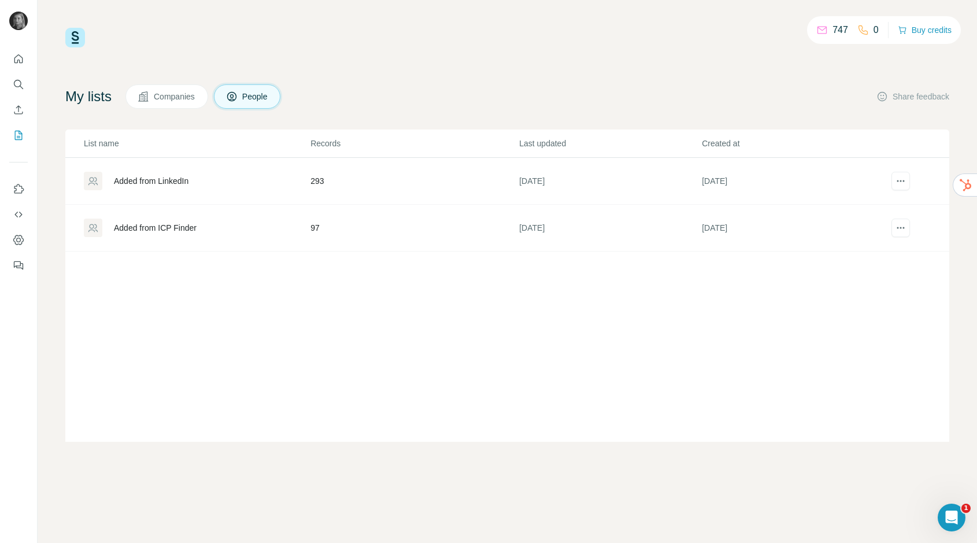
click at [305, 228] on div "Added from ICP Finder" at bounding box center [197, 228] width 226 height 19
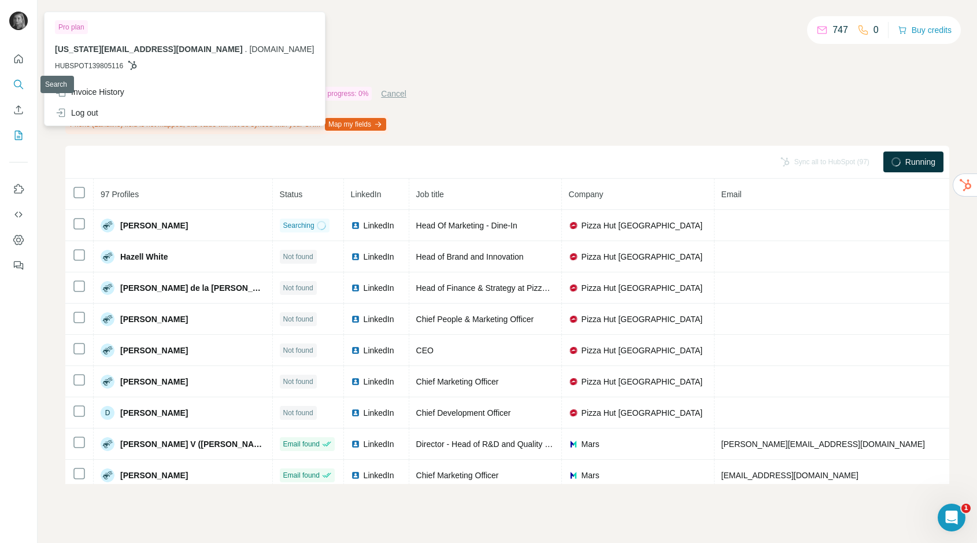
click at [12, 86] on button "Search" at bounding box center [18, 84] width 19 height 21
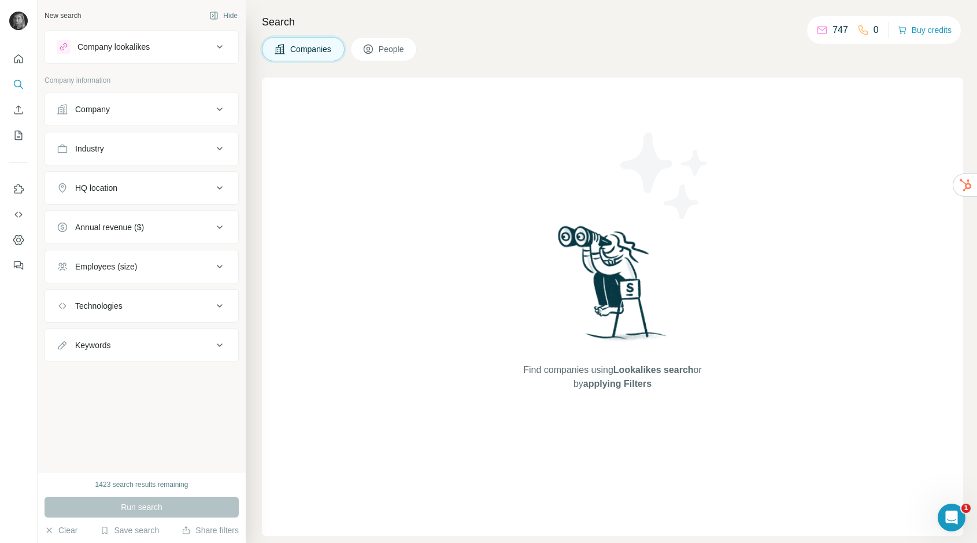
click at [126, 117] on button "Company" at bounding box center [141, 109] width 193 height 28
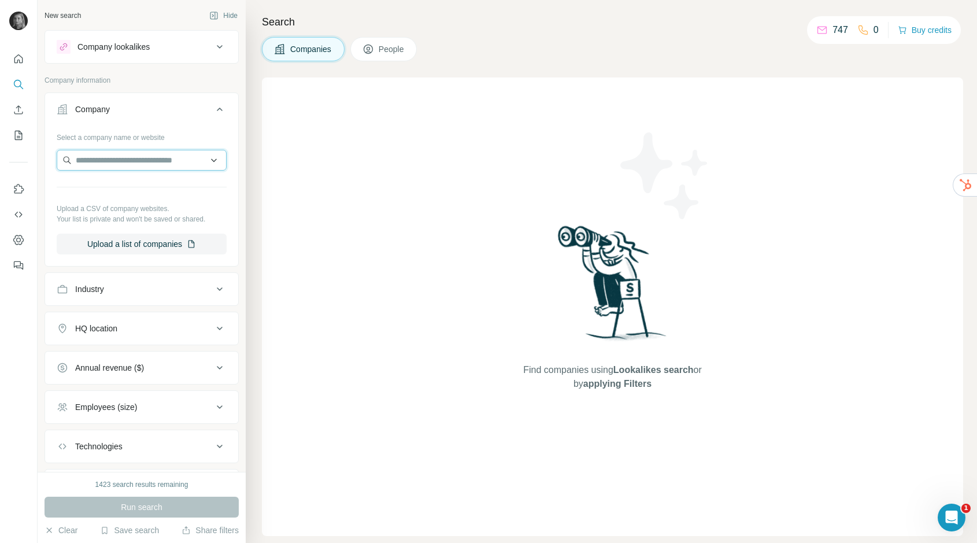
click at [126, 153] on input "text" at bounding box center [142, 160] width 170 height 21
paste input "**********"
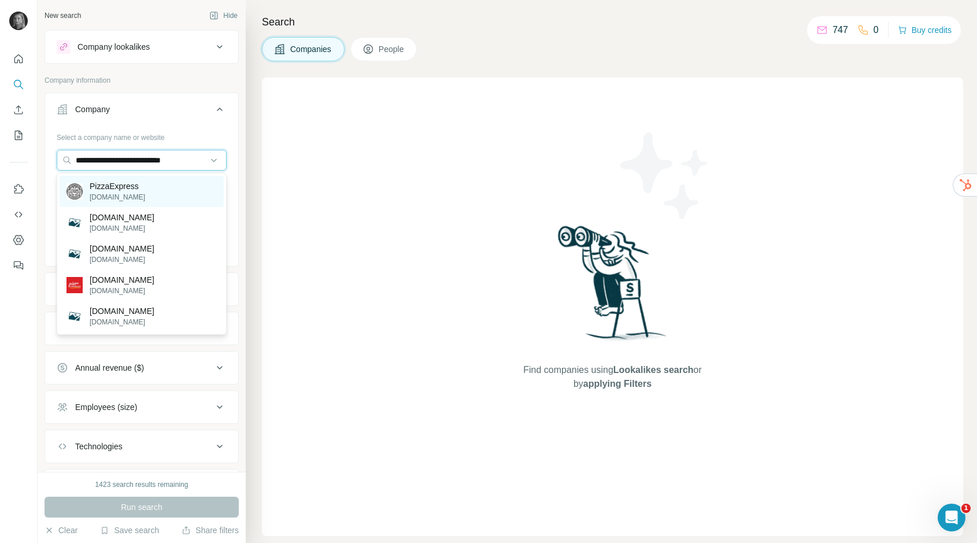
type input "**********"
click at [110, 191] on p "PizzaExpress" at bounding box center [118, 186] width 56 height 12
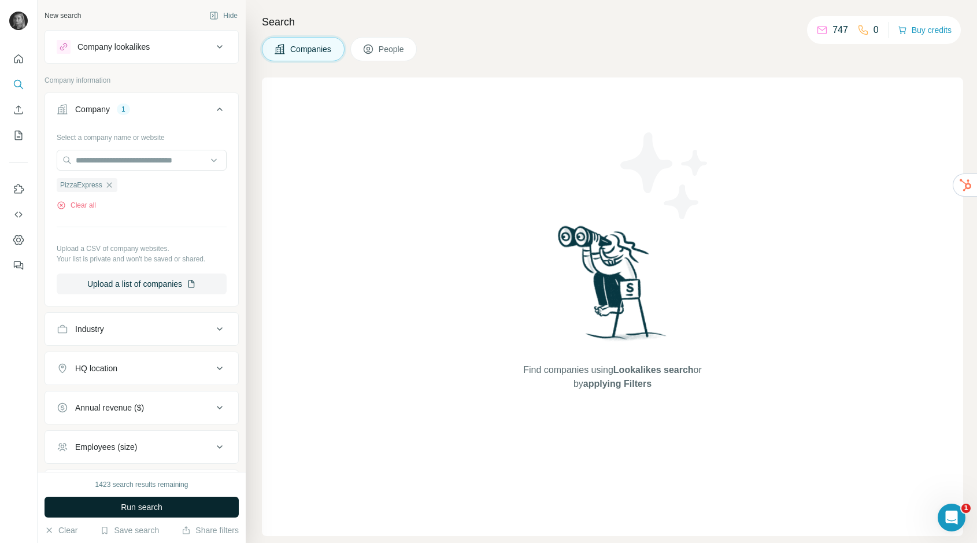
click at [136, 514] on button "Run search" at bounding box center [142, 507] width 194 height 21
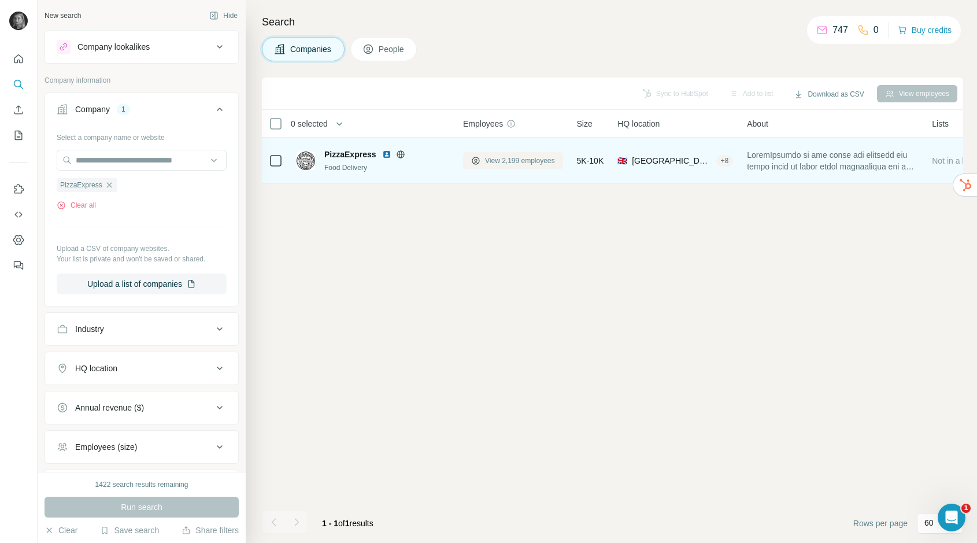
click at [539, 156] on span "View 2,199 employees" at bounding box center [520, 161] width 70 height 10
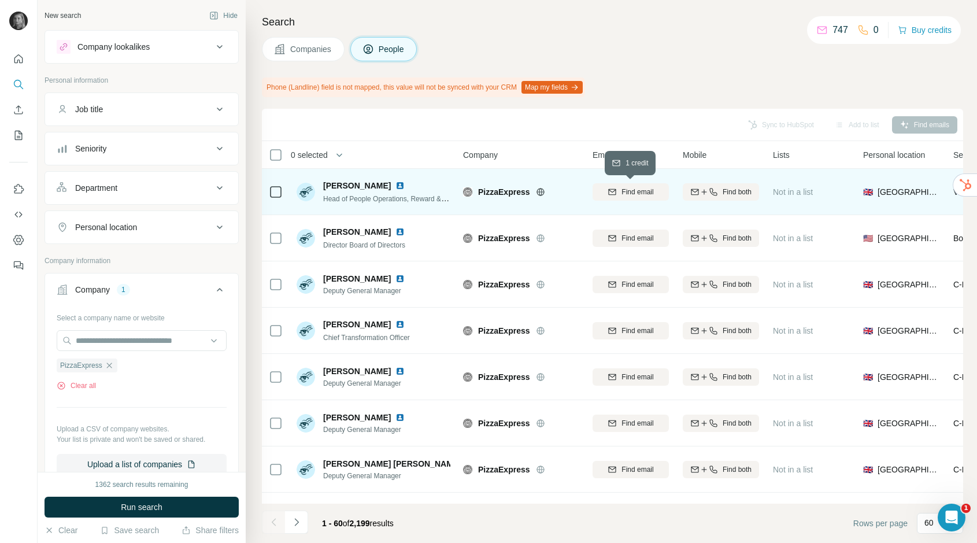
click at [637, 193] on span "Find email" at bounding box center [638, 192] width 32 height 10
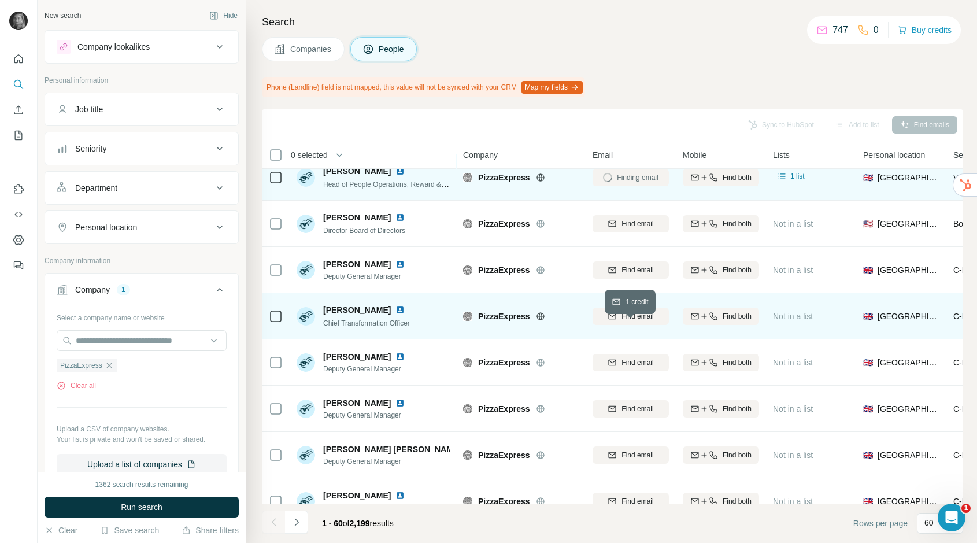
scroll to position [21, 0]
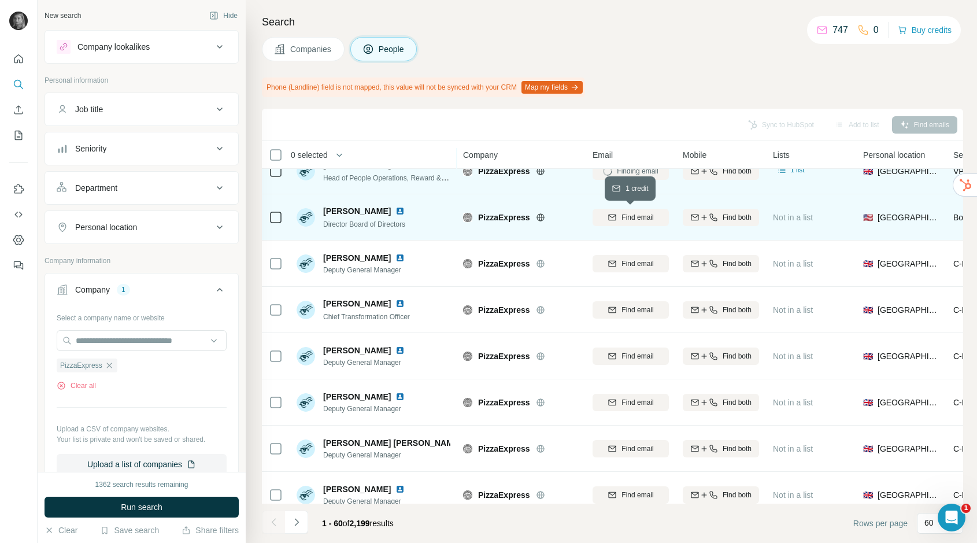
click at [644, 212] on span "Find email" at bounding box center [638, 217] width 32 height 10
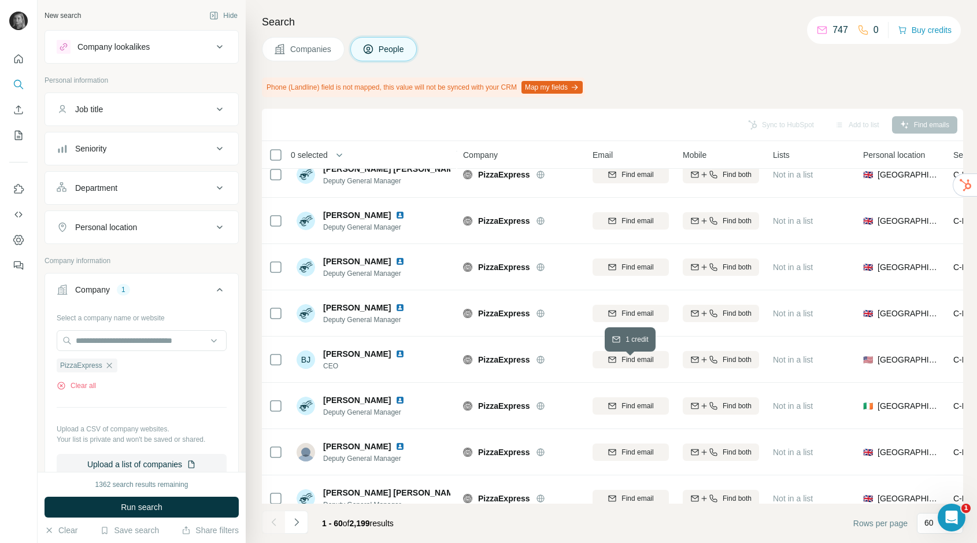
scroll to position [304, 0]
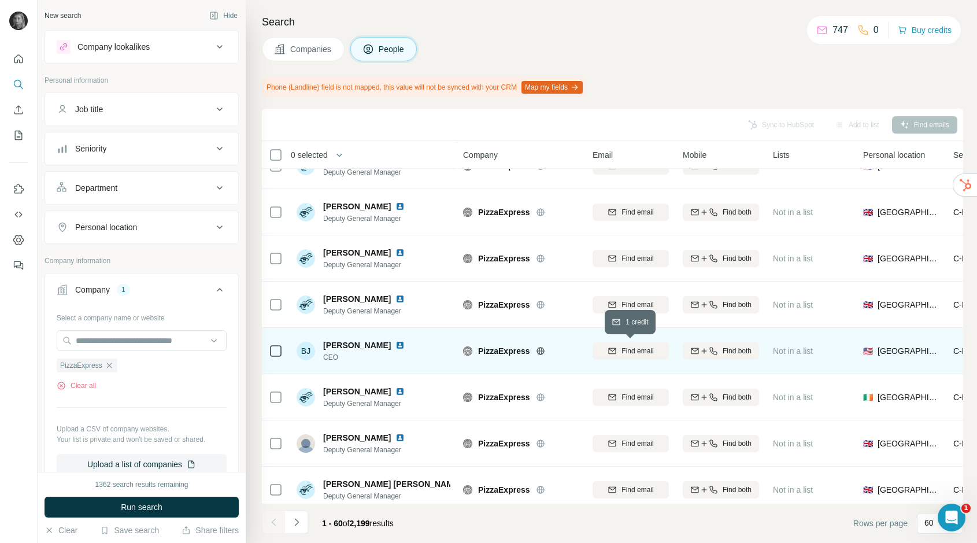
click at [639, 353] on span "Find email" at bounding box center [638, 351] width 32 height 10
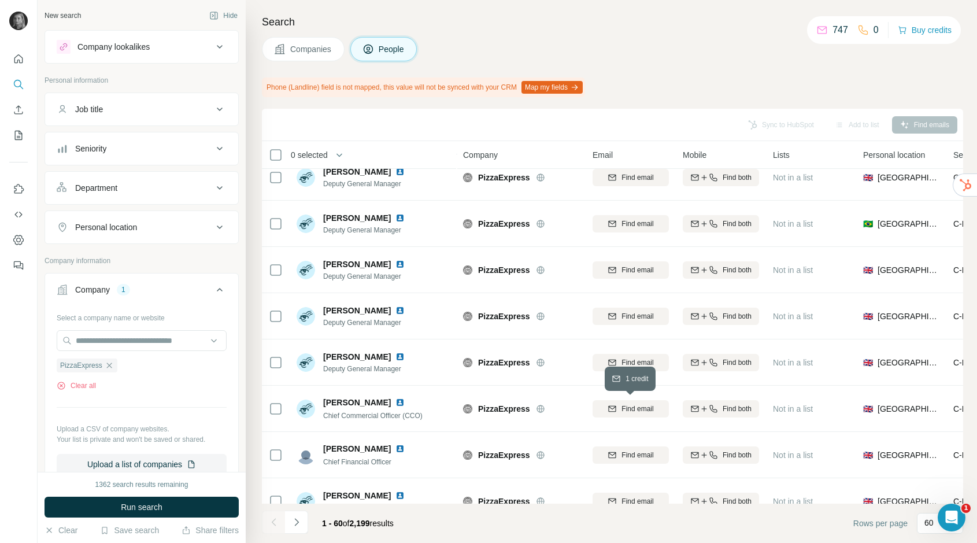
scroll to position [760, 0]
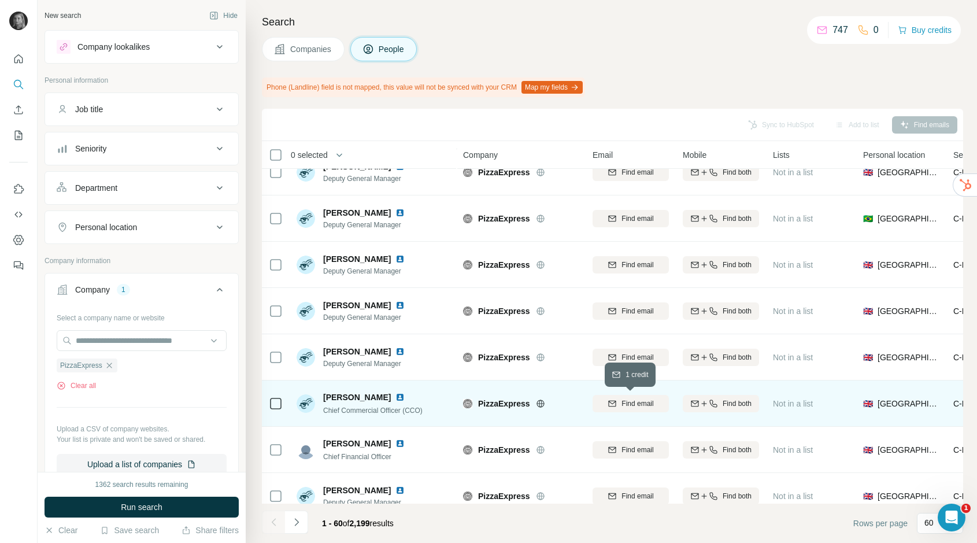
click at [651, 399] on span "Find email" at bounding box center [638, 404] width 32 height 10
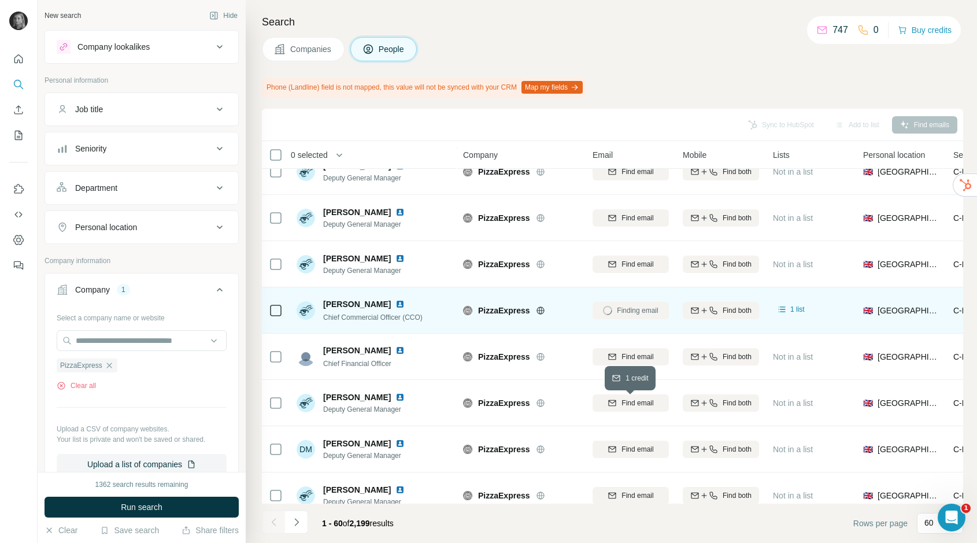
scroll to position [854, 0]
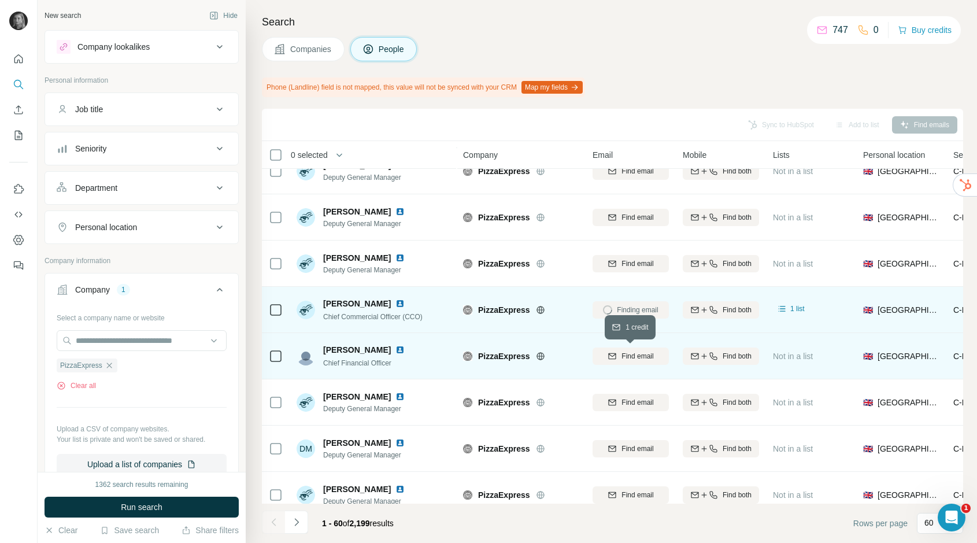
click at [641, 356] on span "Find email" at bounding box center [638, 356] width 32 height 10
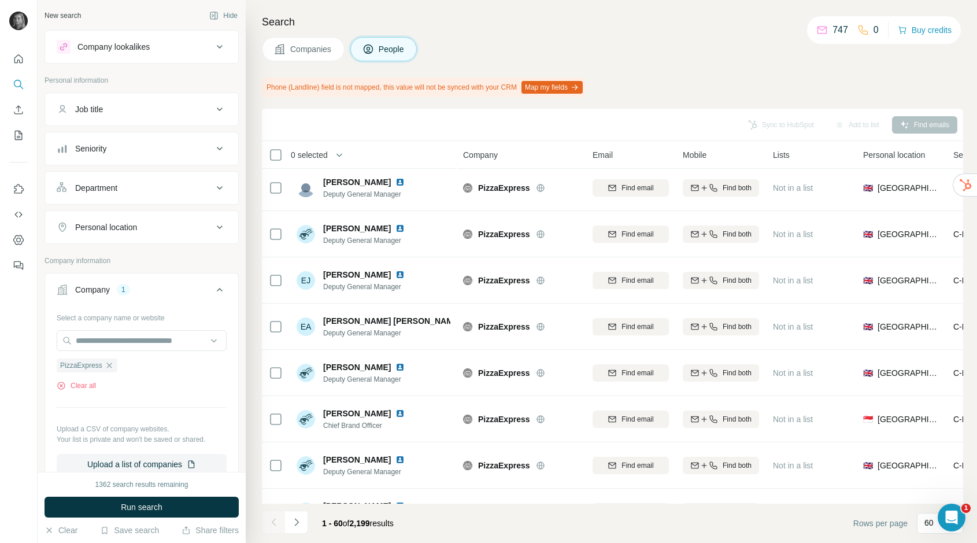
scroll to position [1353, 0]
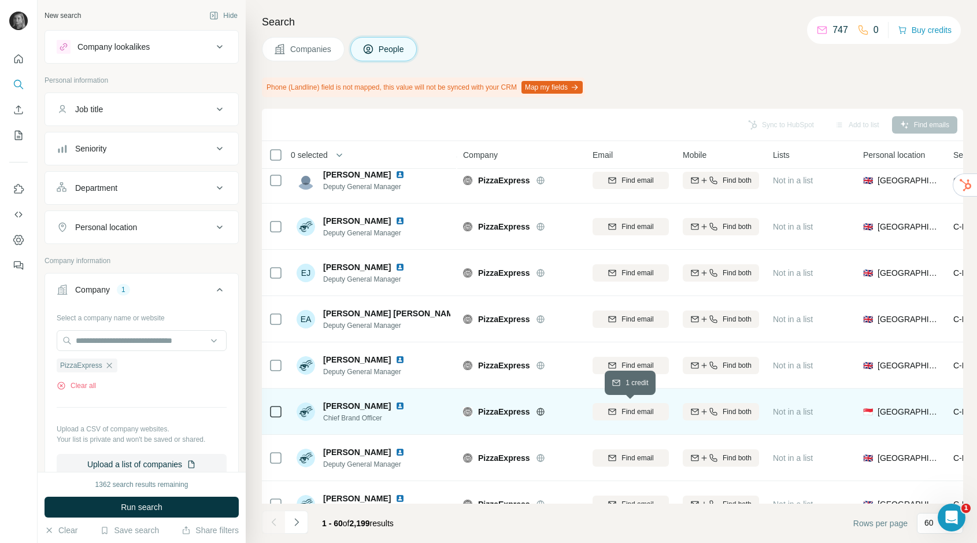
click at [648, 411] on span "Find email" at bounding box center [638, 412] width 32 height 10
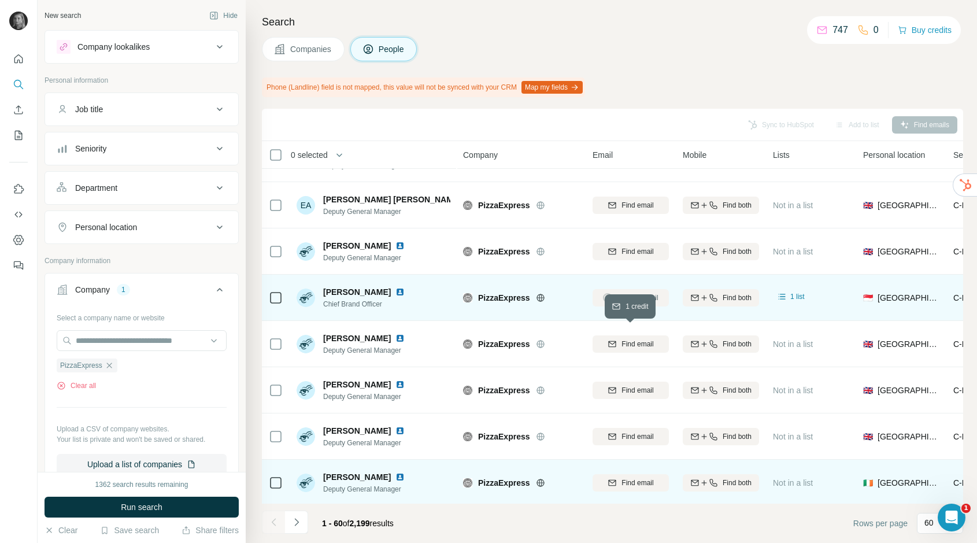
scroll to position [1466, 0]
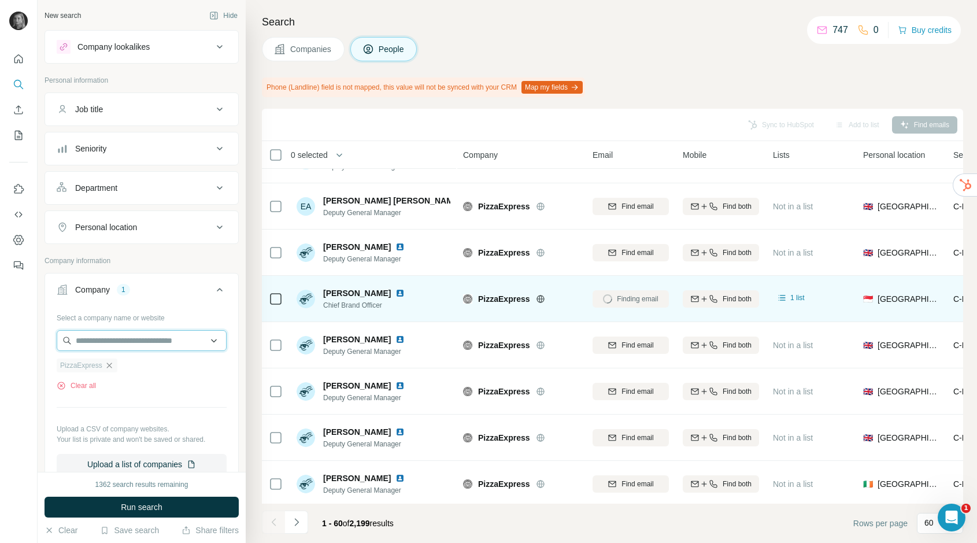
click at [113, 346] on input "text" at bounding box center [142, 340] width 170 height 21
click at [116, 392] on div "Select a company name or website PizzaExpress Clear all Upload a CSV of company…" at bounding box center [142, 391] width 170 height 167
click at [108, 367] on icon "button" at bounding box center [109, 365] width 9 height 9
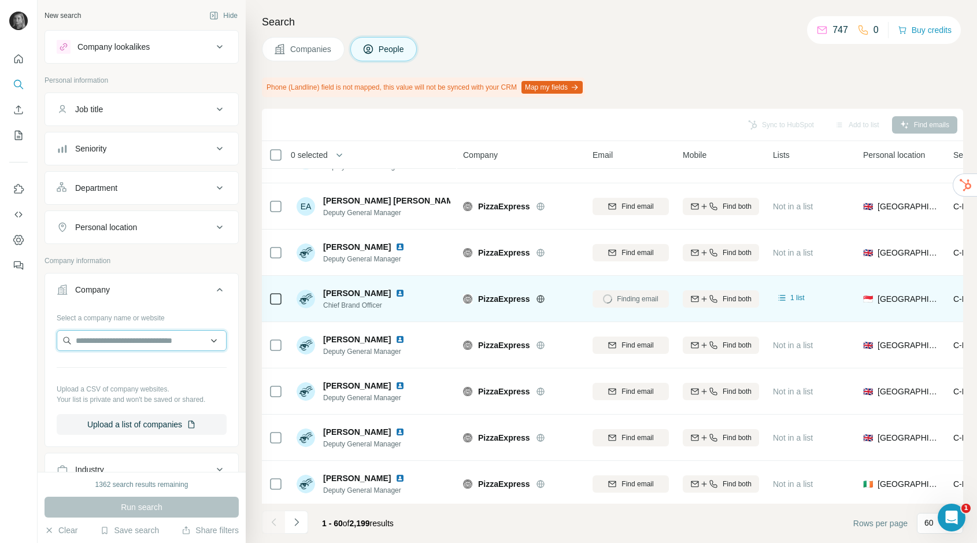
click at [117, 341] on input "text" at bounding box center [142, 340] width 170 height 21
type input "**********"
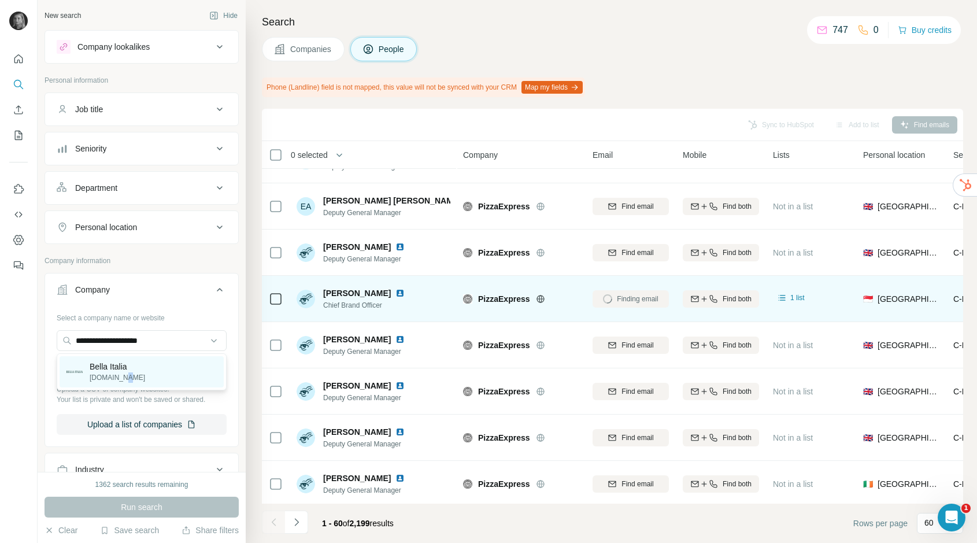
click at [116, 377] on p "[DOMAIN_NAME]" at bounding box center [118, 377] width 56 height 10
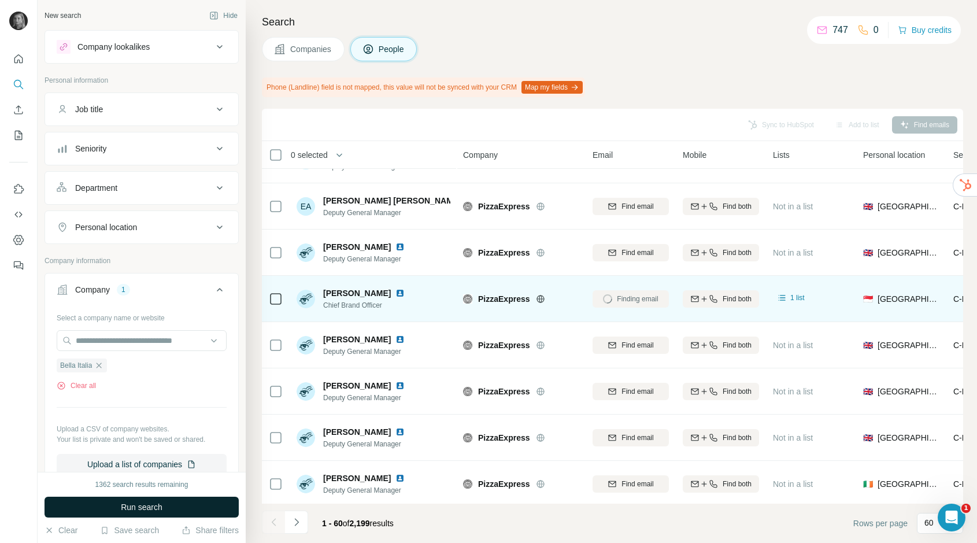
click at [160, 508] on span "Run search" at bounding box center [142, 507] width 42 height 12
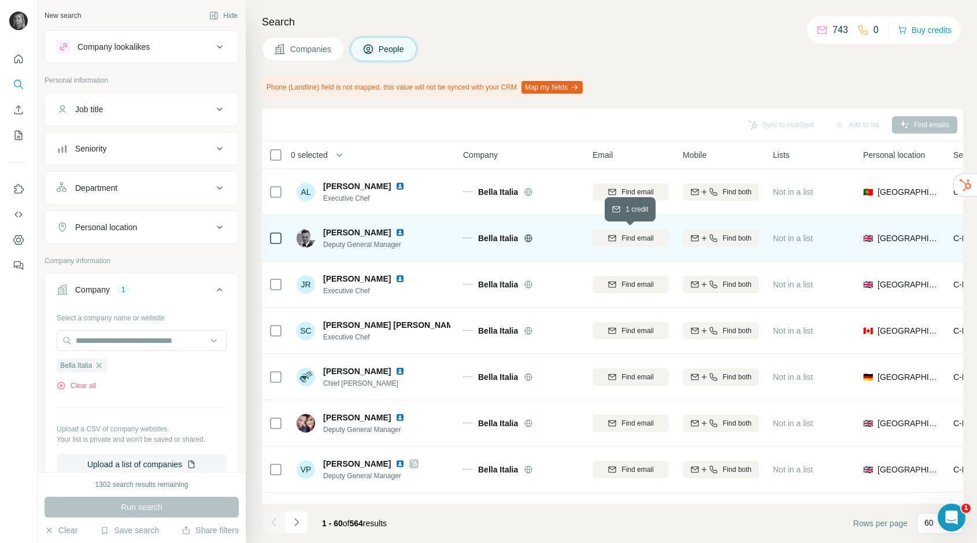
click at [640, 238] on span "Find email" at bounding box center [638, 238] width 32 height 10
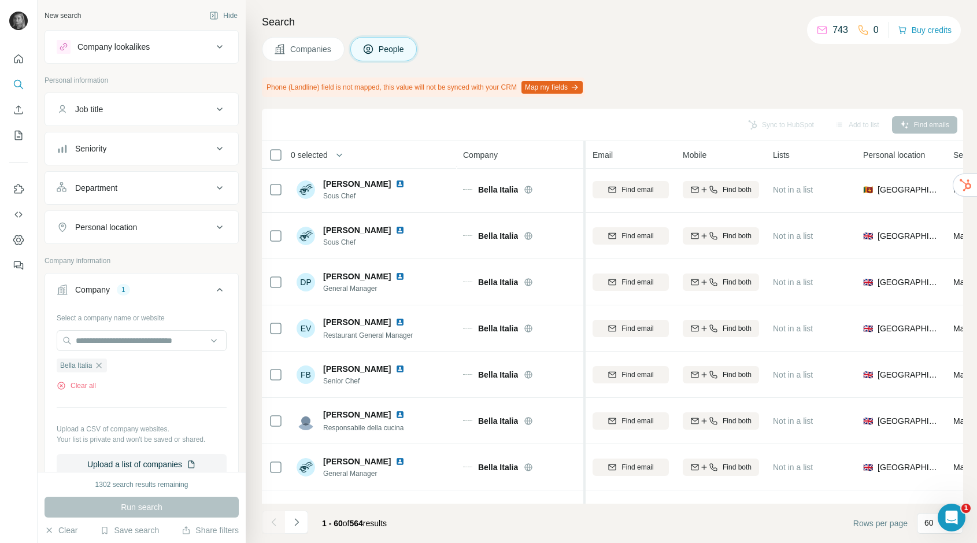
scroll to position [2441, 0]
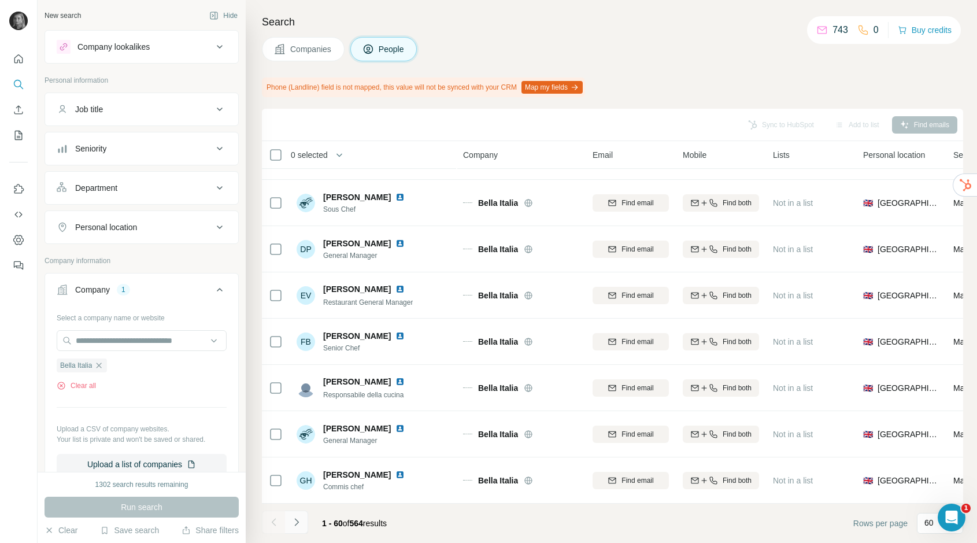
click at [298, 521] on icon "Navigate to next page" at bounding box center [297, 523] width 12 height 12
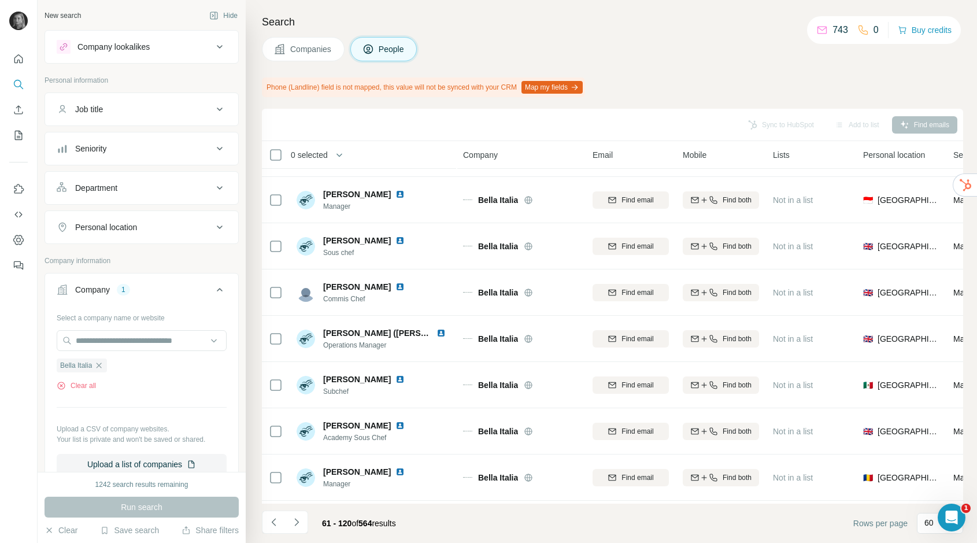
scroll to position [0, 0]
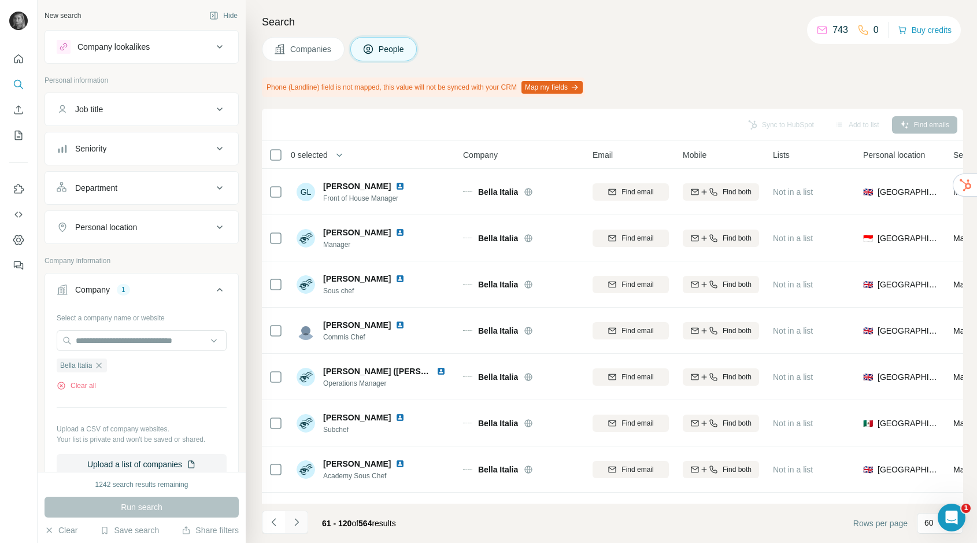
click at [304, 529] on button "Navigate to next page" at bounding box center [296, 522] width 23 height 23
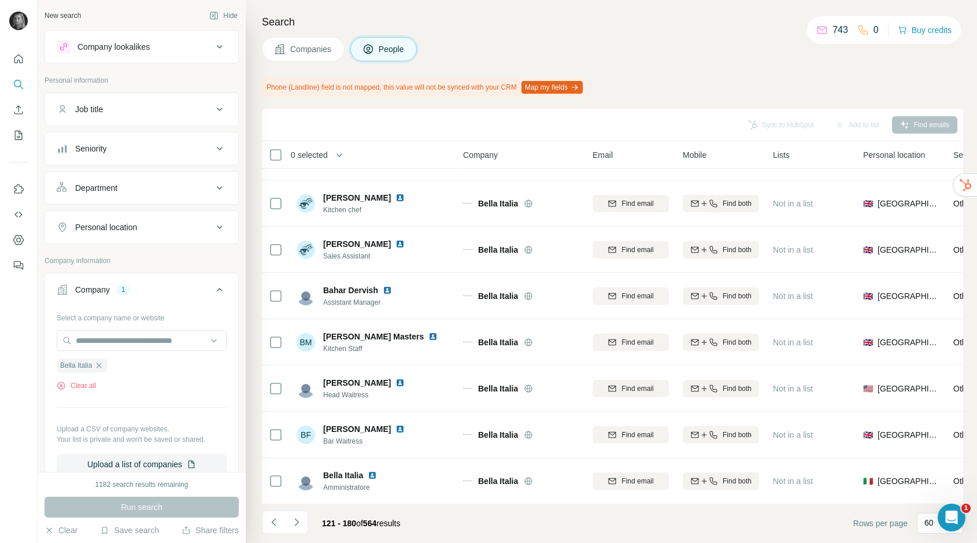
scroll to position [2441, 0]
click at [301, 521] on icon "Navigate to next page" at bounding box center [297, 523] width 12 height 12
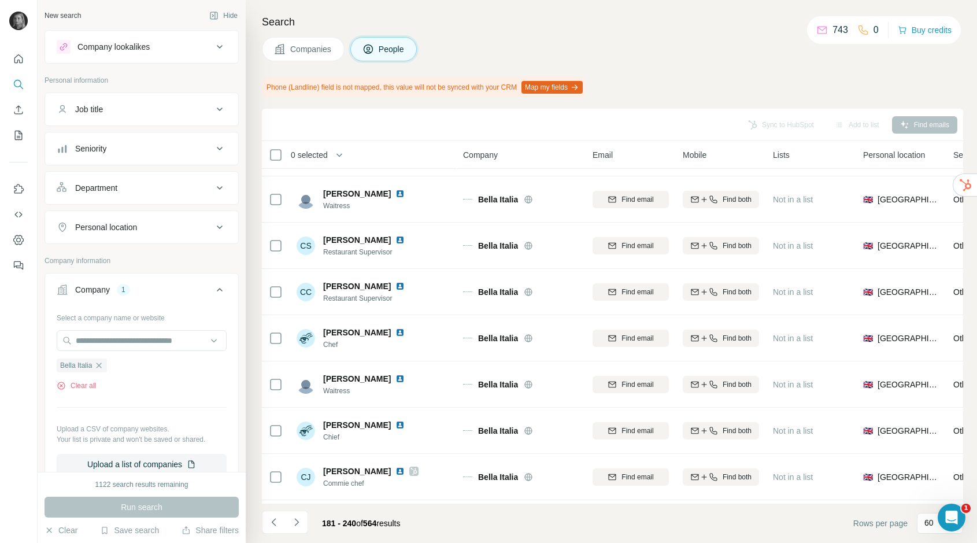
scroll to position [507, 0]
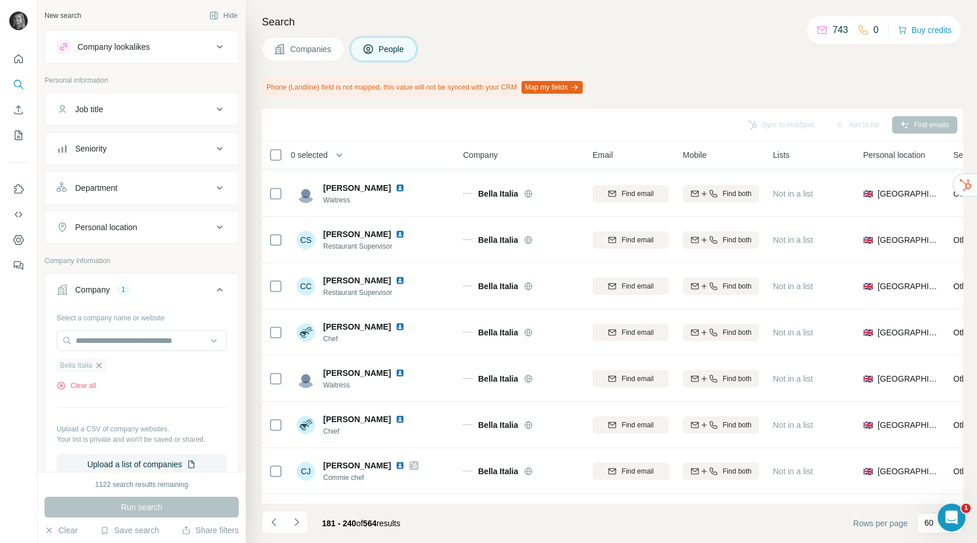
click at [104, 361] on icon "button" at bounding box center [98, 365] width 9 height 9
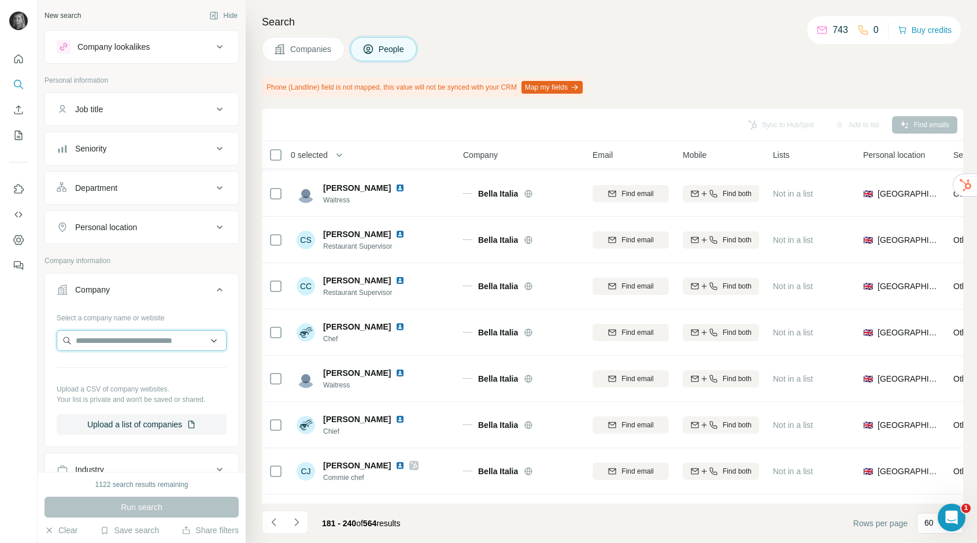
click at [104, 341] on input "text" at bounding box center [142, 340] width 170 height 21
paste input "*********"
type input "******"
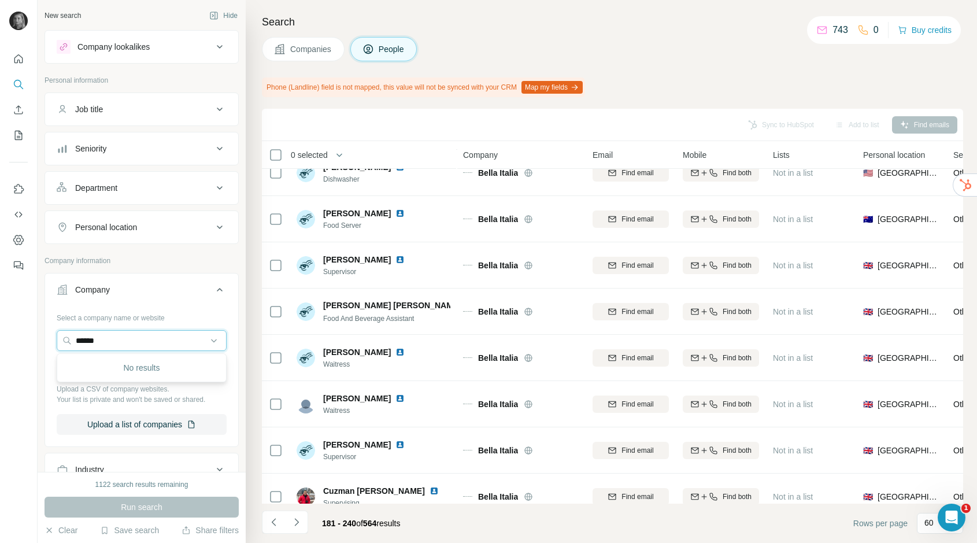
scroll to position [1181, 0]
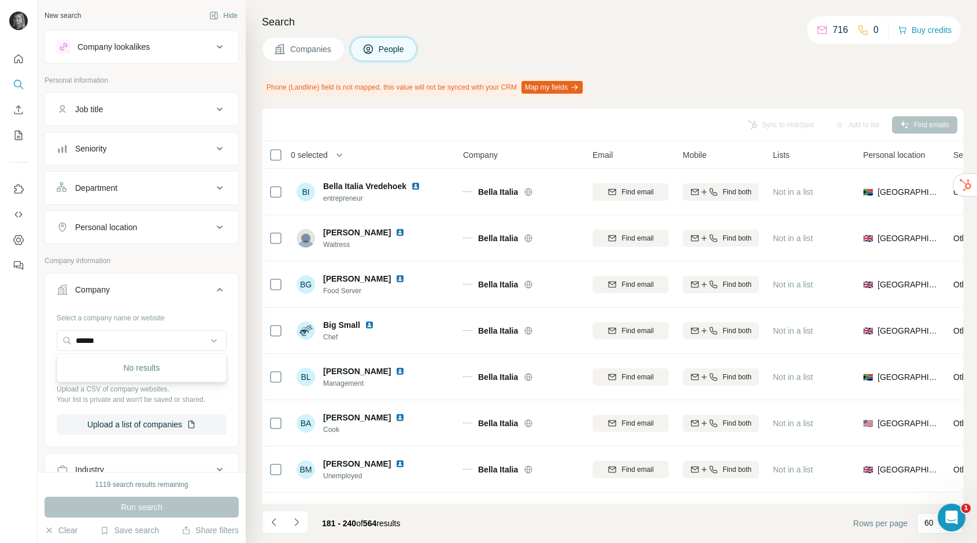
scroll to position [1181, 0]
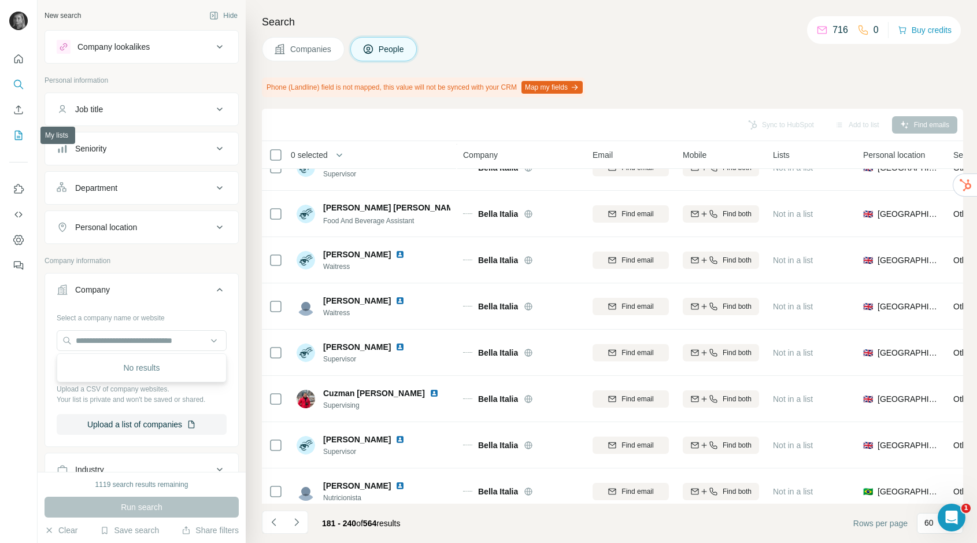
click at [14, 132] on icon "My lists" at bounding box center [19, 136] width 12 height 12
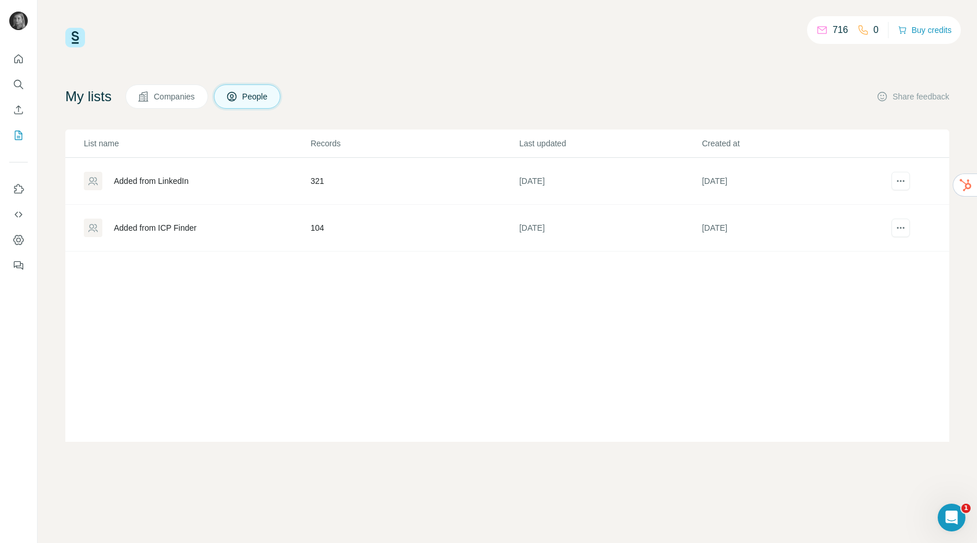
click at [174, 223] on div "Added from ICP Finder" at bounding box center [155, 228] width 83 height 12
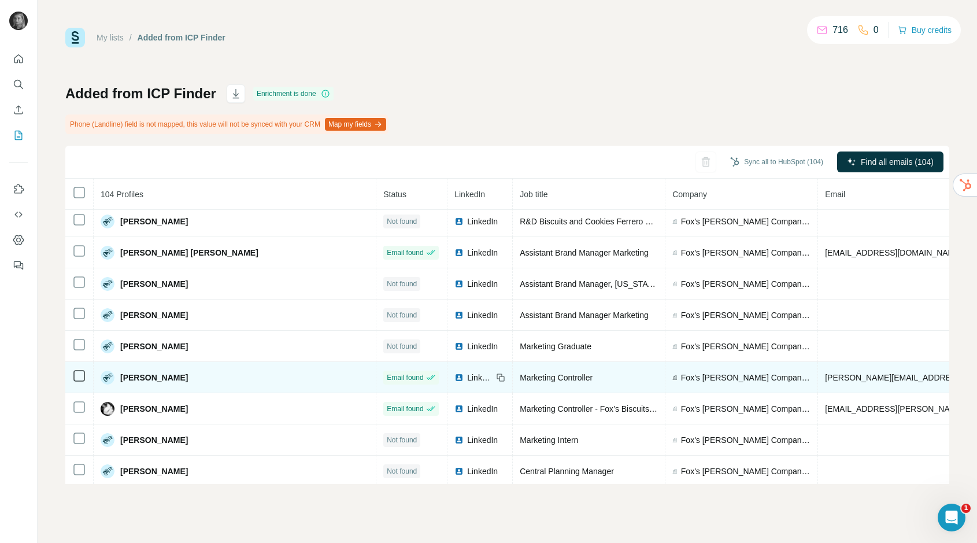
scroll to position [1472, 1]
click at [496, 375] on icon at bounding box center [500, 377] width 9 height 9
click at [467, 375] on span "LinkedIn" at bounding box center [479, 378] width 25 height 12
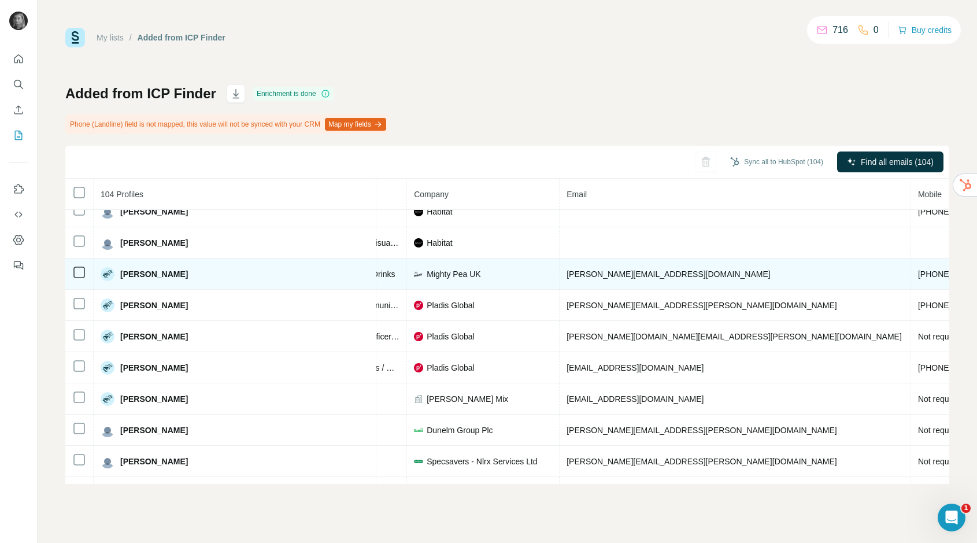
scroll to position [2419, 261]
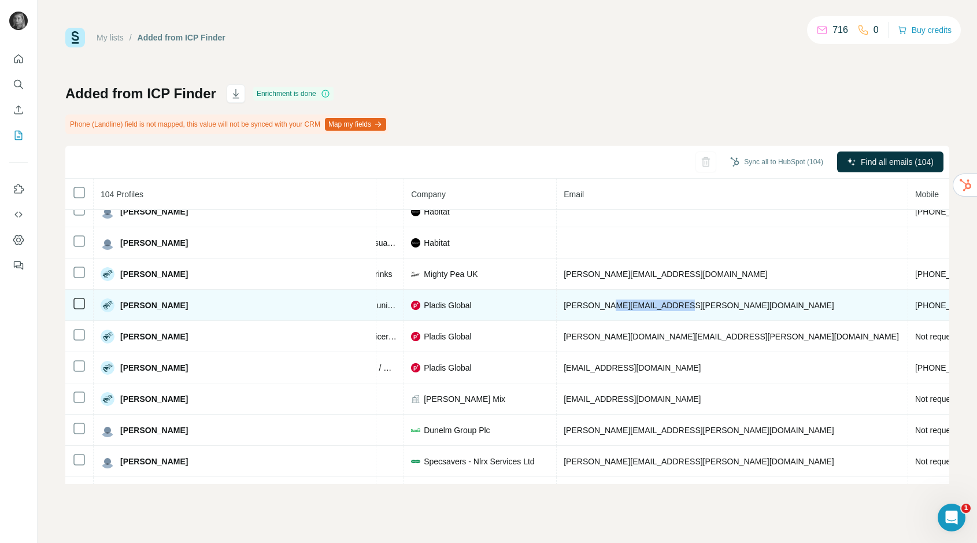
drag, startPoint x: 664, startPoint y: 308, endPoint x: 599, endPoint y: 301, distance: 65.2
click at [599, 301] on span "[PERSON_NAME][EMAIL_ADDRESS][PERSON_NAME][DOMAIN_NAME]" at bounding box center [699, 305] width 271 height 9
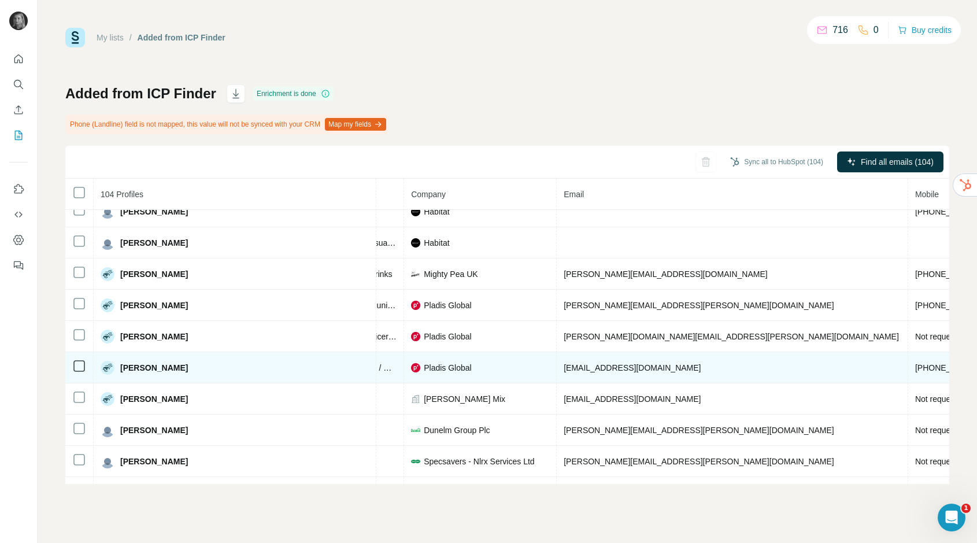
click at [725, 359] on td "[EMAIL_ADDRESS][DOMAIN_NAME]" at bounding box center [733, 367] width 352 height 31
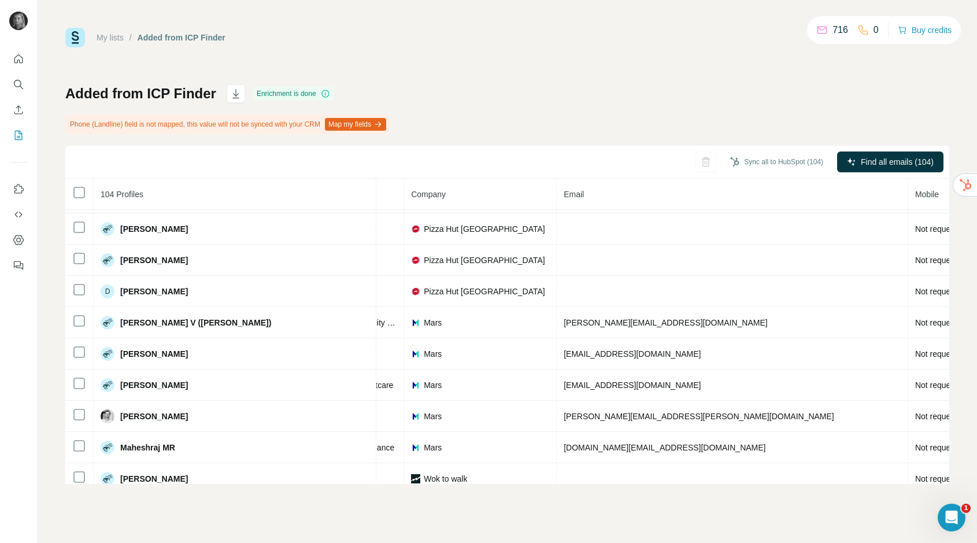
scroll to position [0, 261]
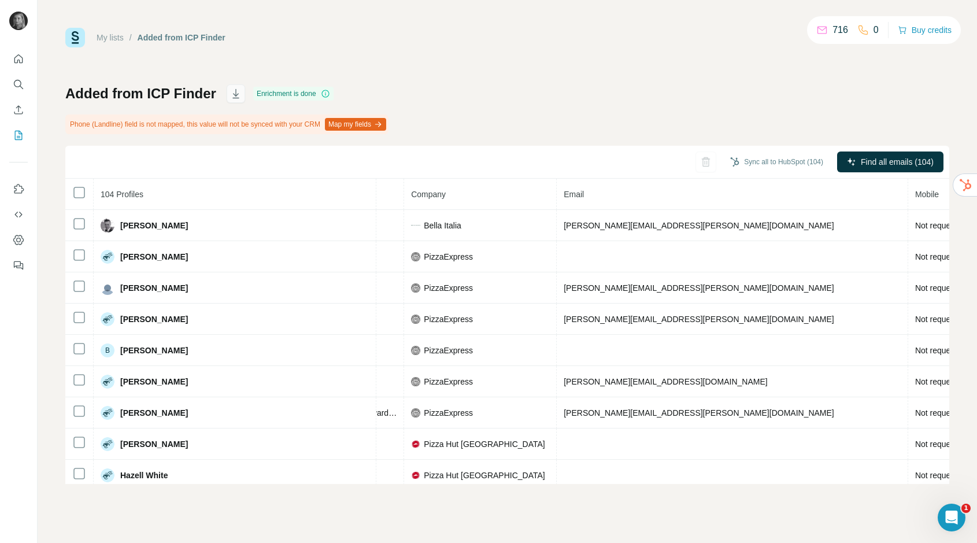
click at [240, 98] on button "button" at bounding box center [236, 93] width 19 height 19
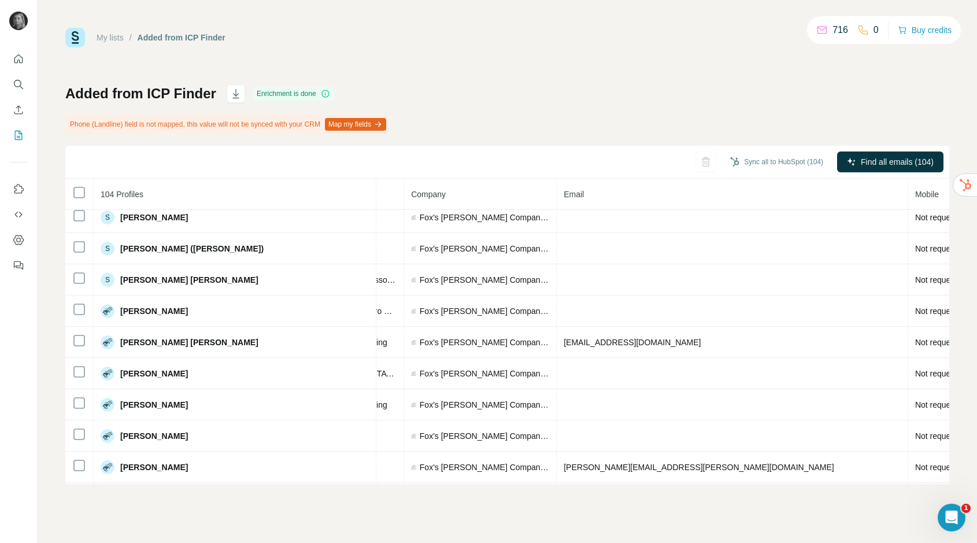
scroll to position [1389, 261]
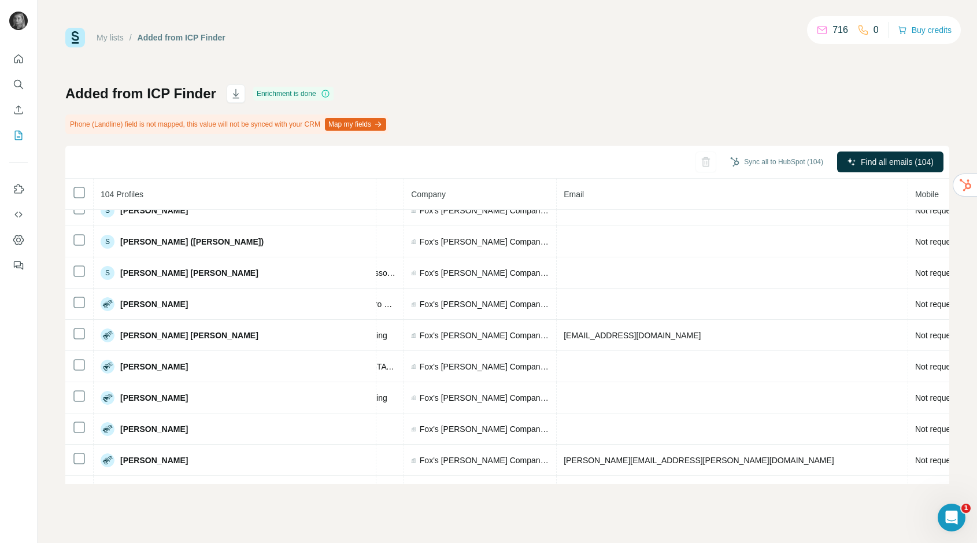
click at [18, 83] on icon "Search" at bounding box center [19, 85] width 12 height 12
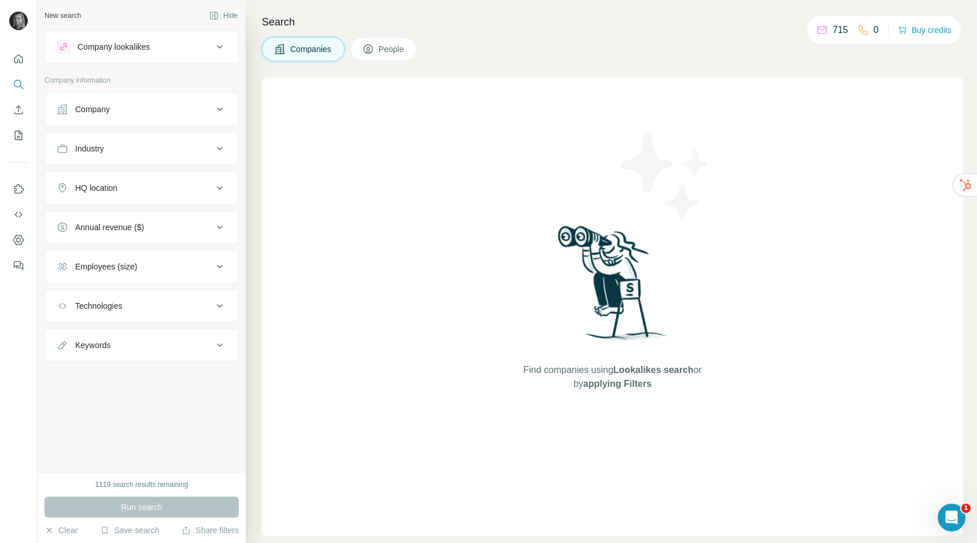
click at [155, 118] on button "Company" at bounding box center [141, 109] width 193 height 28
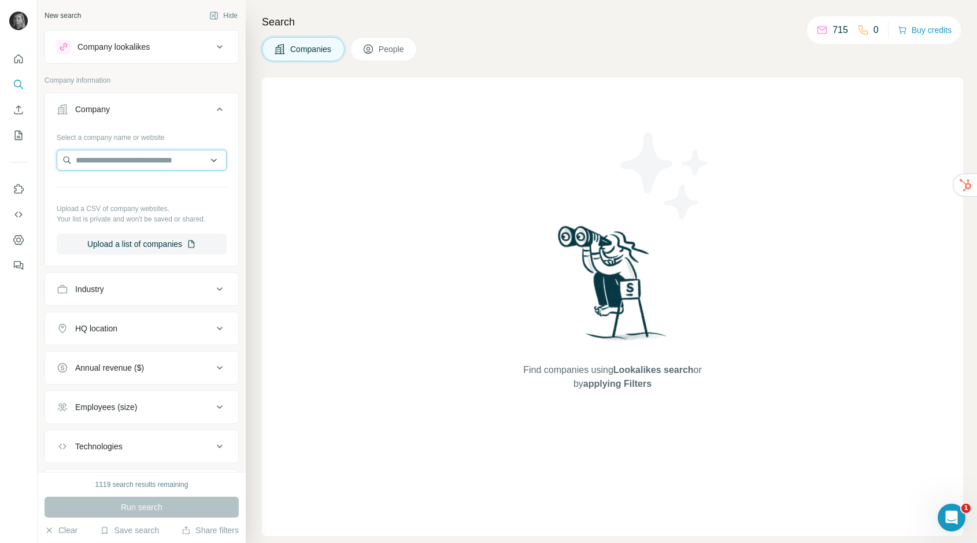
click at [157, 163] on input "text" at bounding box center [142, 160] width 170 height 21
click at [139, 162] on input "**********" at bounding box center [142, 160] width 170 height 21
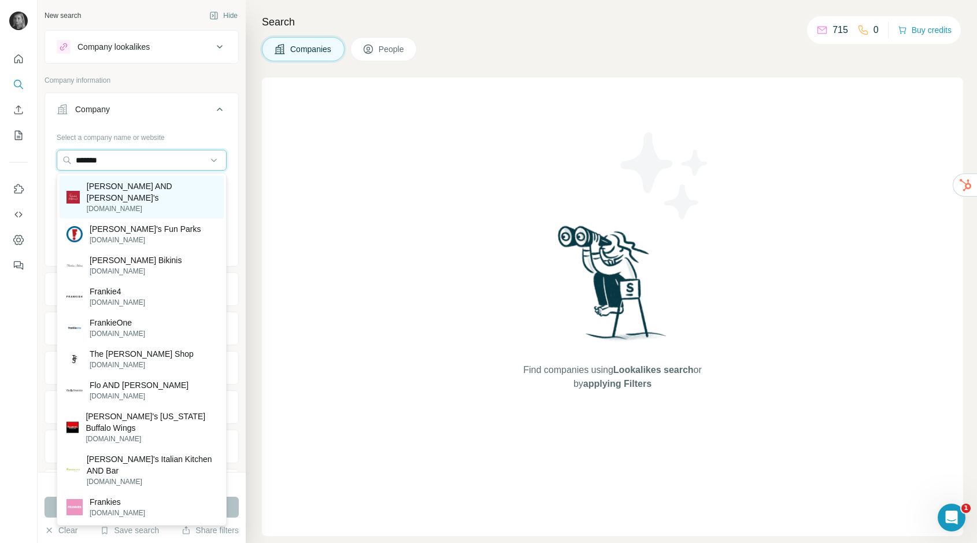
type input "*******"
click at [102, 204] on p "[DOMAIN_NAME]" at bounding box center [152, 209] width 130 height 10
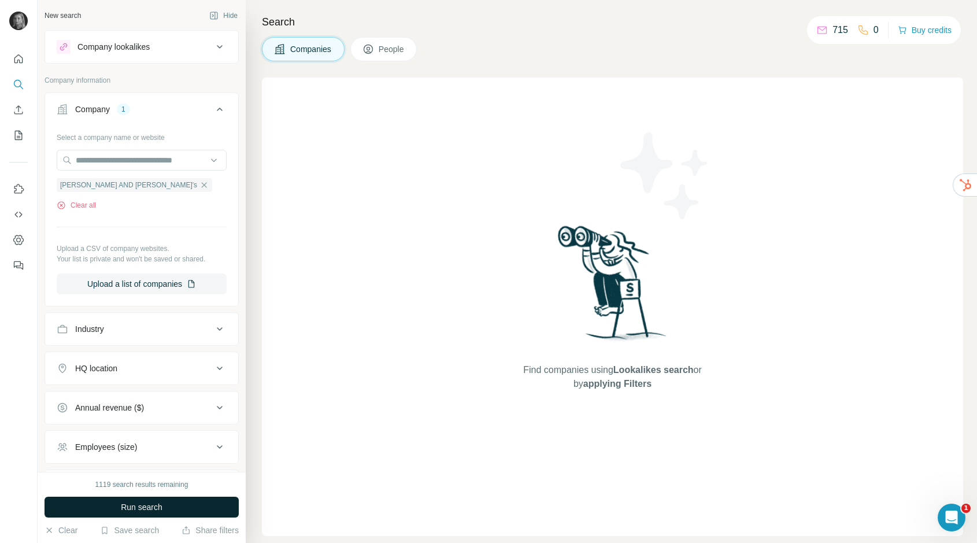
click at [161, 502] on span "Run search" at bounding box center [142, 507] width 42 height 12
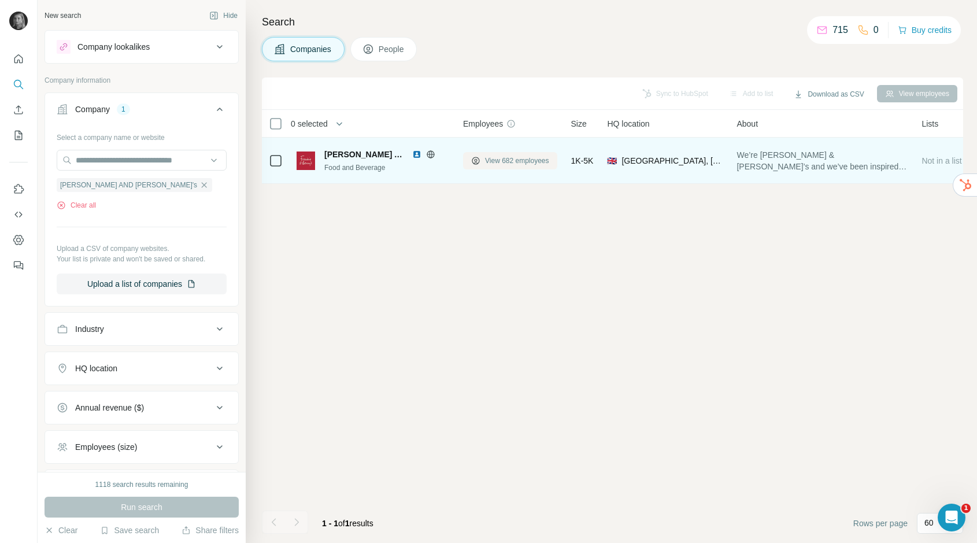
click at [536, 156] on span "View 682 employees" at bounding box center [517, 161] width 64 height 10
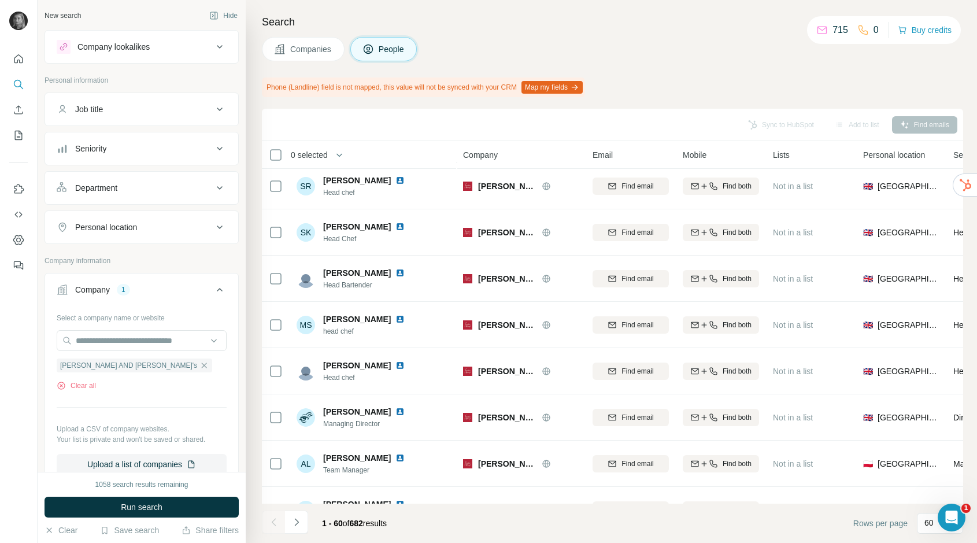
scroll to position [1587, 0]
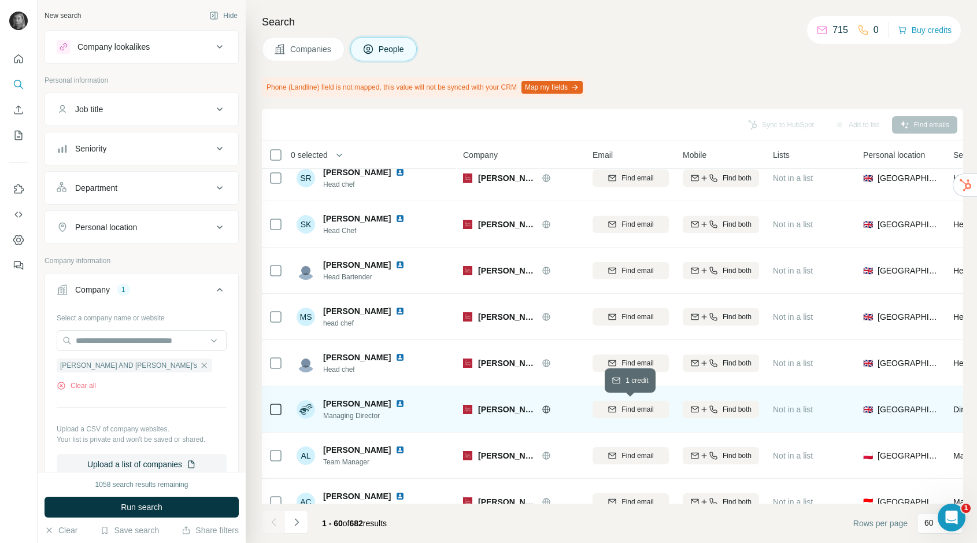
click at [644, 412] on span "Find email" at bounding box center [638, 409] width 32 height 10
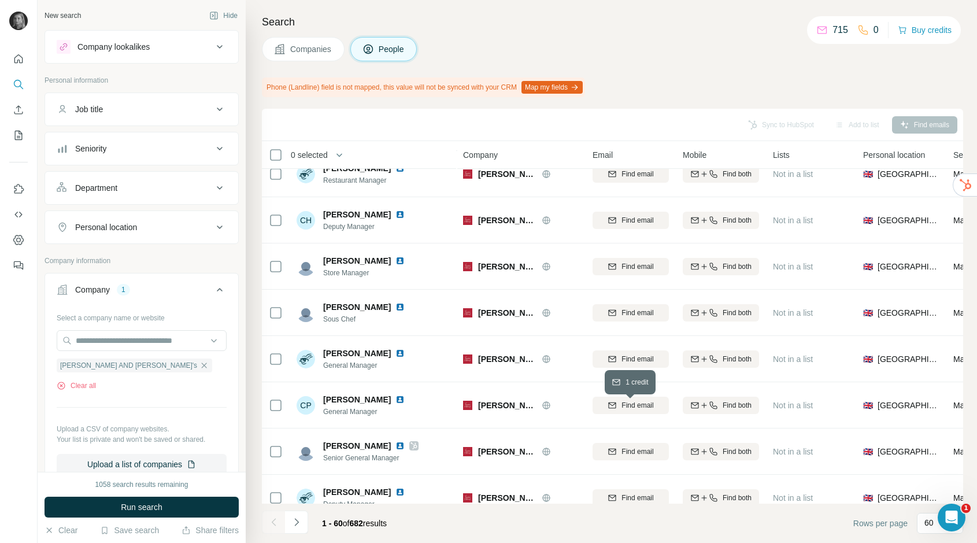
scroll to position [2441, 0]
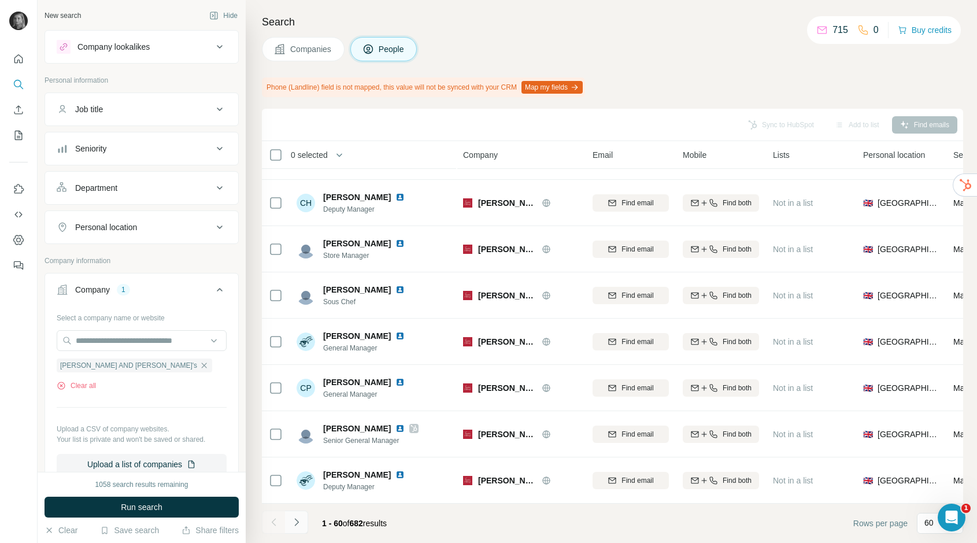
click at [292, 517] on icon "Navigate to next page" at bounding box center [297, 523] width 12 height 12
click at [299, 522] on icon "Navigate to next page" at bounding box center [297, 523] width 12 height 12
click at [292, 522] on icon "Navigate to next page" at bounding box center [297, 523] width 12 height 12
click at [293, 519] on icon "Navigate to next page" at bounding box center [297, 523] width 12 height 12
click at [301, 520] on icon "Navigate to next page" at bounding box center [297, 523] width 12 height 12
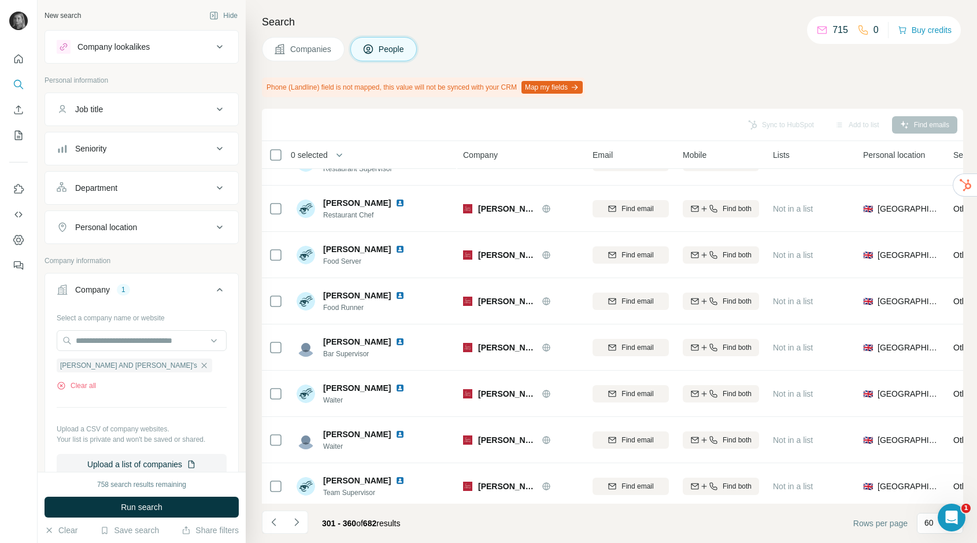
scroll to position [0, 0]
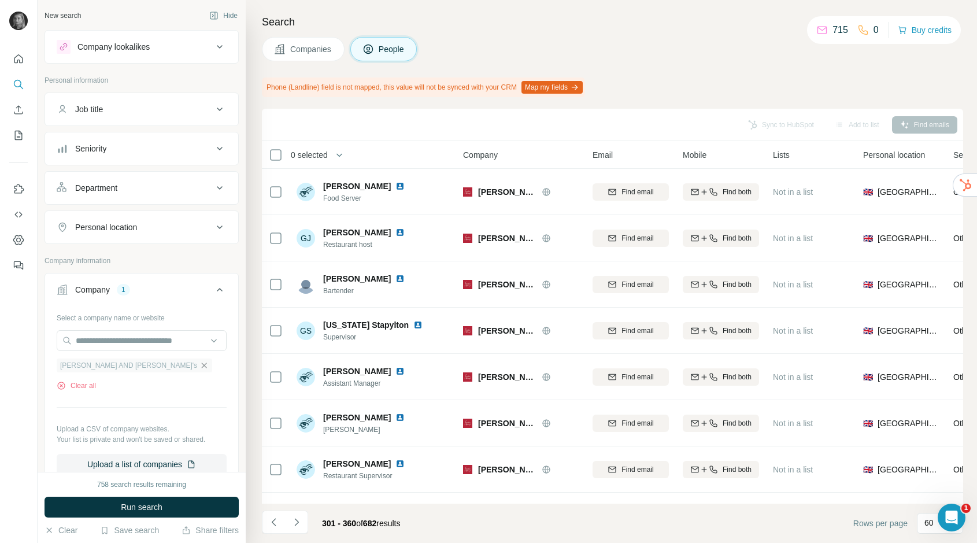
click at [200, 367] on icon "button" at bounding box center [204, 365] width 9 height 9
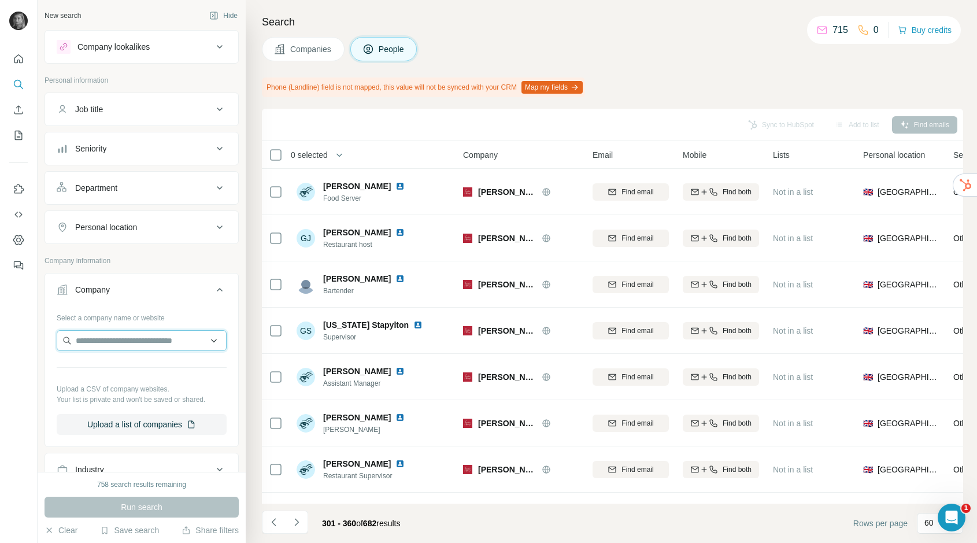
click at [134, 340] on input "text" at bounding box center [142, 340] width 170 height 21
drag, startPoint x: 120, startPoint y: 343, endPoint x: 34, endPoint y: 338, distance: 86.3
click at [34, 338] on div "New search Hide Company lookalikes Personal information Job title Seniority Dep…" at bounding box center [488, 271] width 977 height 543
paste input "**********"
type input "**********"
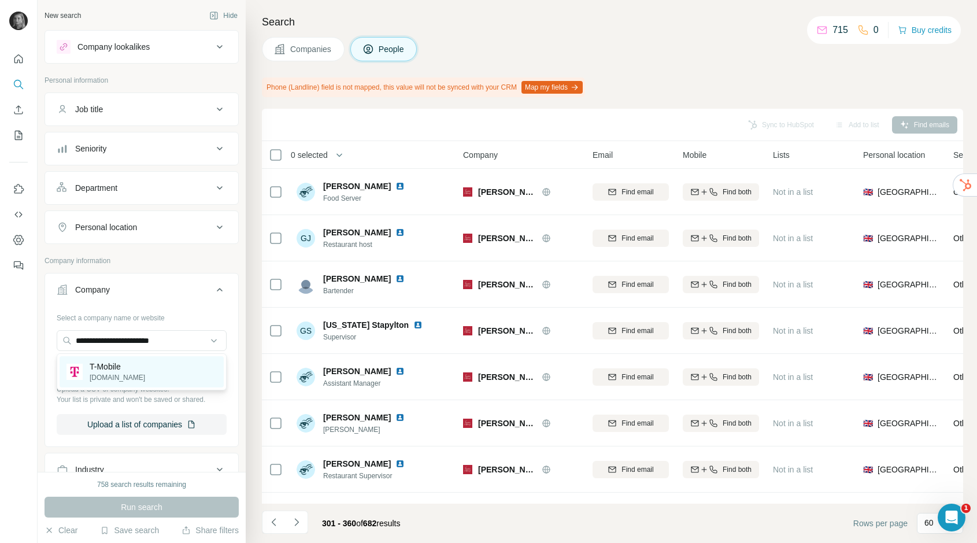
click at [119, 377] on p "[DOMAIN_NAME]" at bounding box center [118, 377] width 56 height 10
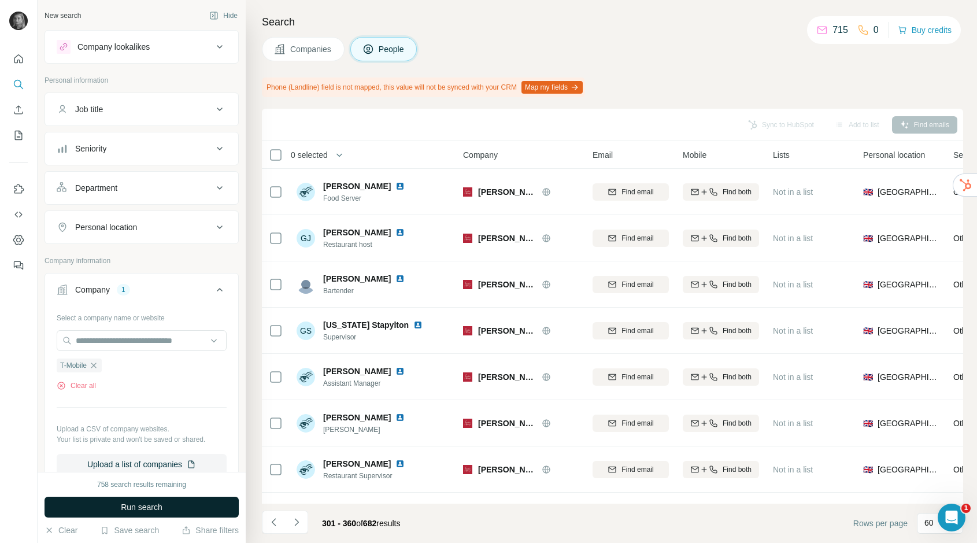
click at [162, 505] on span "Run search" at bounding box center [142, 507] width 42 height 12
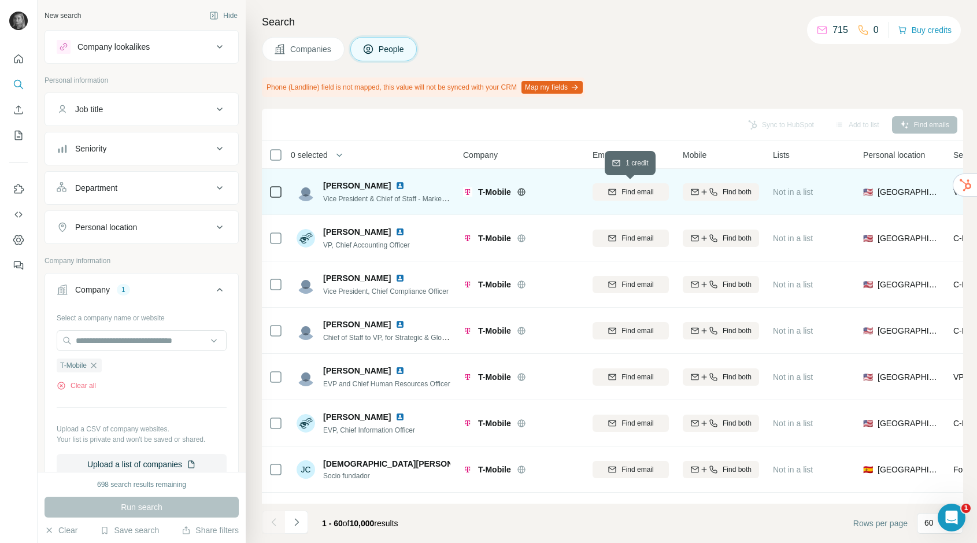
click at [622, 197] on button "Find email" at bounding box center [631, 191] width 76 height 17
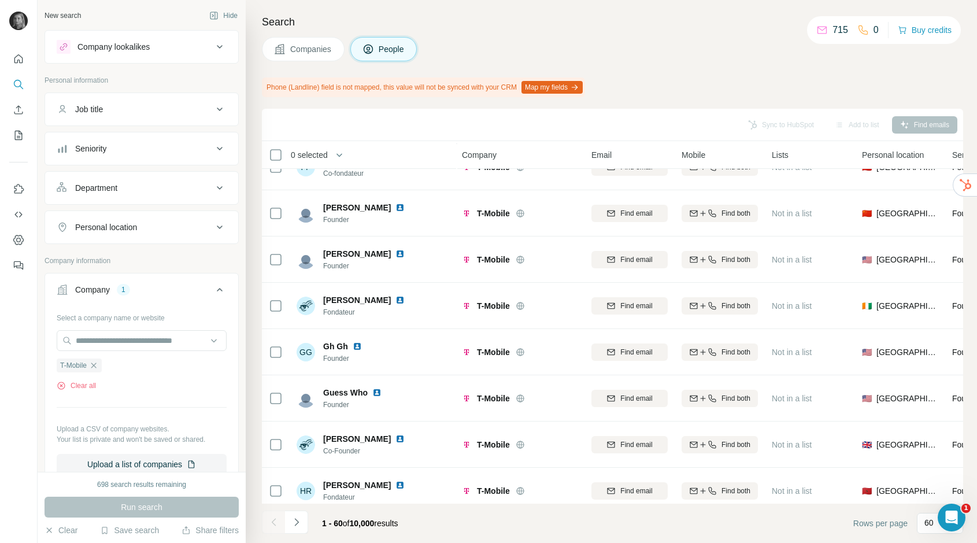
scroll to position [2441, 1]
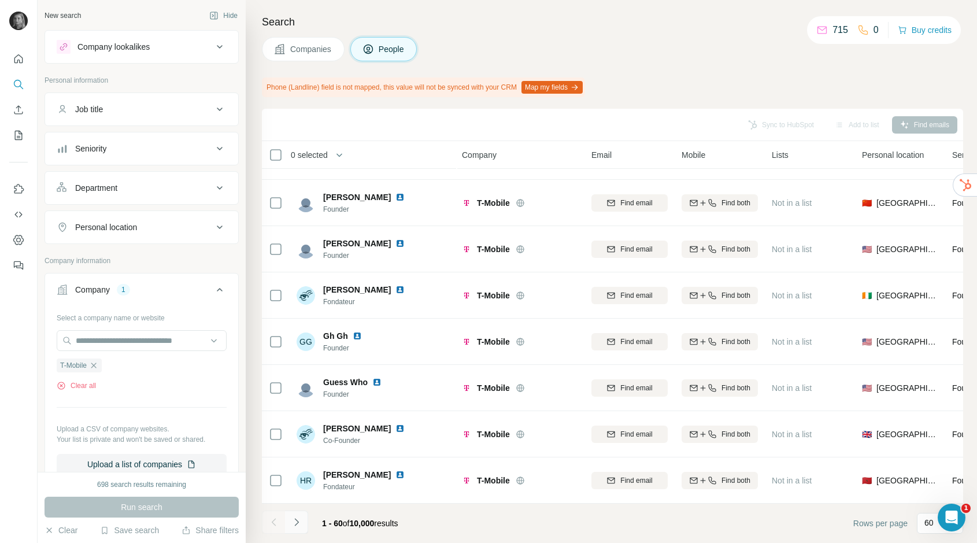
click at [299, 518] on icon "Navigate to next page" at bounding box center [297, 523] width 12 height 12
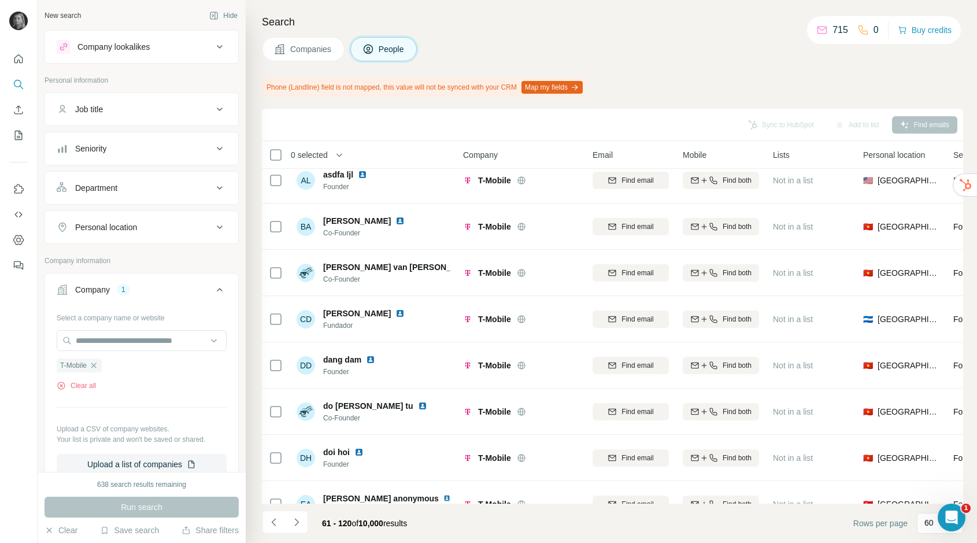
scroll to position [2441, 0]
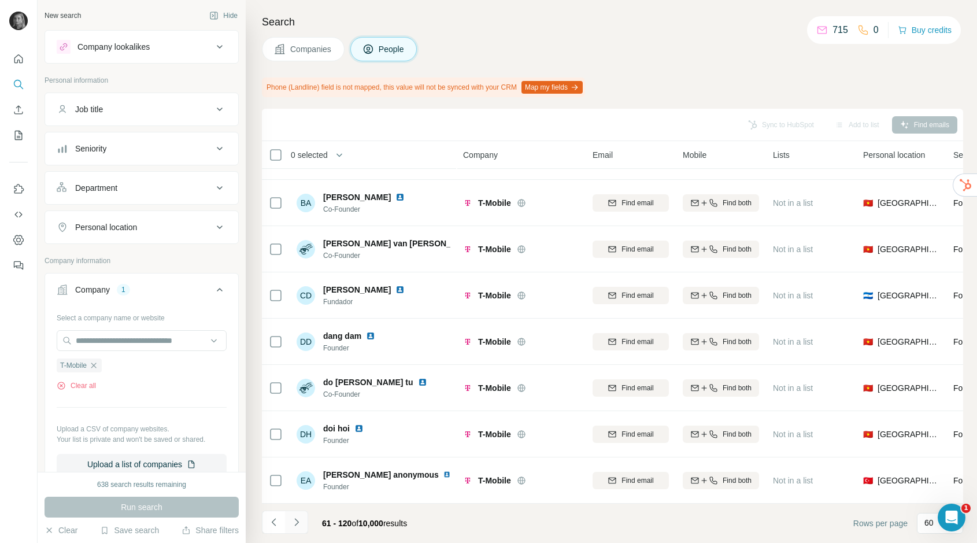
click at [302, 518] on button "Navigate to next page" at bounding box center [296, 522] width 23 height 23
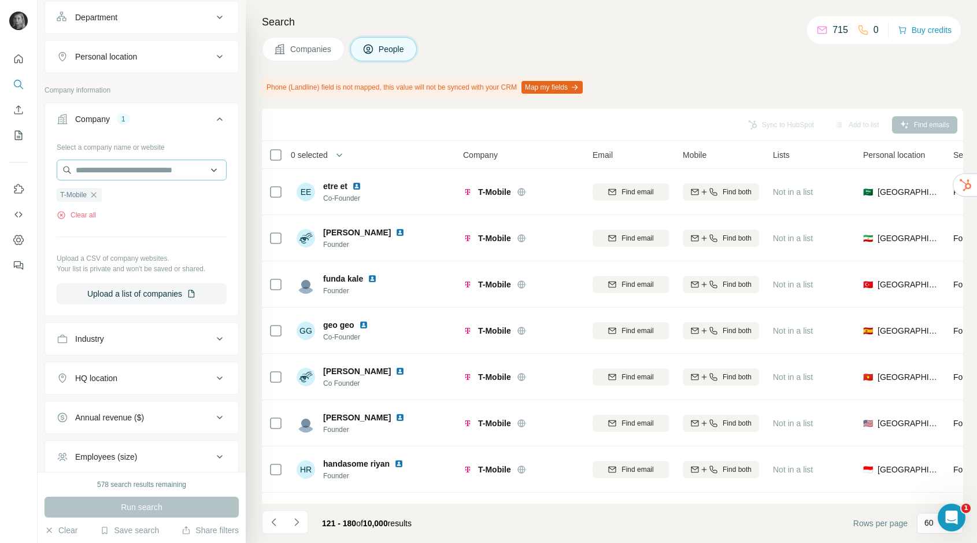
scroll to position [178, 0]
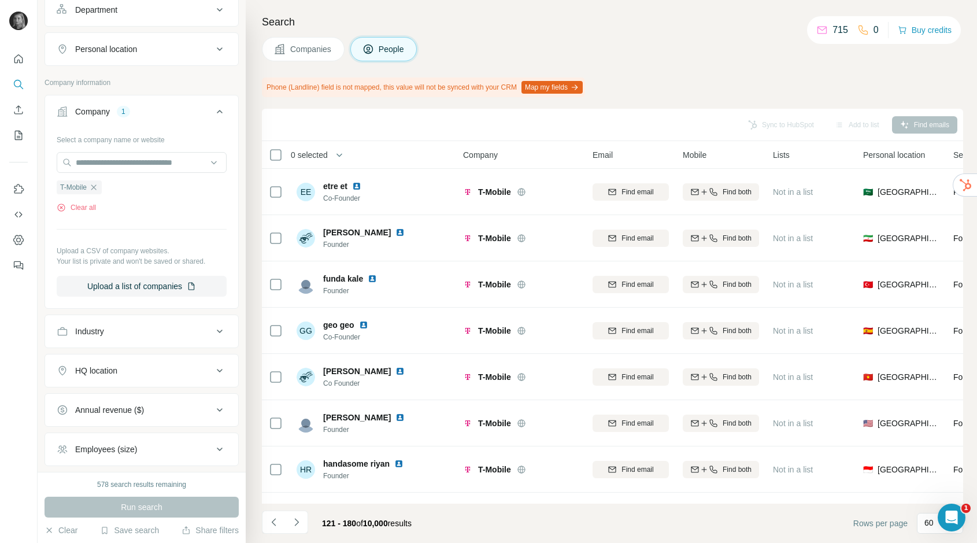
click at [122, 329] on div "Industry" at bounding box center [135, 332] width 156 height 12
click at [124, 375] on div at bounding box center [141, 365] width 193 height 30
click at [130, 367] on div at bounding box center [135, 361] width 143 height 20
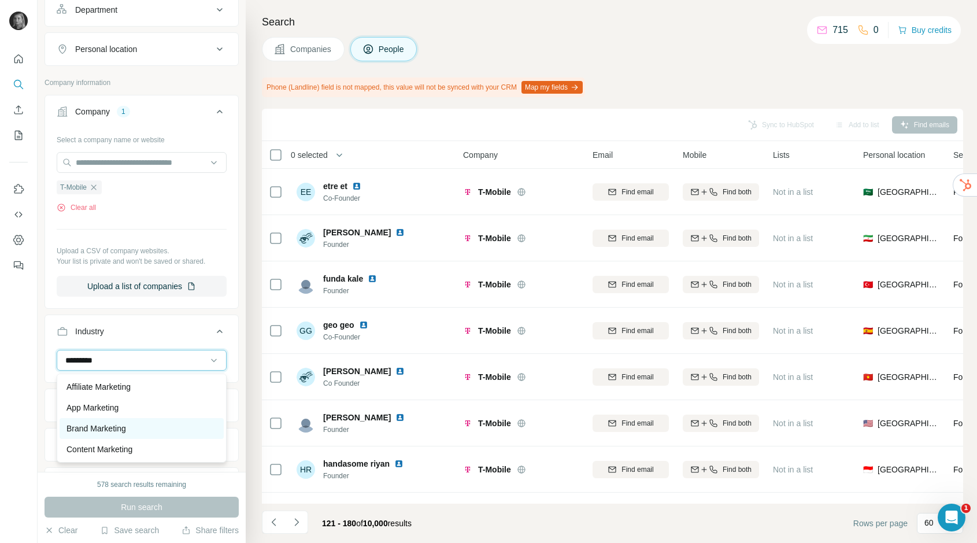
type input "*********"
click at [143, 429] on div "Brand Marketing" at bounding box center [142, 429] width 150 height 12
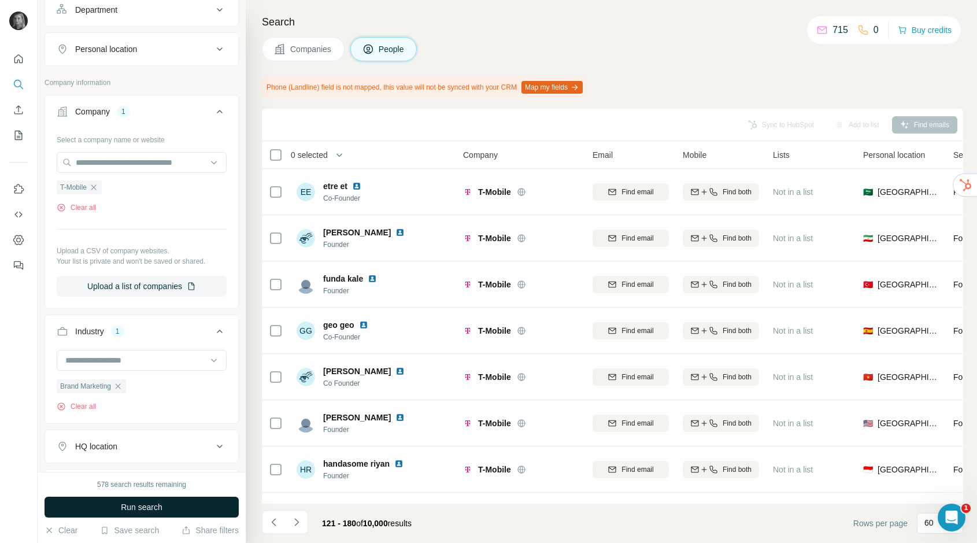
click at [145, 508] on span "Run search" at bounding box center [142, 507] width 42 height 12
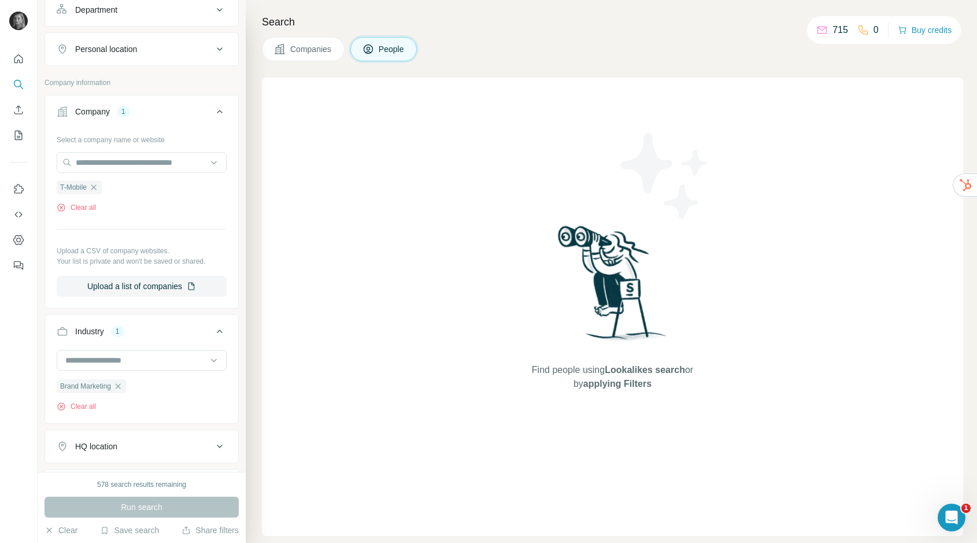
click at [359, 56] on button "People" at bounding box center [384, 49] width 67 height 24
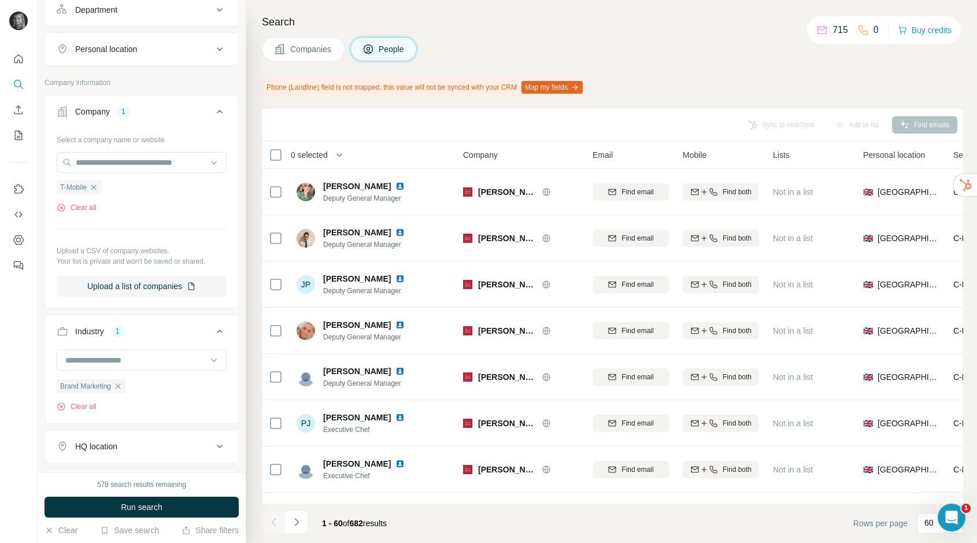
click at [381, 56] on button "People" at bounding box center [384, 49] width 67 height 24
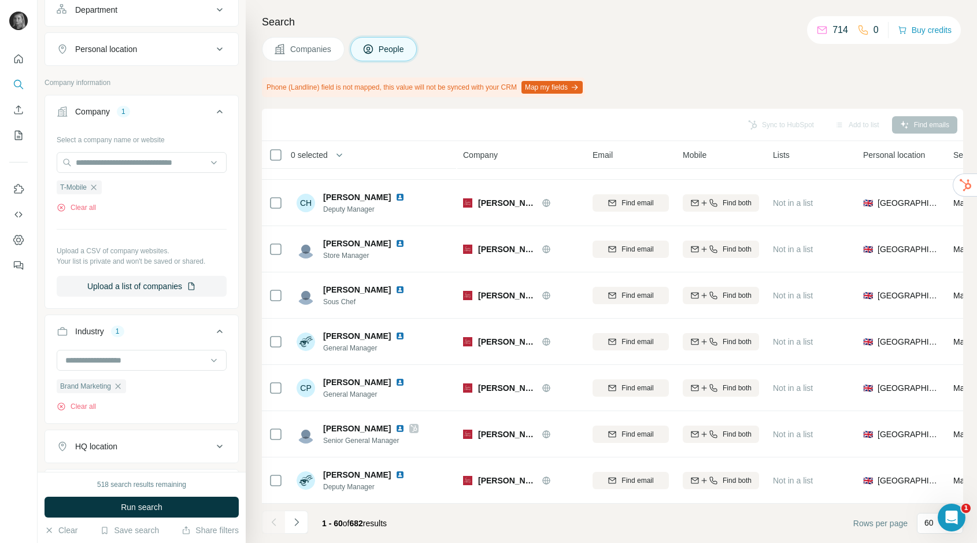
scroll to position [2438, 0]
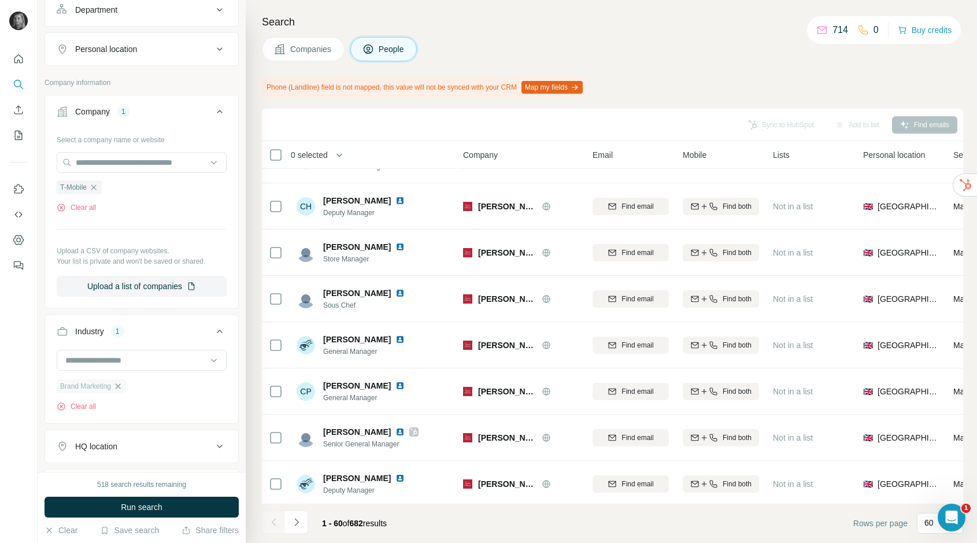
click at [122, 383] on icon "button" at bounding box center [117, 386] width 9 height 9
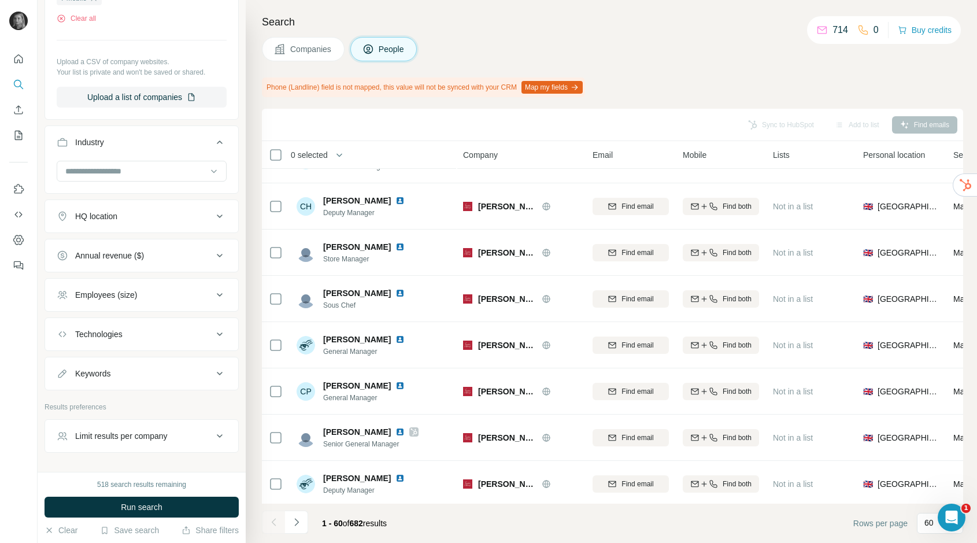
scroll to position [390, 0]
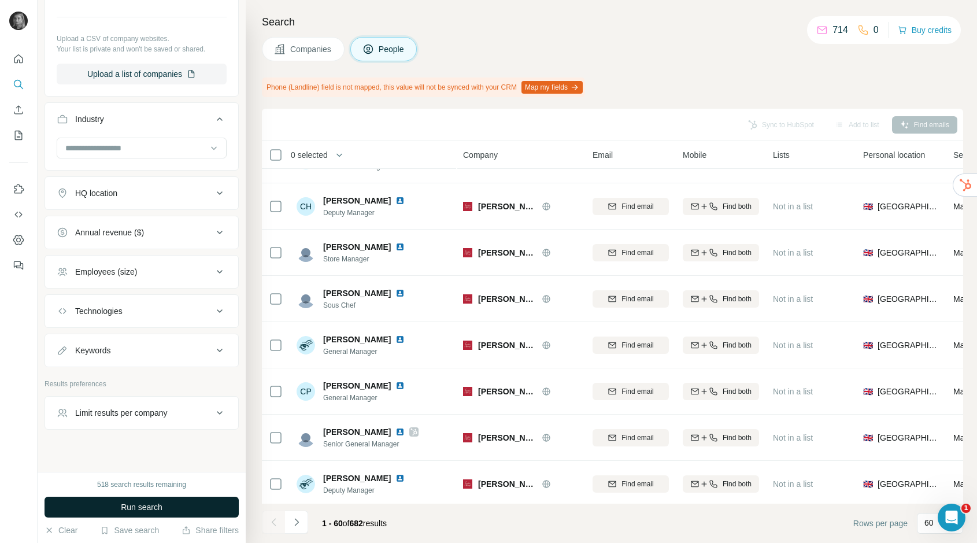
click at [157, 512] on span "Run search" at bounding box center [142, 507] width 42 height 12
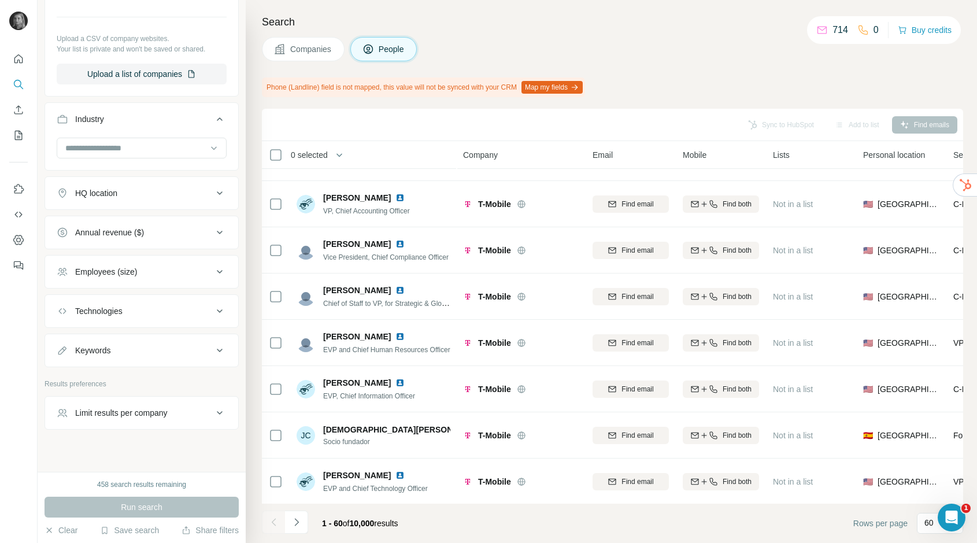
scroll to position [0, 0]
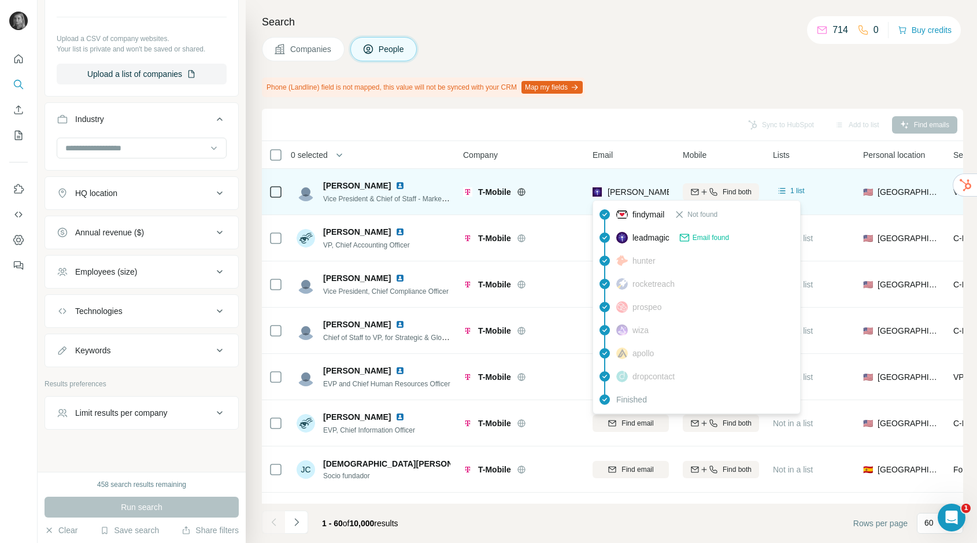
click at [625, 191] on span "[PERSON_NAME][EMAIL_ADDRESS][DOMAIN_NAME]" at bounding box center [710, 191] width 204 height 9
copy tr "[PERSON_NAME][EMAIL_ADDRESS][DOMAIN_NAME]"
